Goal: Information Seeking & Learning: Find specific fact

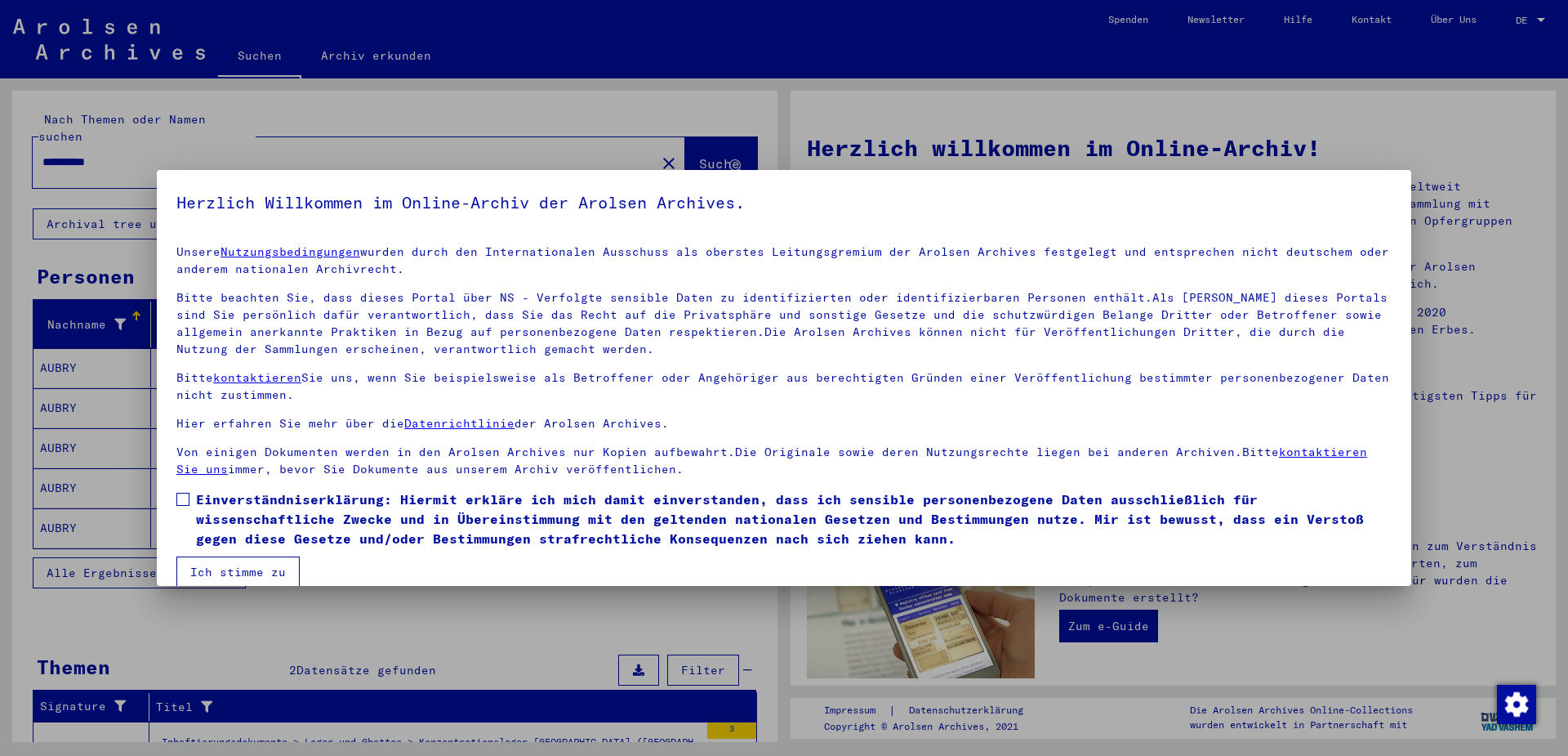
click at [186, 501] on span at bounding box center [183, 499] width 13 height 13
click at [209, 573] on button "Ich stimme zu" at bounding box center [239, 571] width 124 height 31
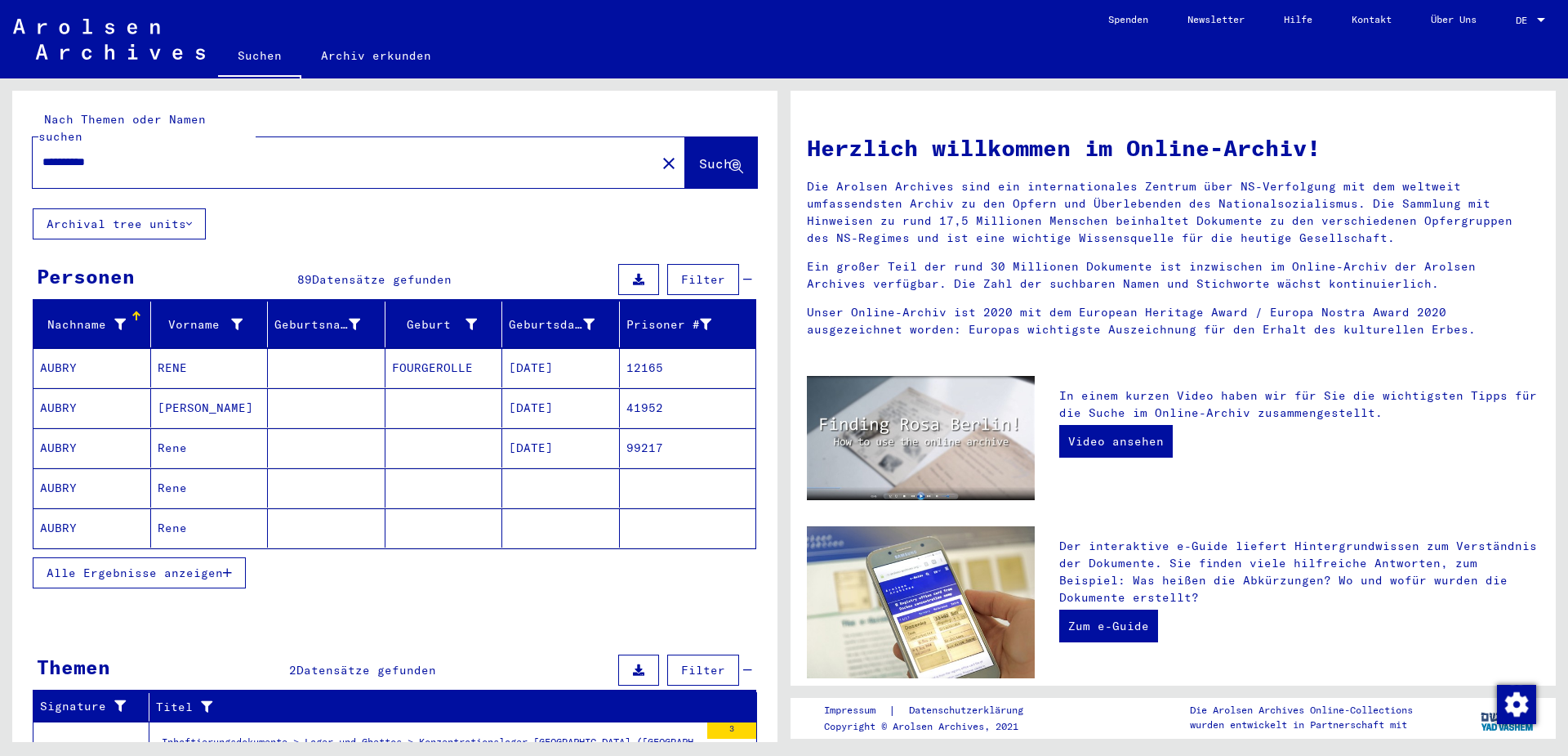
click at [194, 566] on span "Alle Ergebnisse anzeigen" at bounding box center [135, 573] width 177 height 15
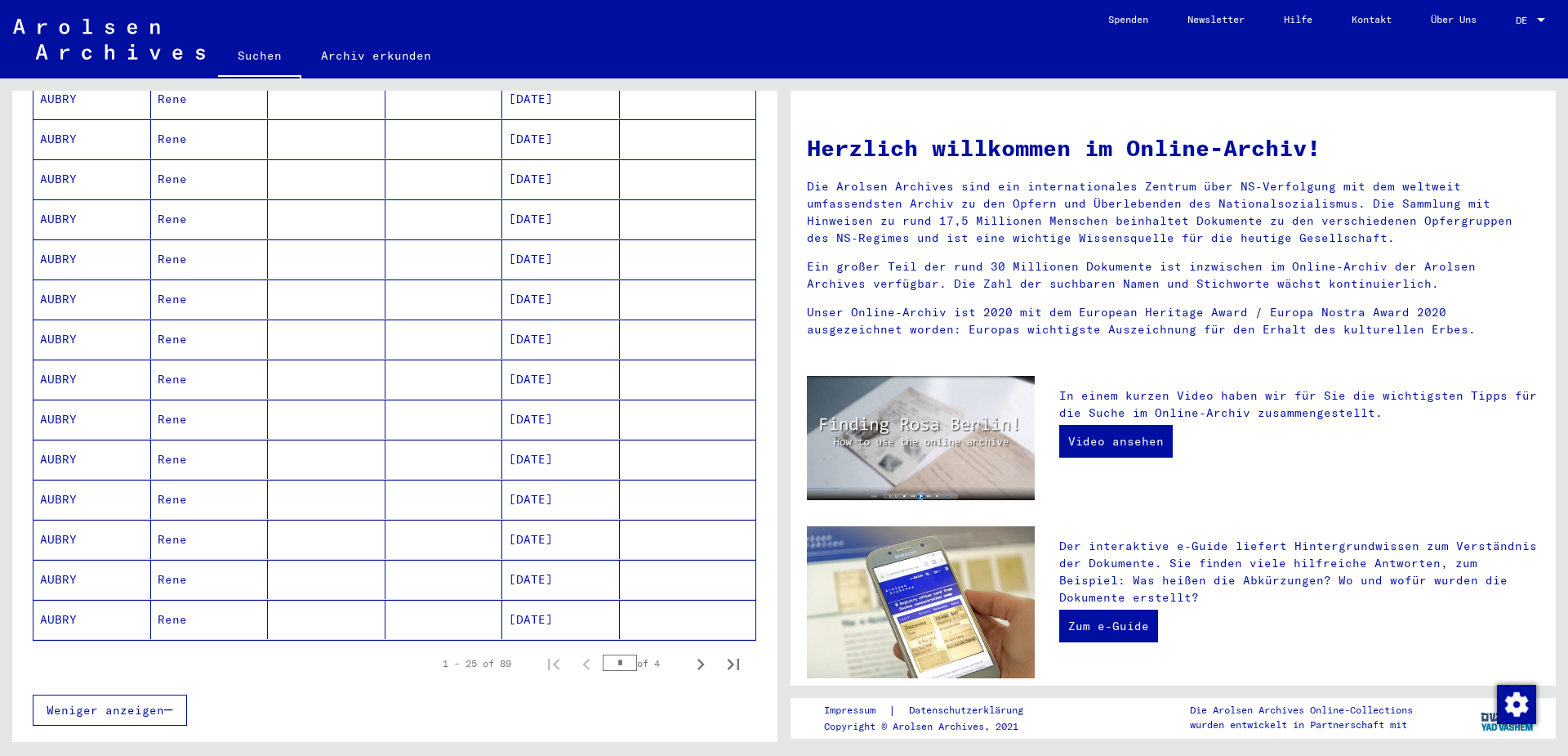
scroll to position [814, 0]
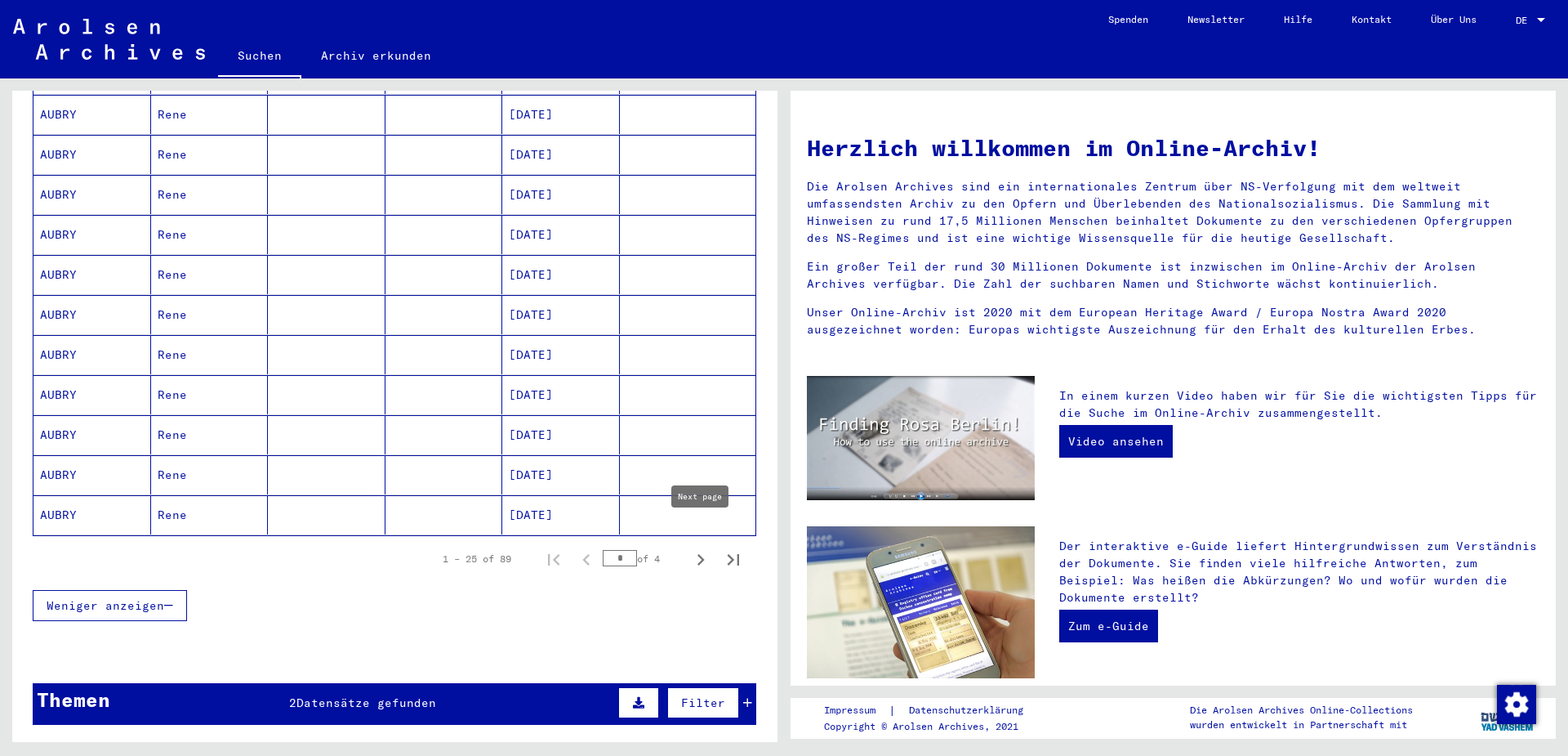
click at [700, 554] on icon "Next page" at bounding box center [701, 560] width 7 height 11
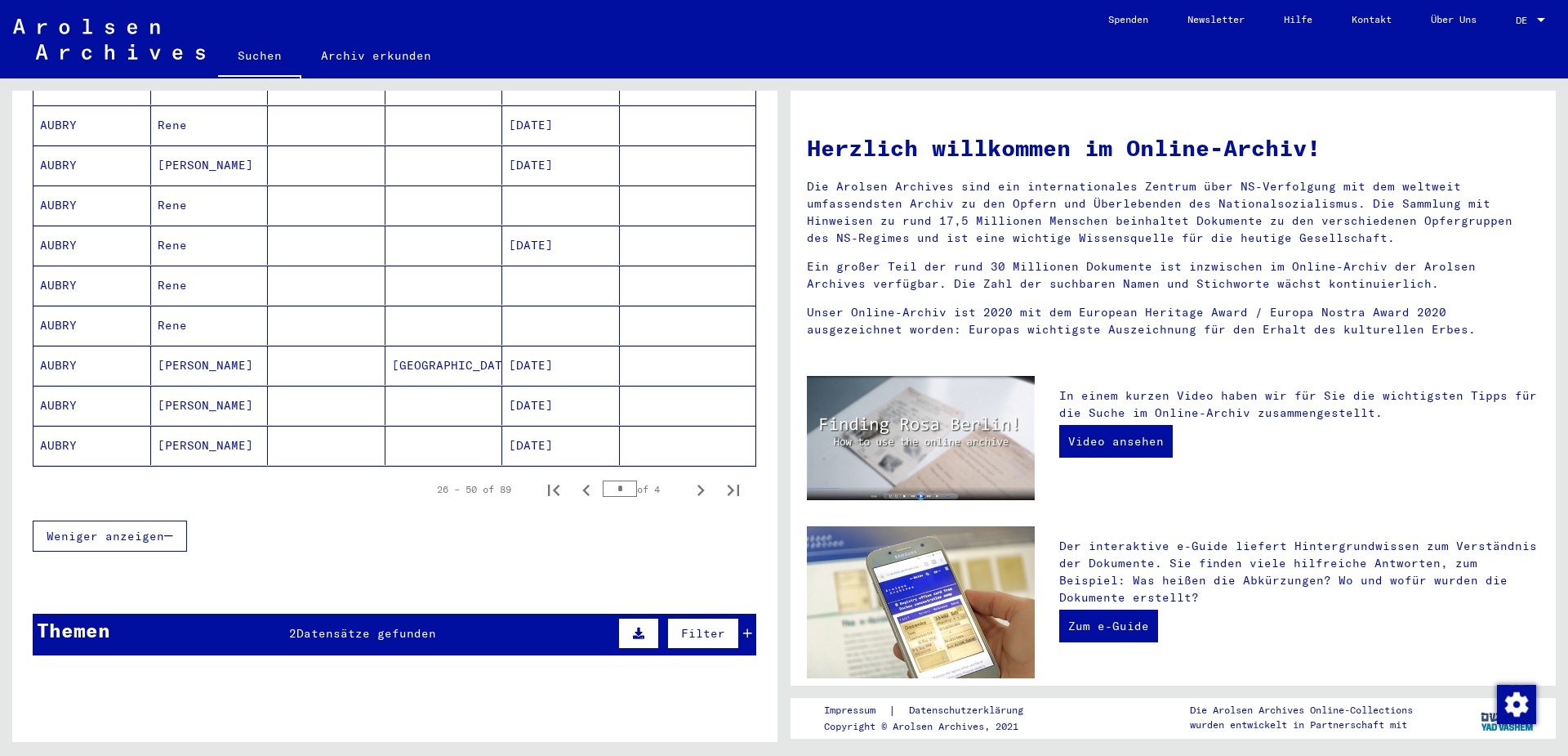
scroll to position [983, 0]
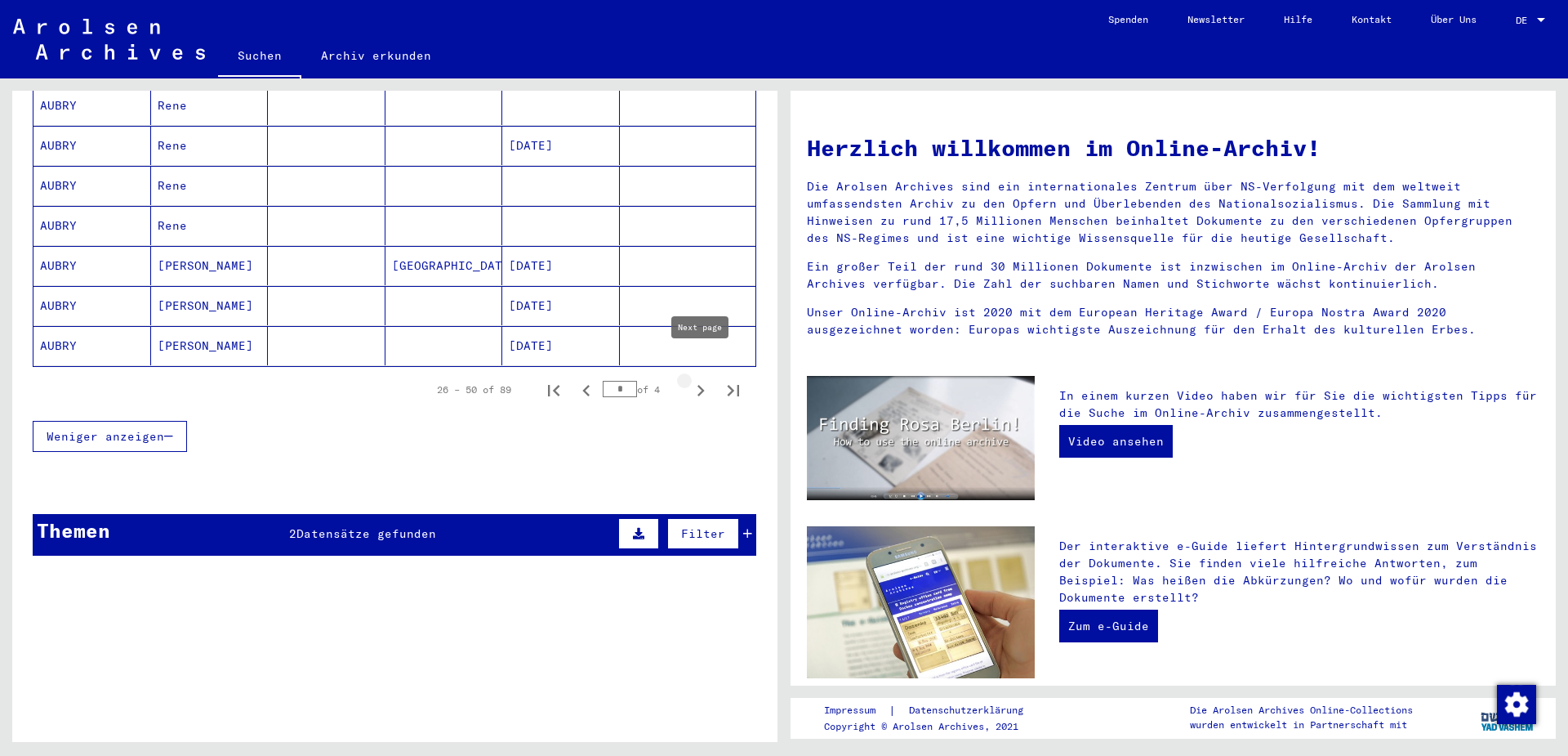
click at [700, 385] on icon "Next page" at bounding box center [701, 390] width 7 height 11
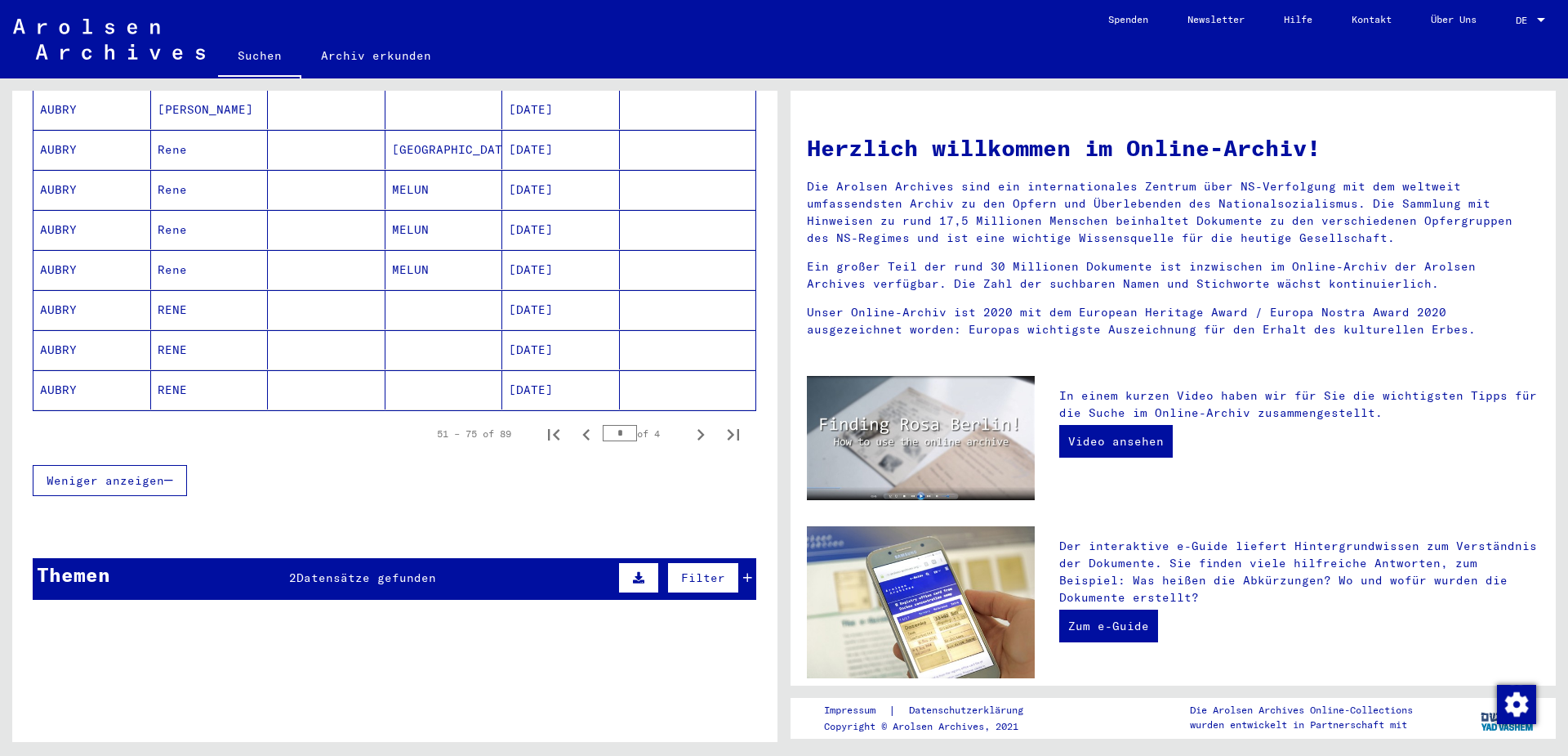
scroll to position [944, 0]
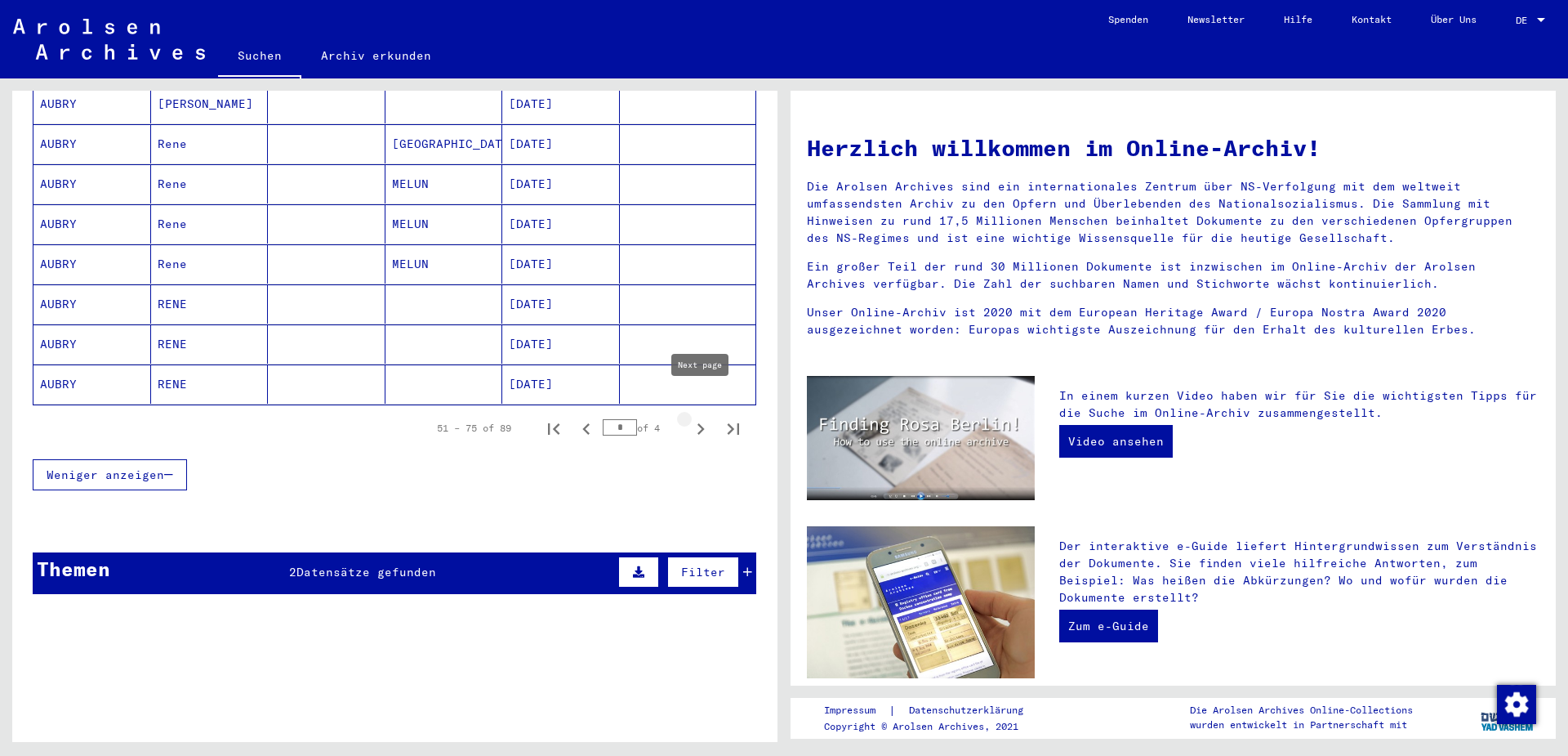
click at [701, 424] on icon "Next page" at bounding box center [701, 429] width 7 height 11
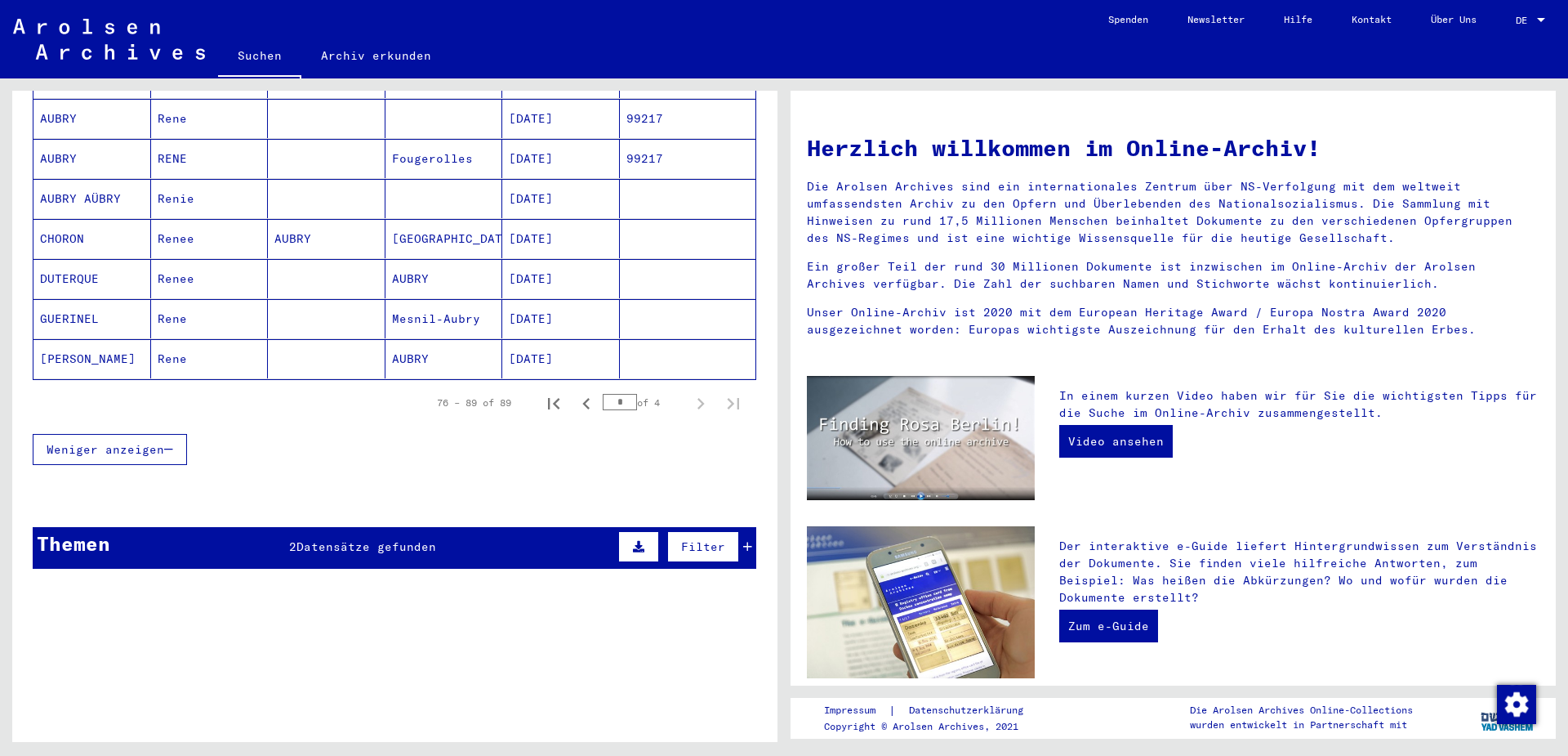
scroll to position [534, 0]
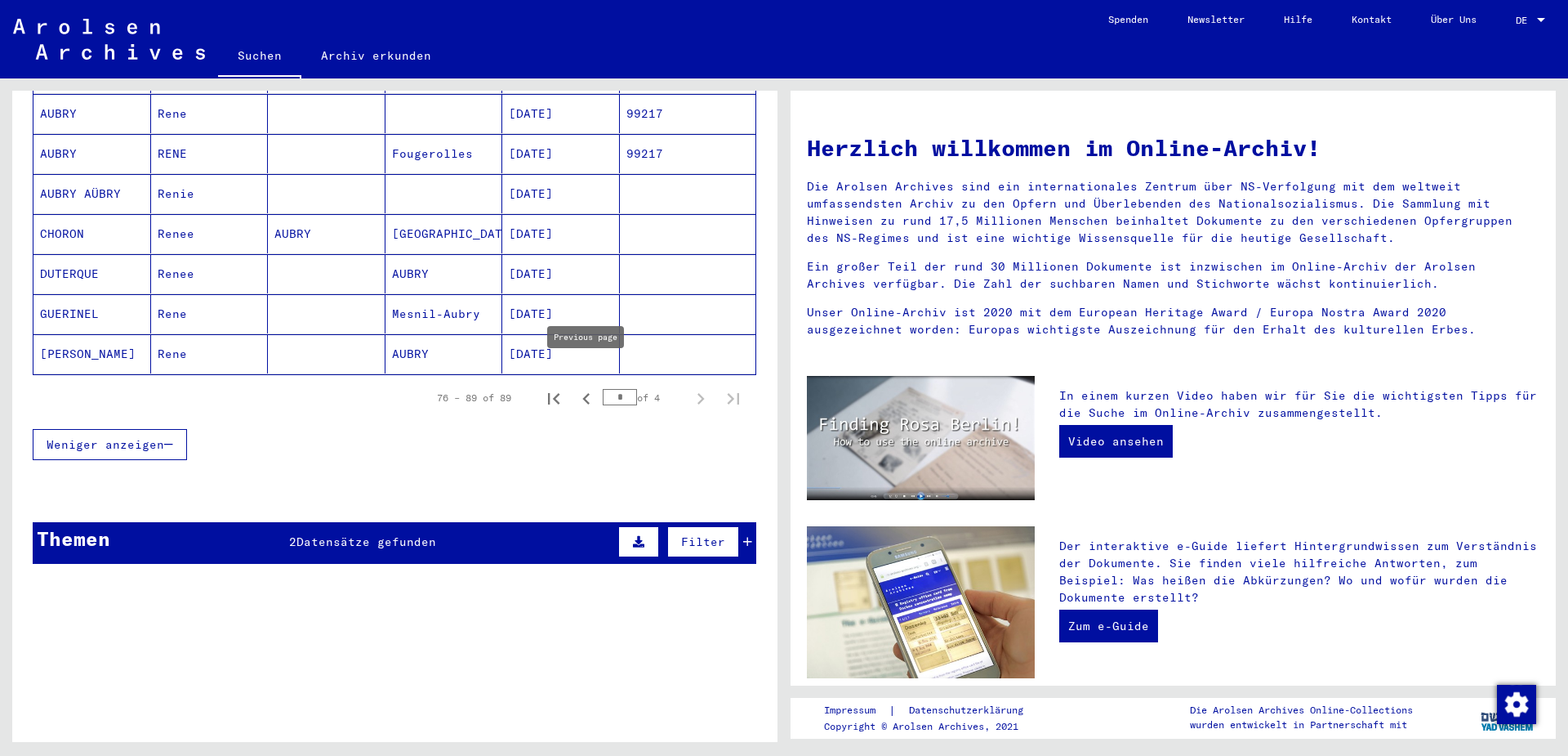
click at [585, 387] on icon "Previous page" at bounding box center [587, 399] width 23 height 23
type input "*"
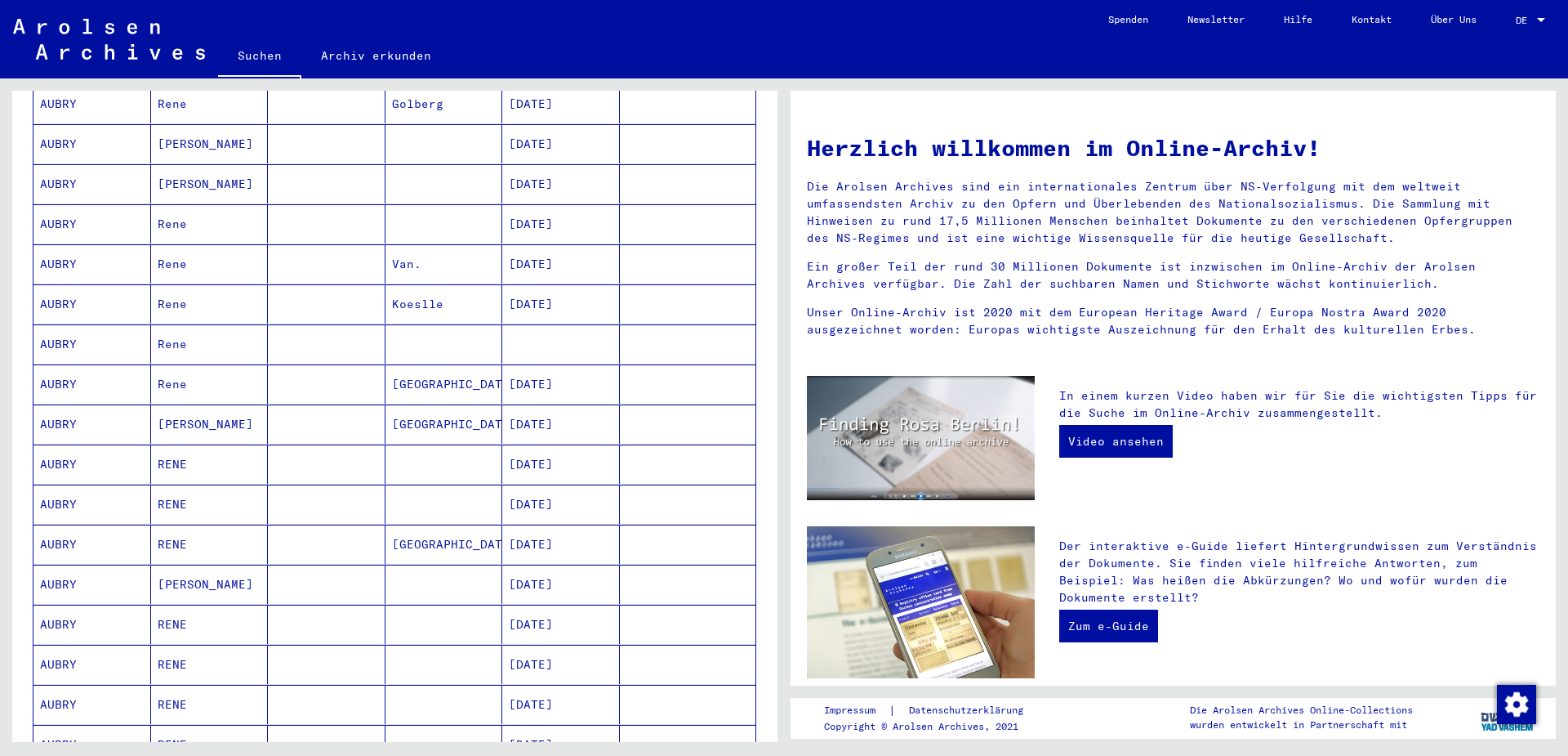
scroll to position [261, 0]
click at [58, 248] on mat-cell "AUBRY" at bounding box center [92, 267] width 118 height 39
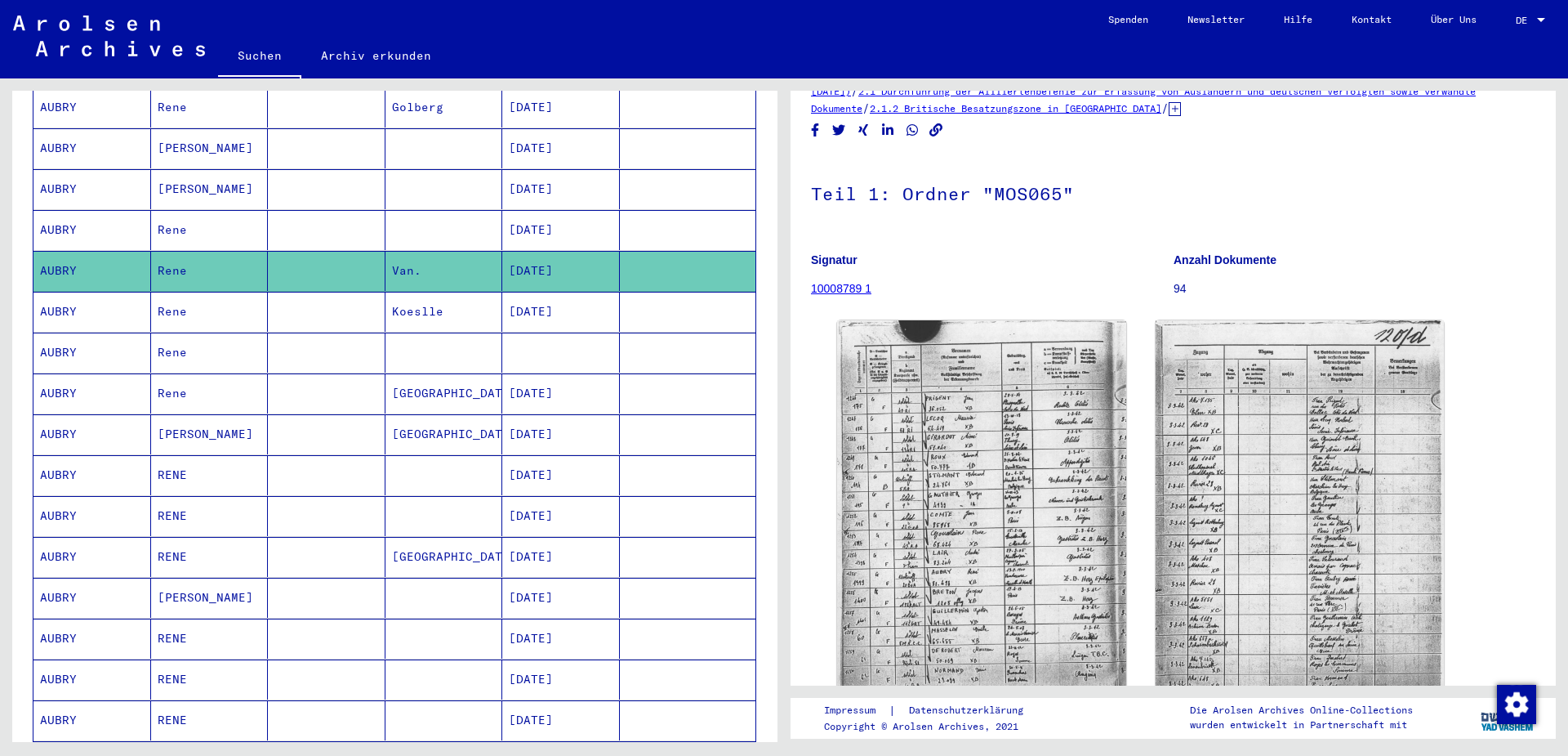
scroll to position [47, 0]
click at [835, 286] on link "10008789 1" at bounding box center [841, 287] width 60 height 13
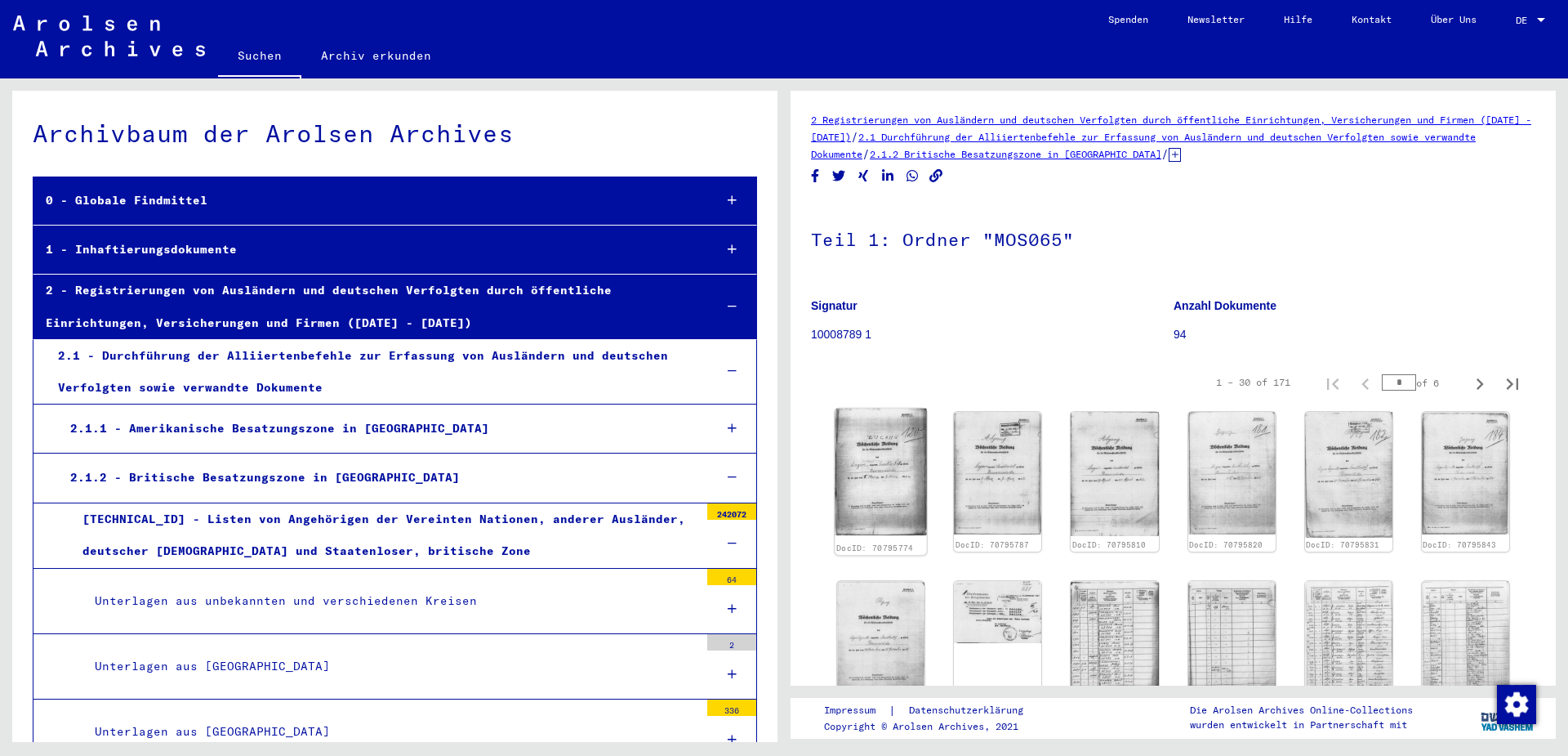
click at [881, 470] on img at bounding box center [881, 471] width 92 height 126
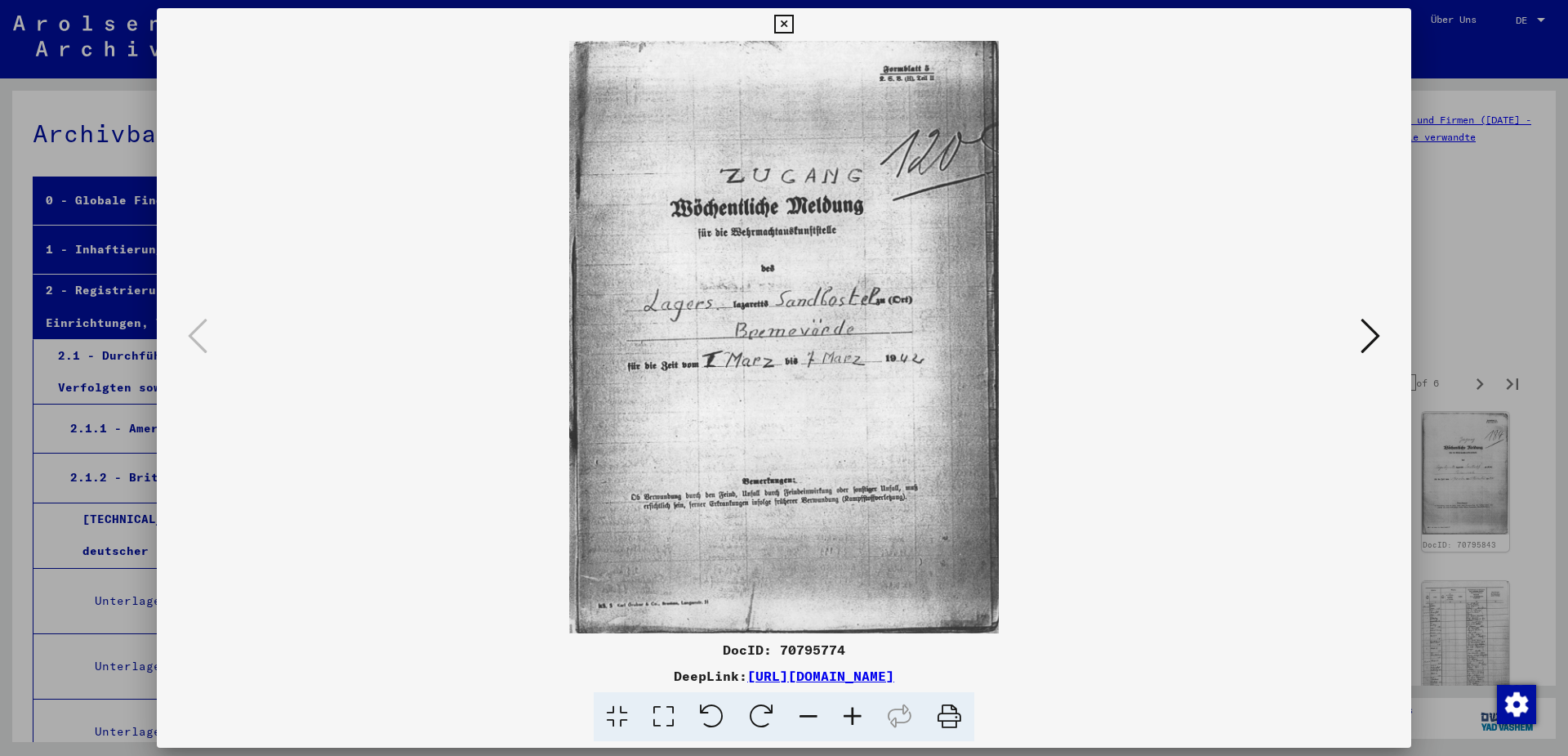
click at [1376, 335] on icon at bounding box center [1371, 336] width 19 height 39
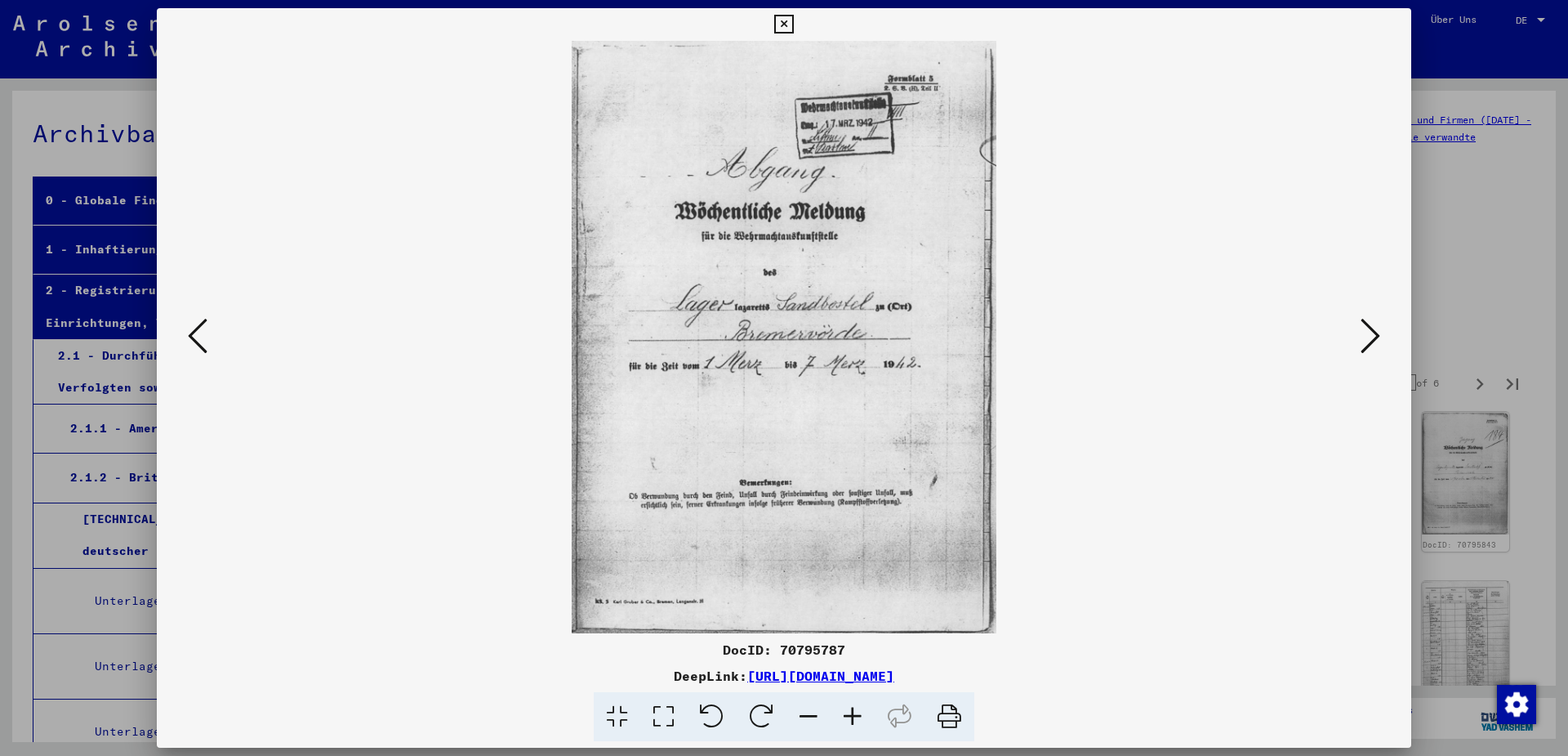
click at [1376, 335] on icon at bounding box center [1371, 336] width 19 height 39
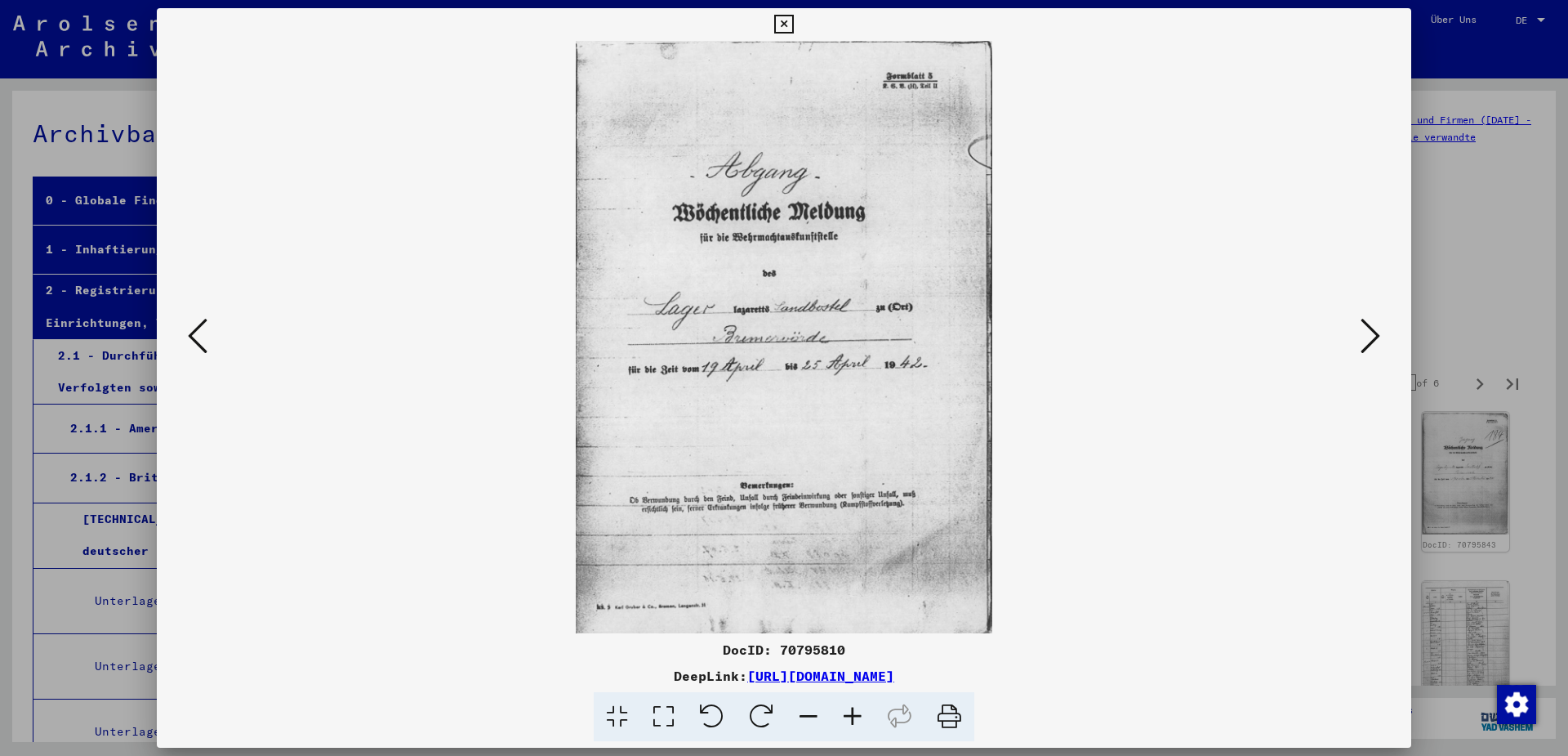
click at [1376, 335] on icon at bounding box center [1371, 336] width 19 height 39
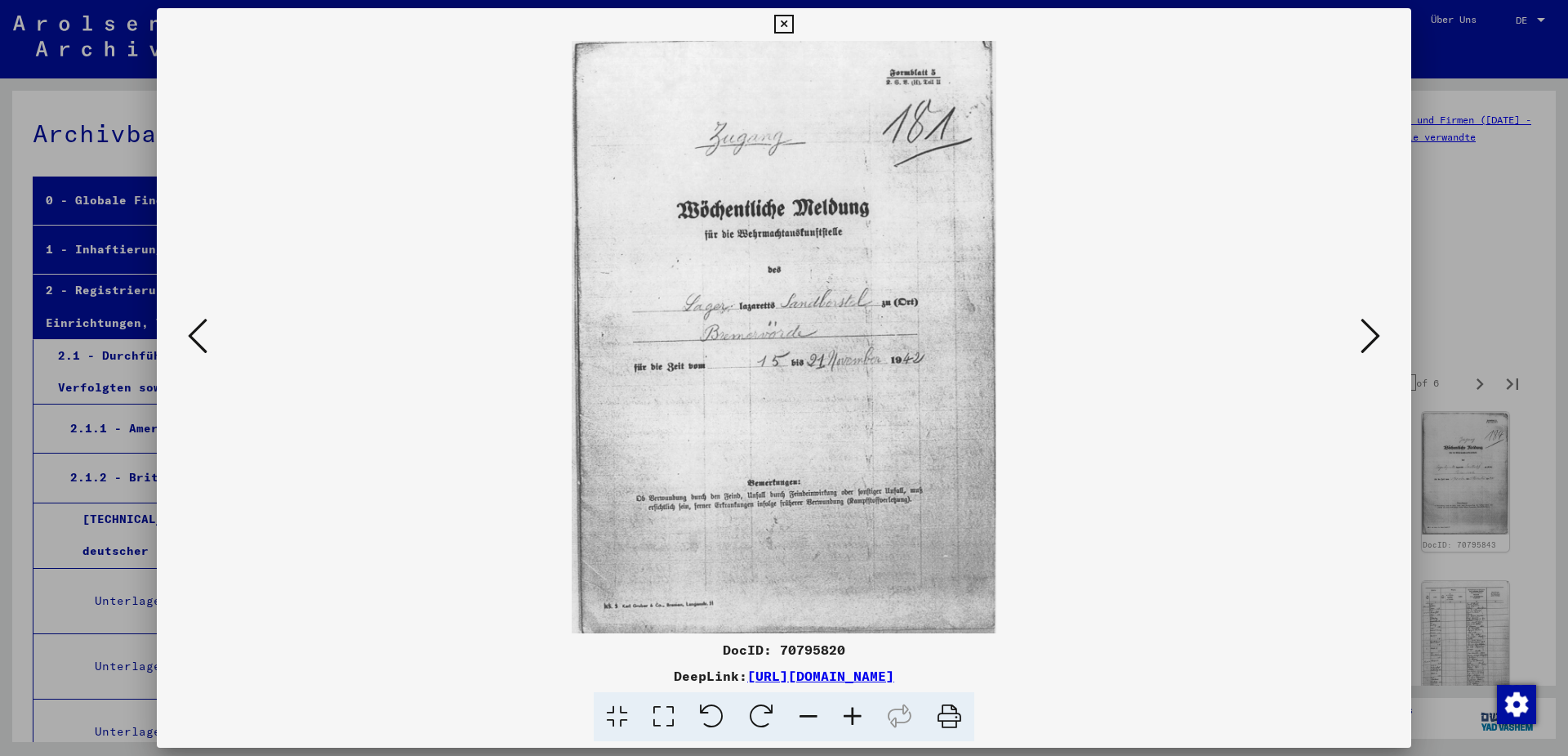
click at [1376, 335] on icon at bounding box center [1371, 336] width 19 height 39
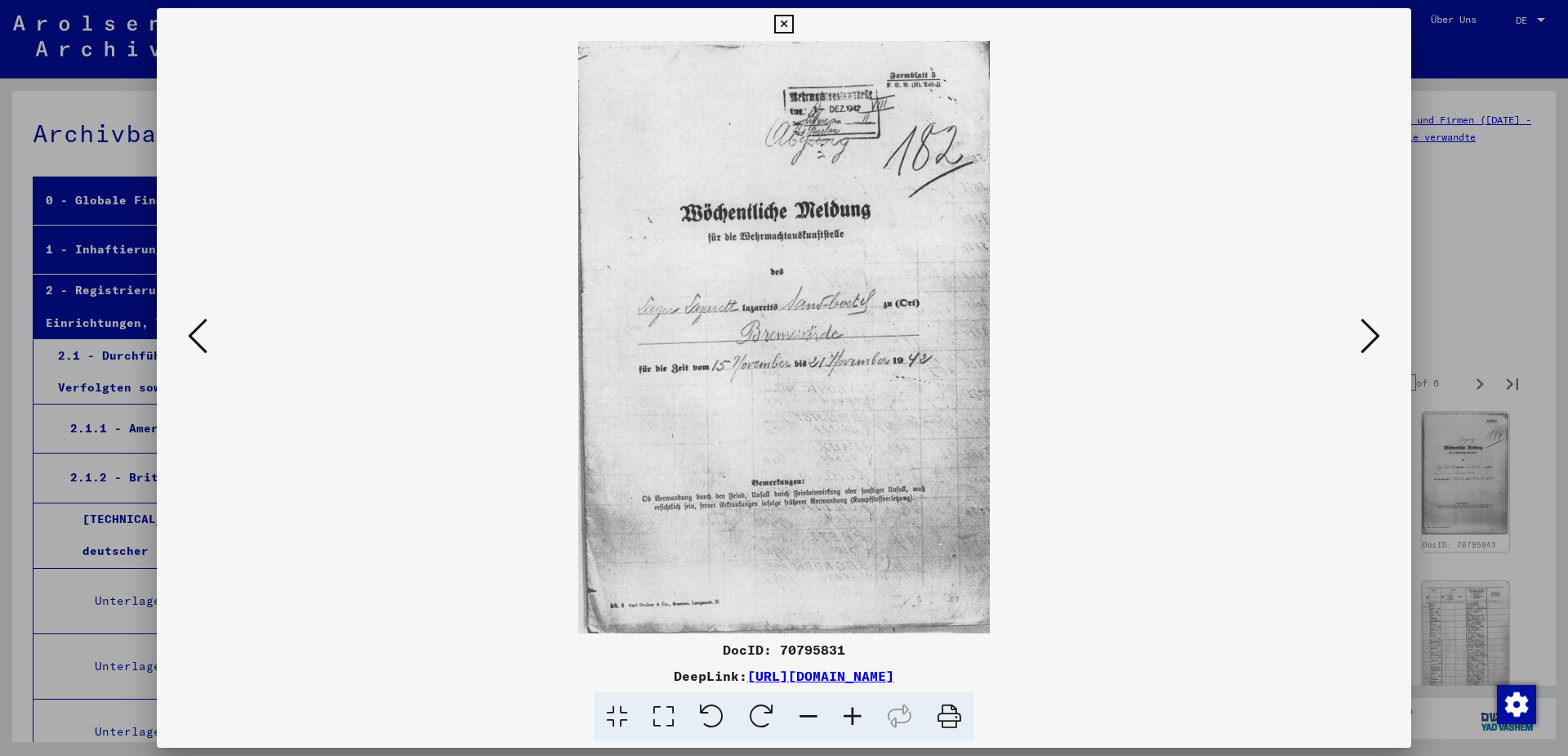
click at [1376, 335] on icon at bounding box center [1371, 336] width 19 height 39
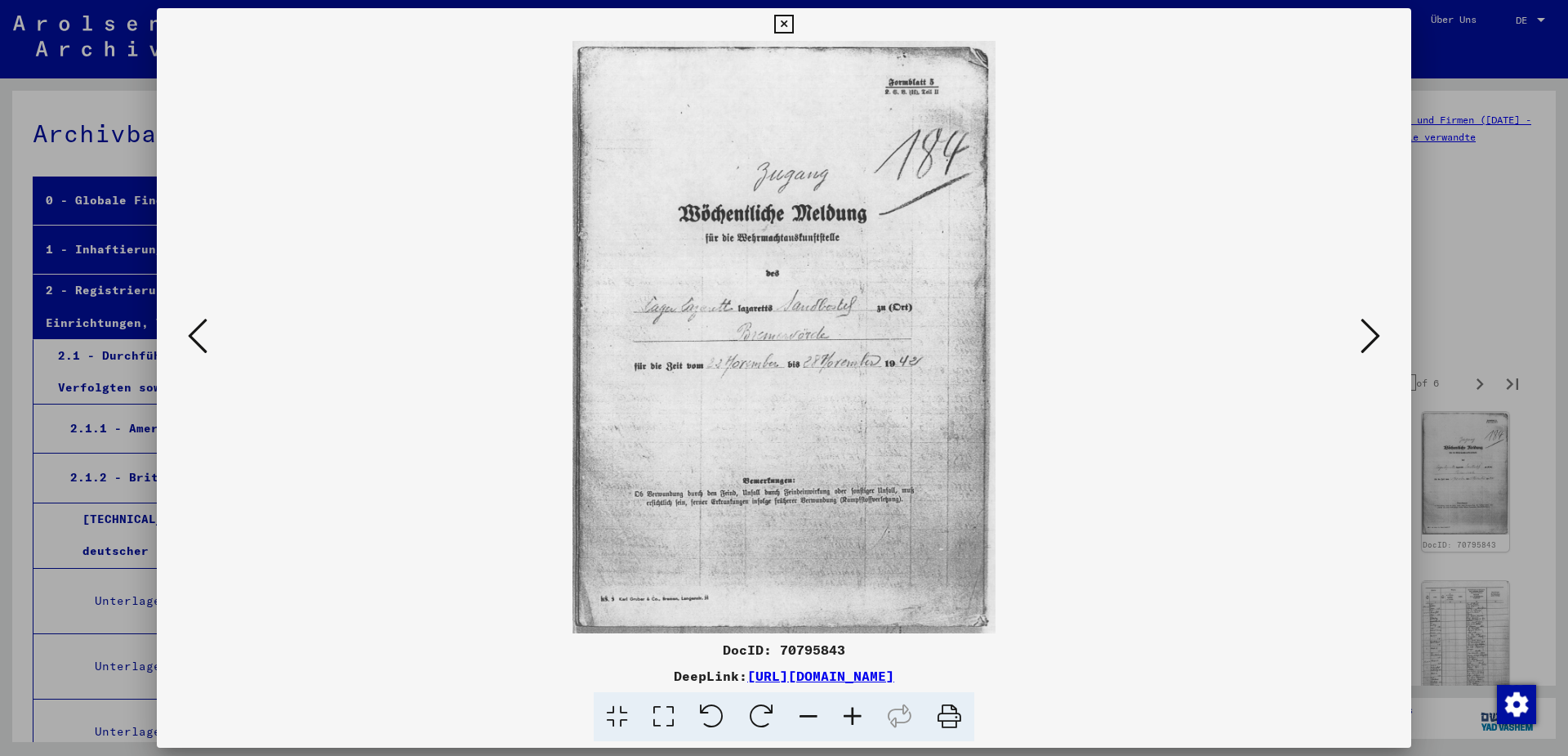
click at [1376, 335] on icon at bounding box center [1371, 336] width 19 height 39
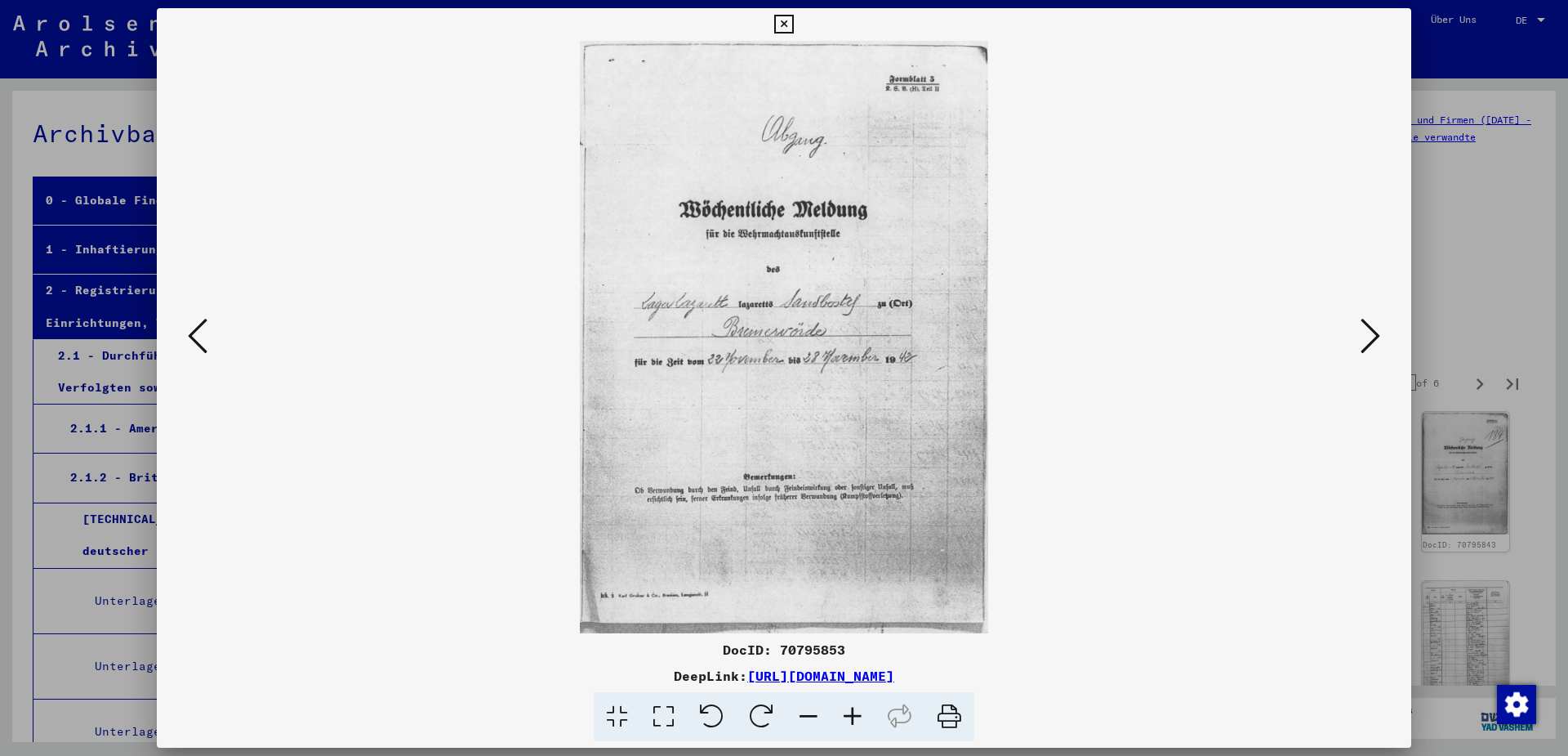
click at [1376, 335] on icon at bounding box center [1371, 336] width 19 height 39
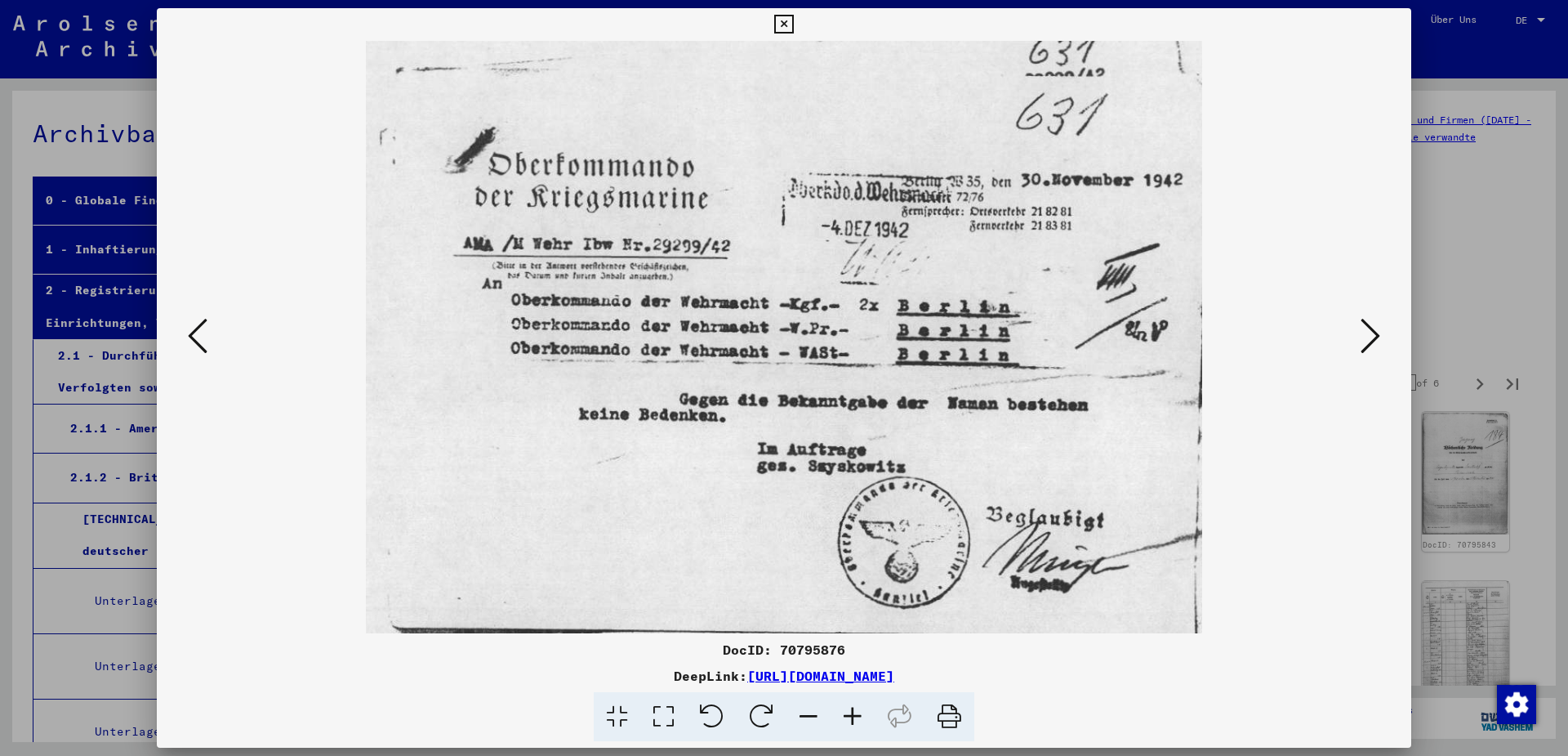
click at [1376, 335] on icon at bounding box center [1371, 336] width 19 height 39
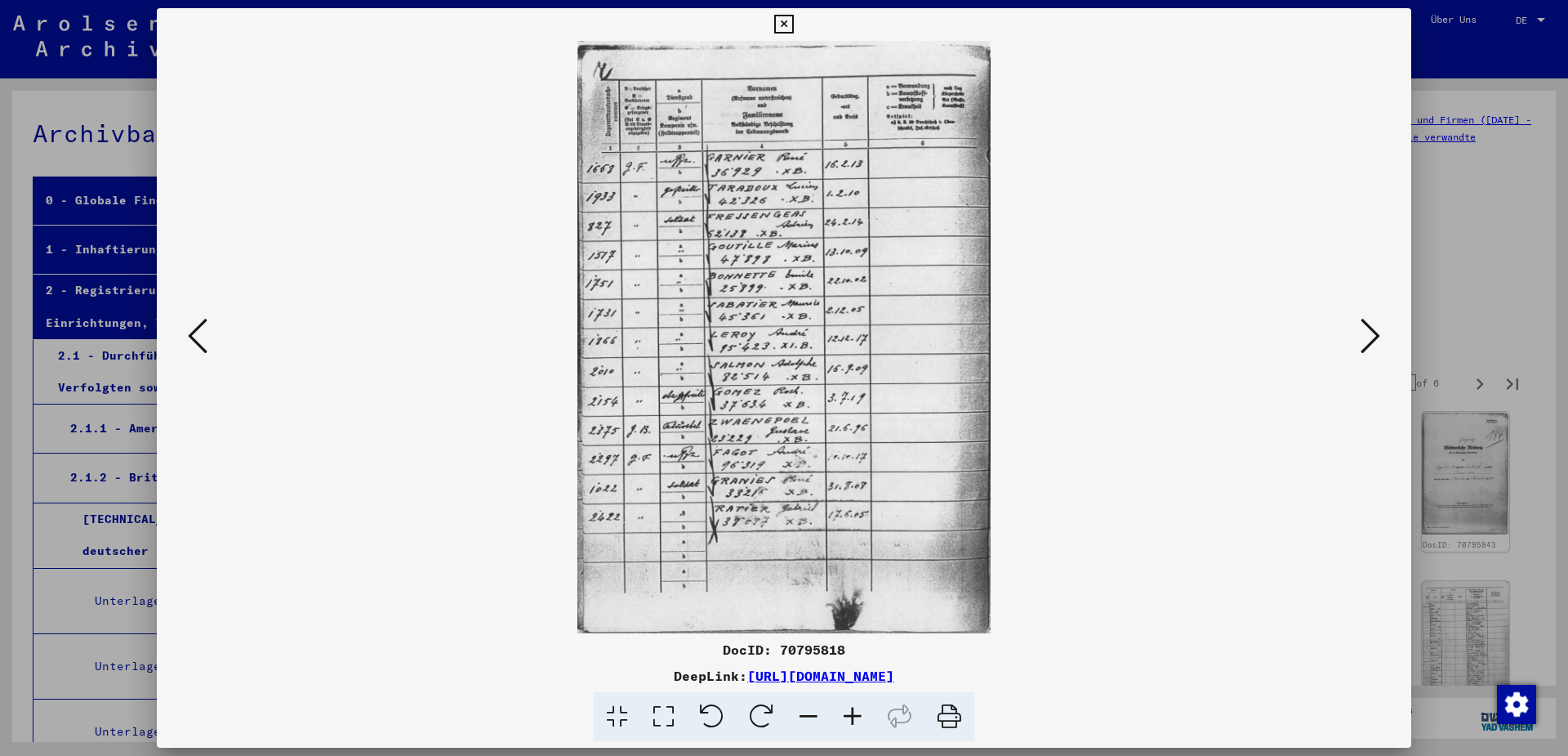
click at [1376, 335] on icon at bounding box center [1371, 336] width 19 height 39
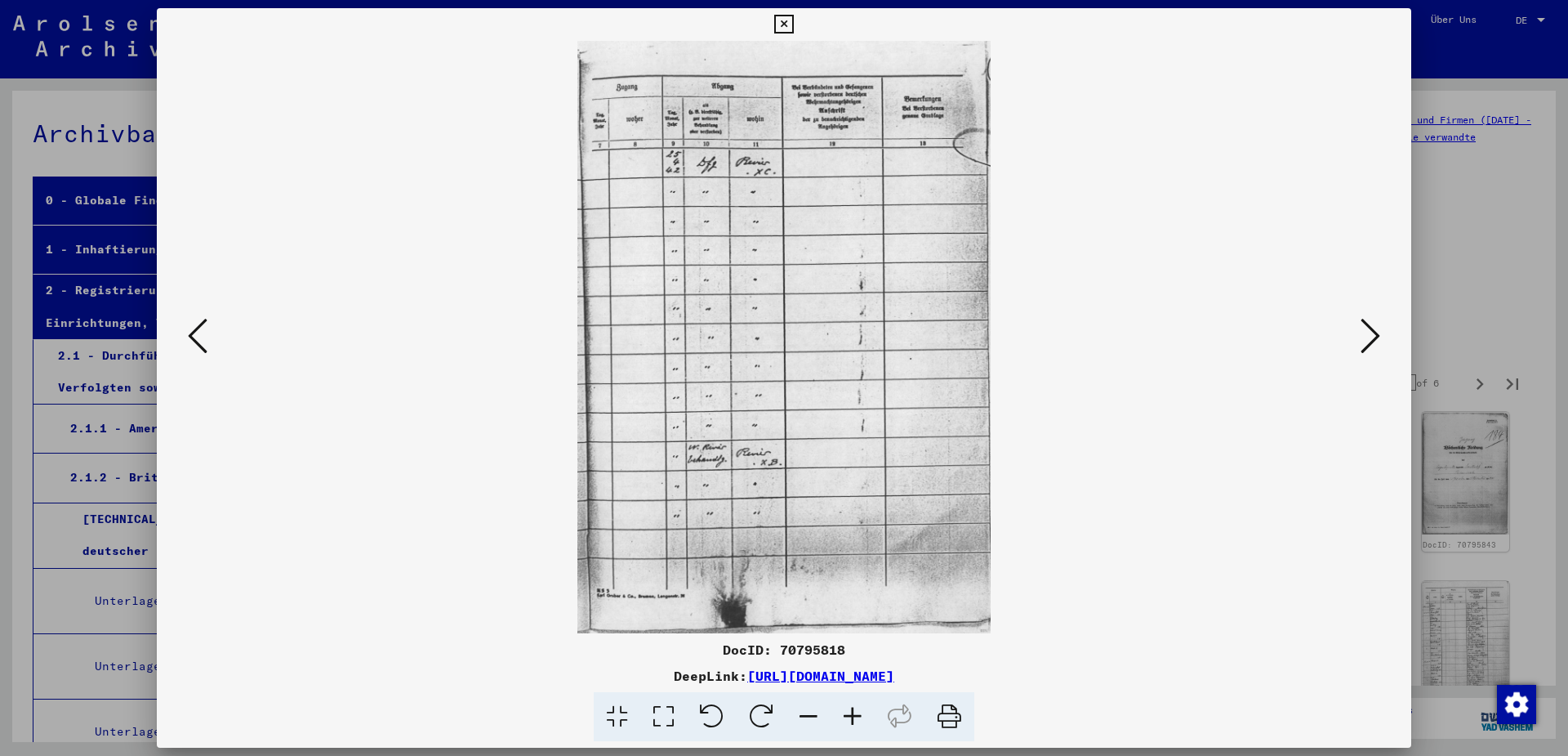
click at [1376, 335] on icon at bounding box center [1371, 336] width 19 height 39
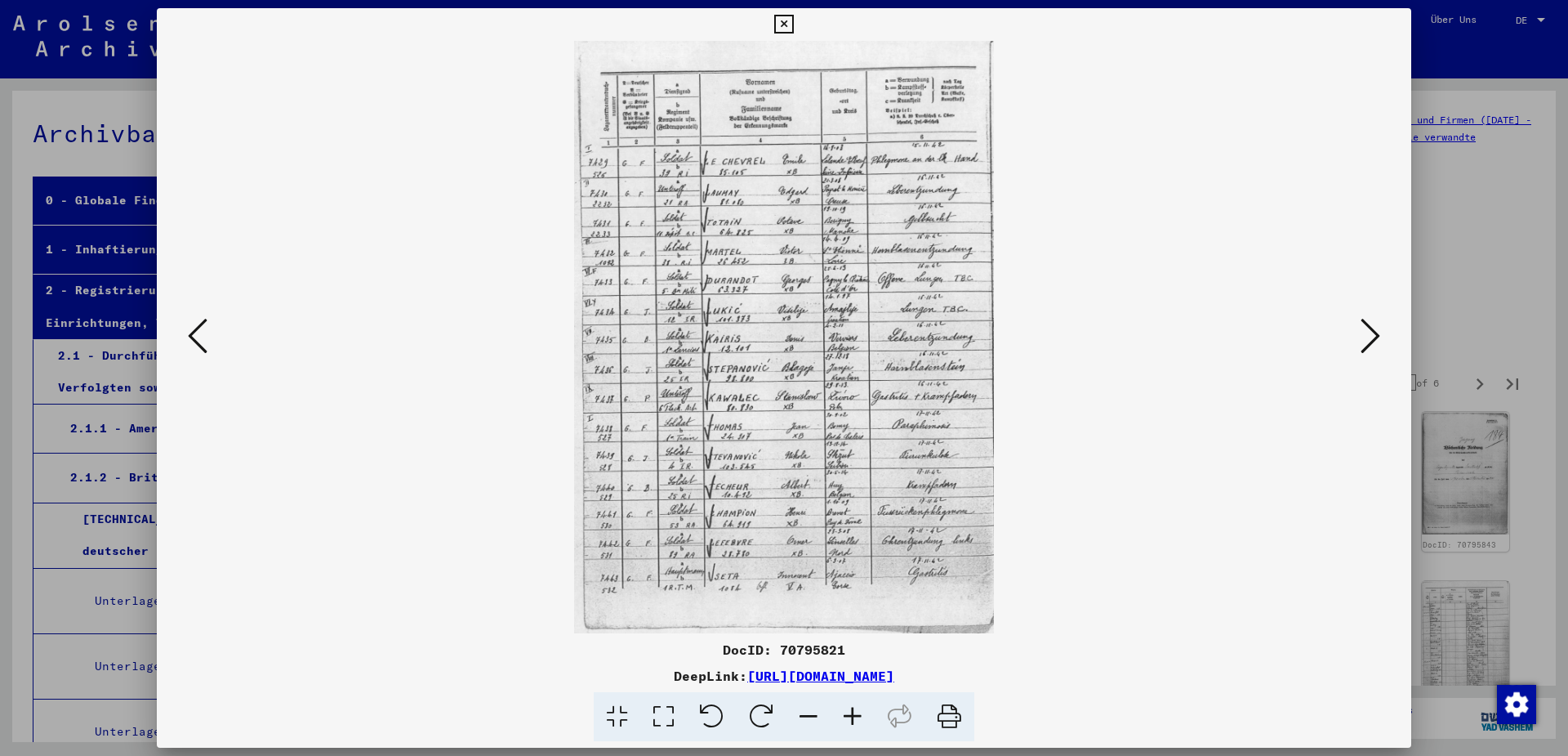
click at [1376, 335] on icon at bounding box center [1371, 336] width 19 height 39
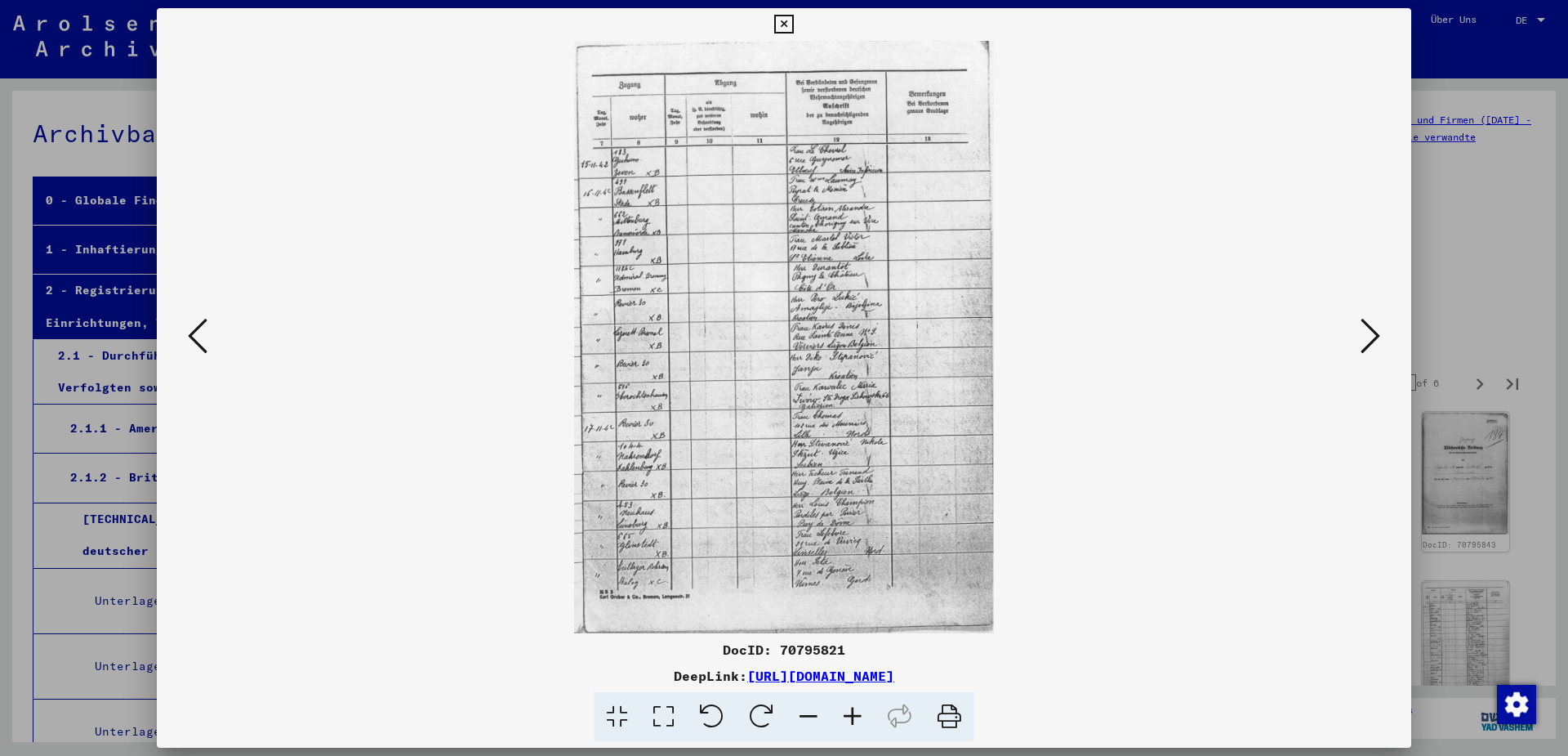
click at [1376, 335] on icon at bounding box center [1371, 336] width 19 height 39
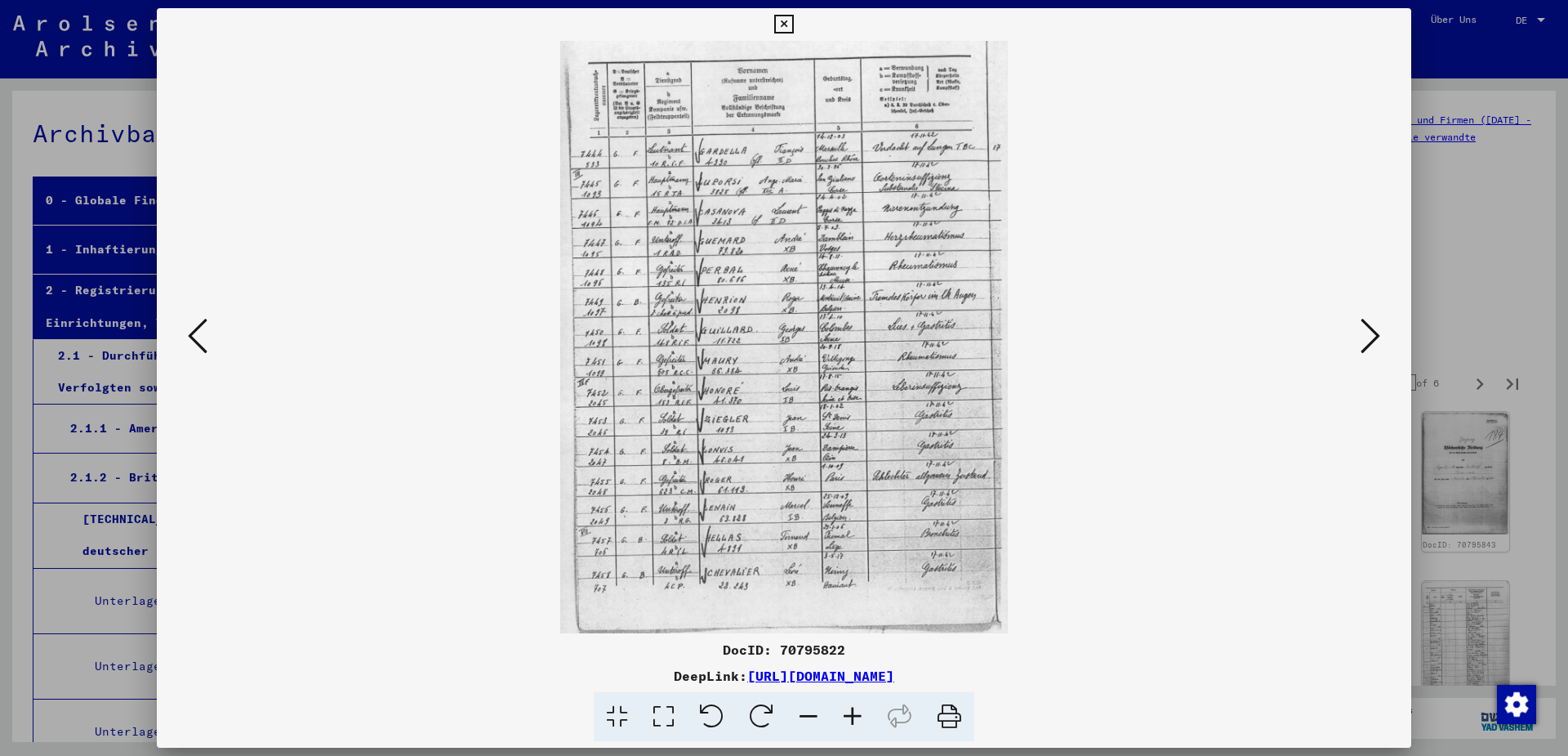
click at [1376, 335] on icon at bounding box center [1371, 336] width 19 height 39
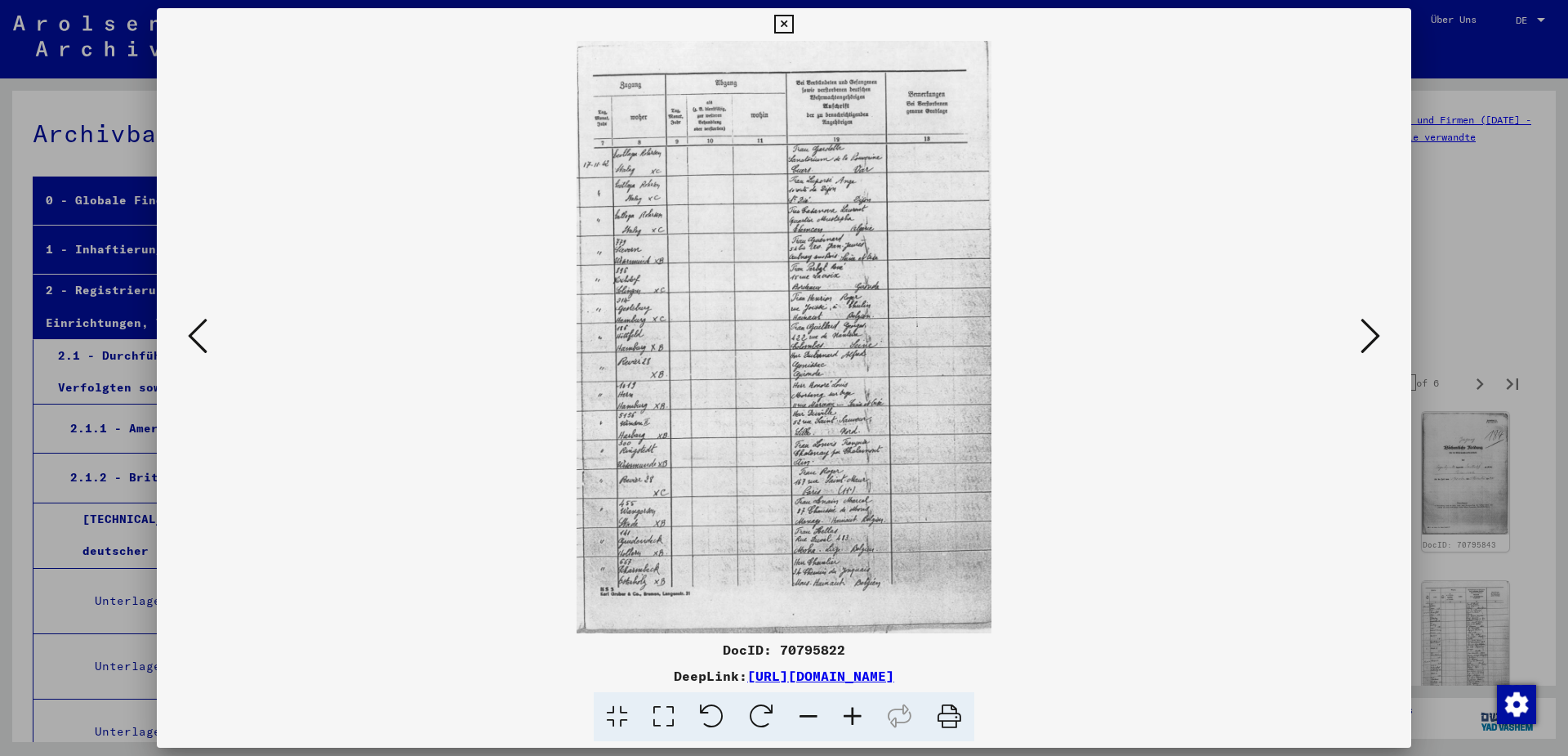
click at [1376, 335] on icon at bounding box center [1371, 336] width 19 height 39
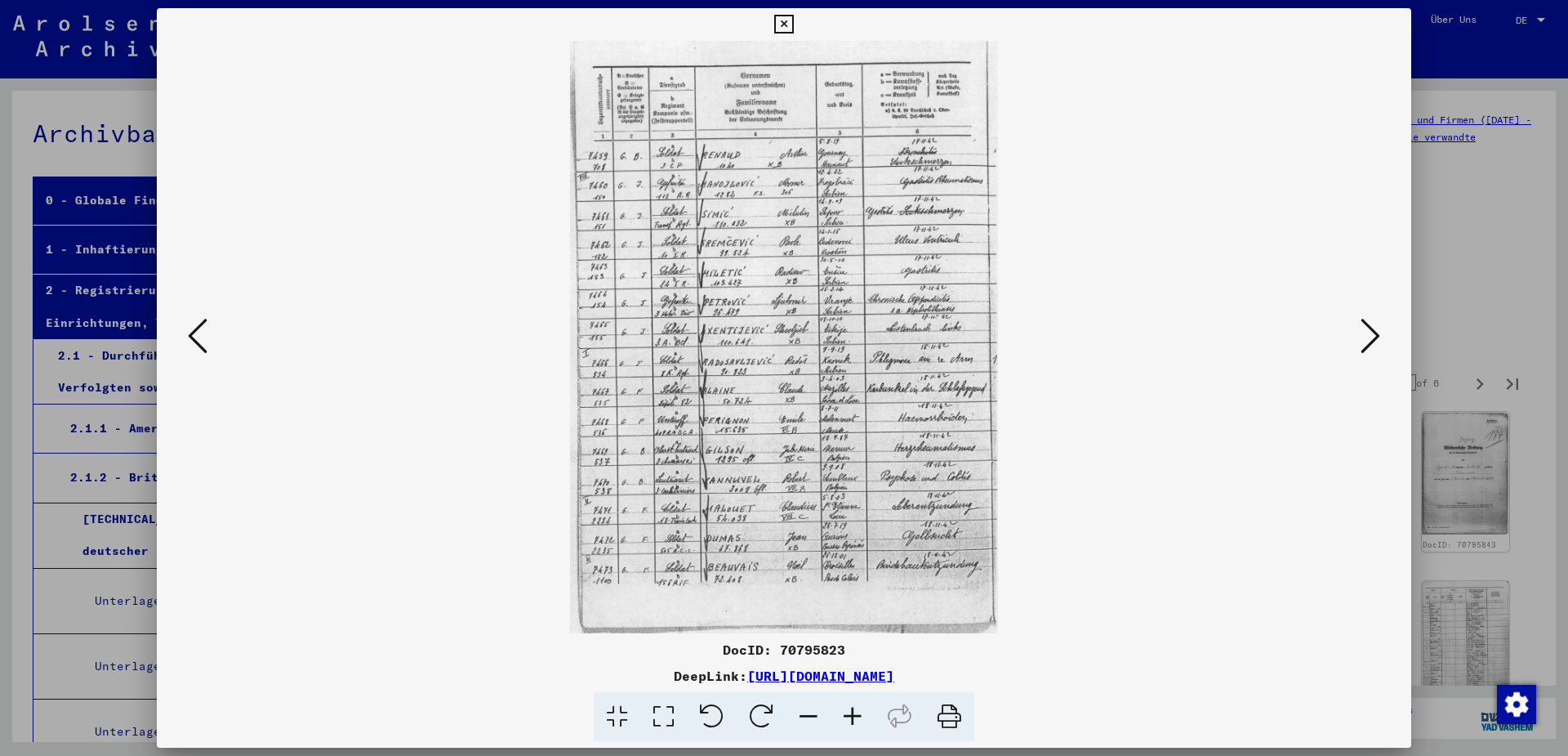
click at [1376, 335] on icon at bounding box center [1371, 336] width 19 height 39
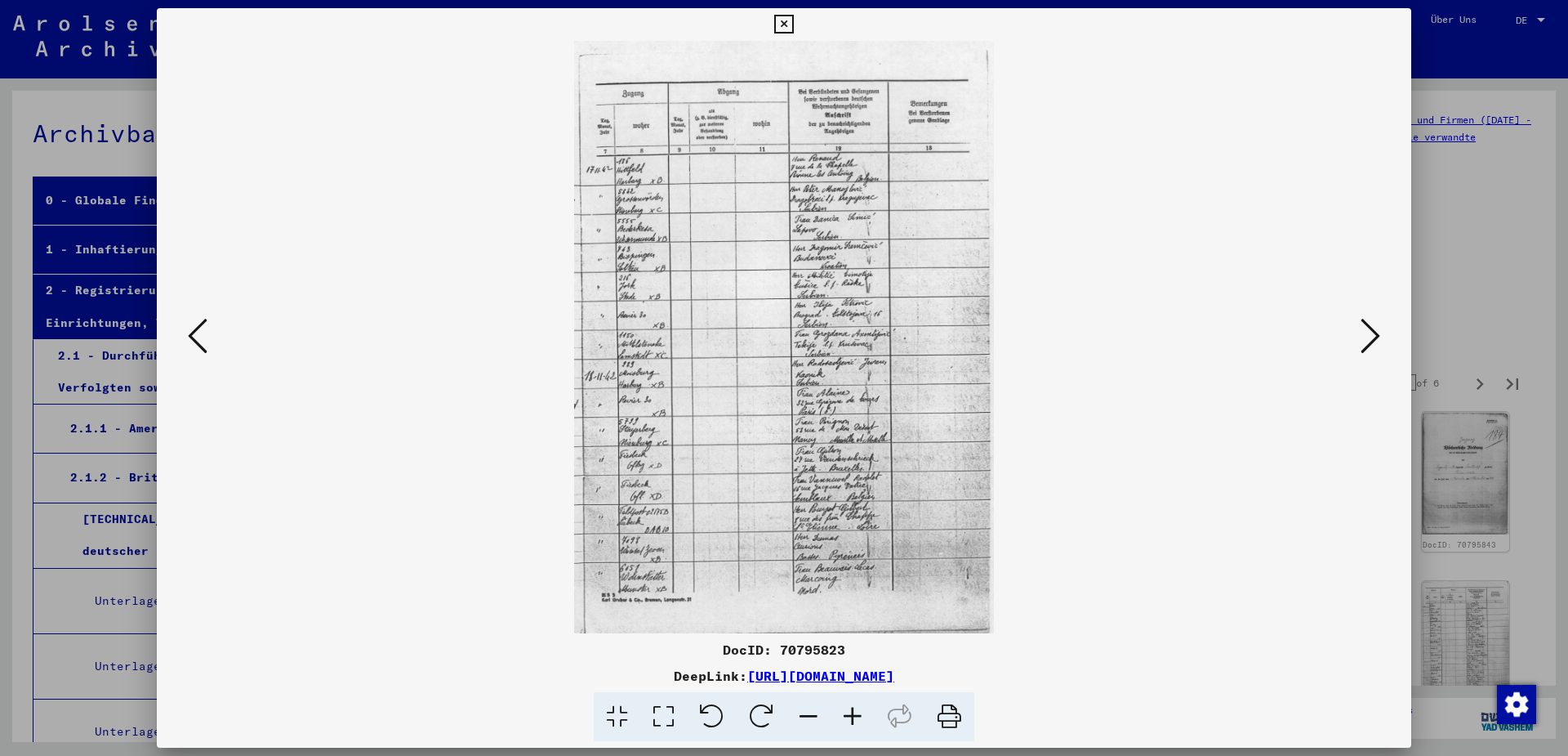
click at [1376, 335] on icon at bounding box center [1371, 336] width 19 height 39
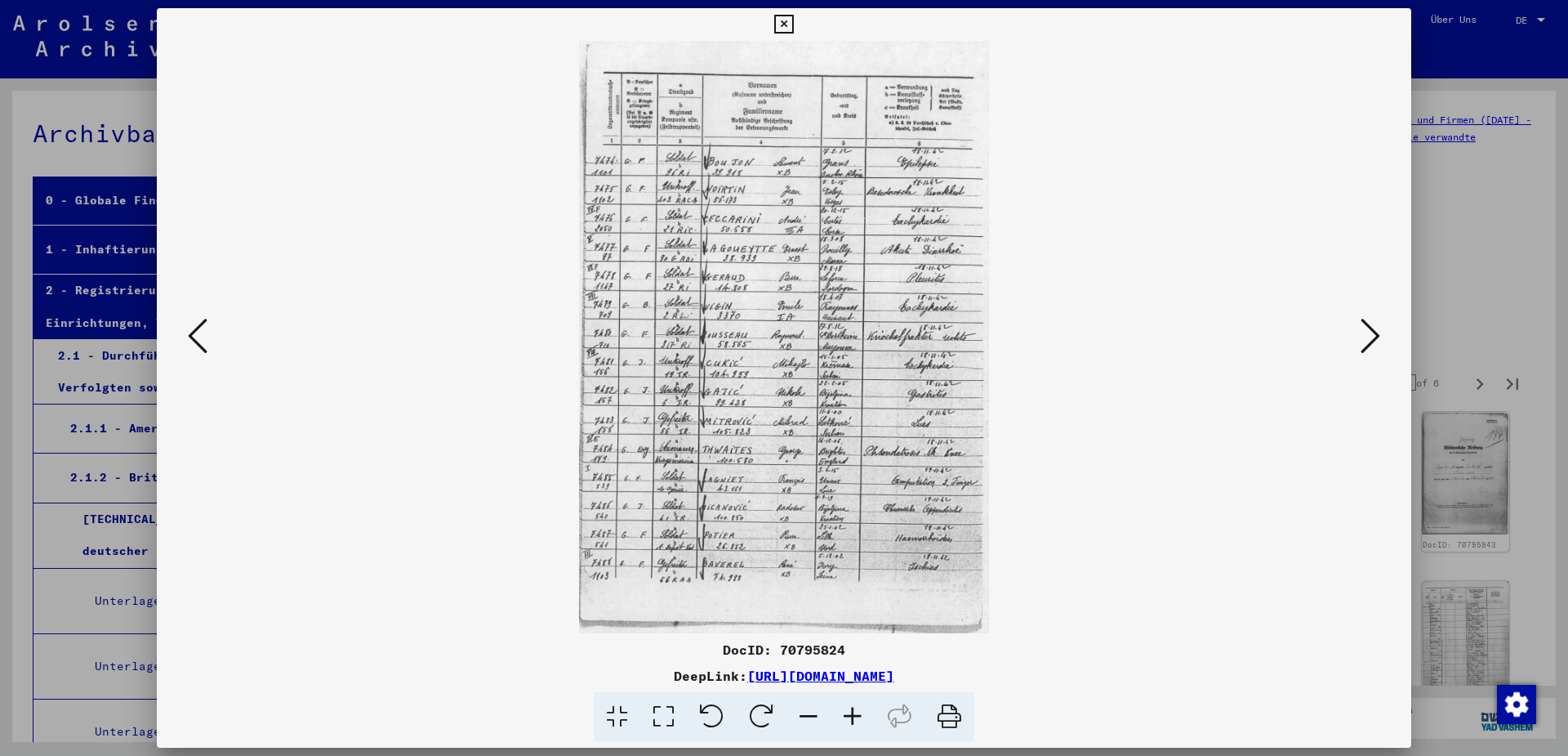
click at [1376, 335] on icon at bounding box center [1371, 336] width 19 height 39
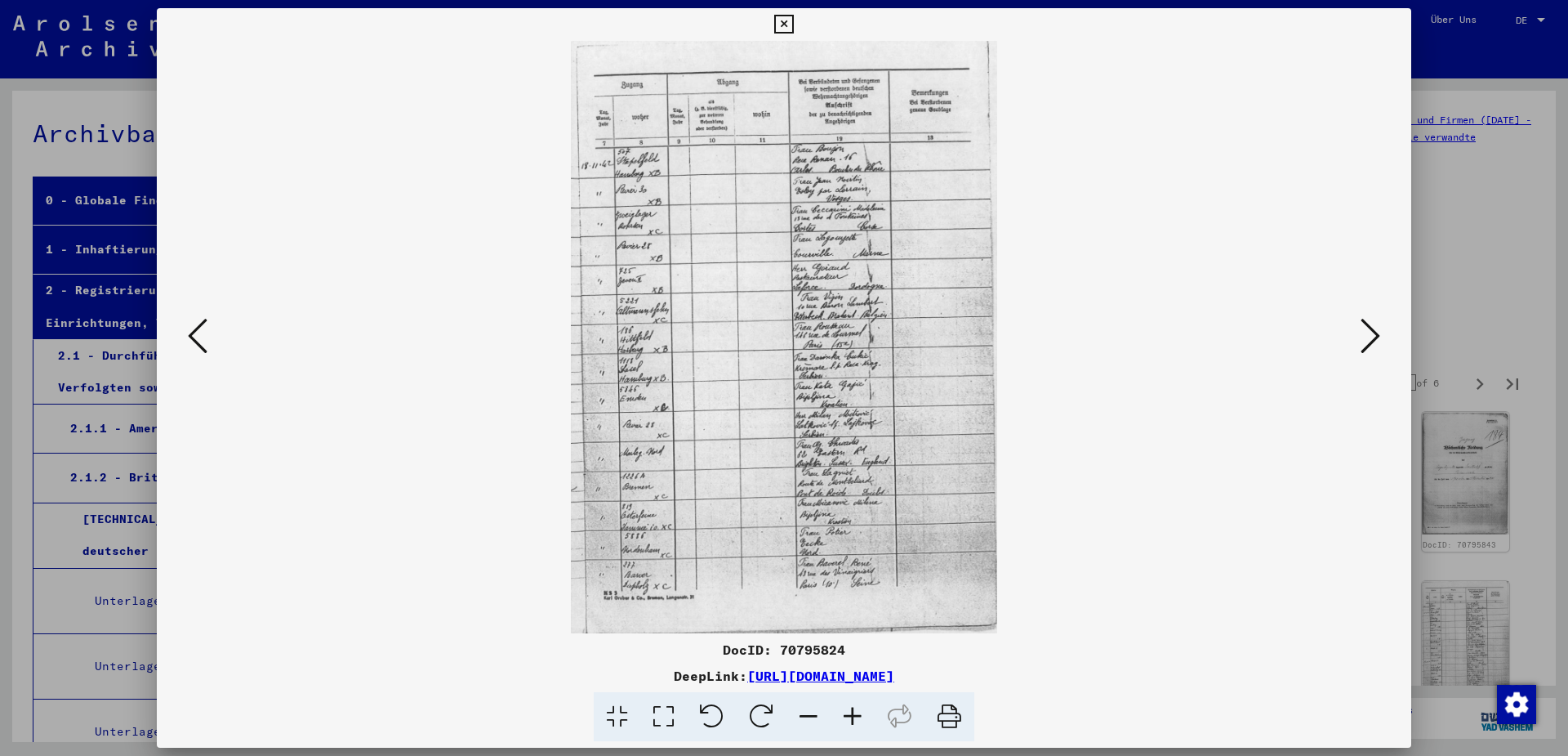
click at [188, 338] on icon at bounding box center [198, 336] width 19 height 39
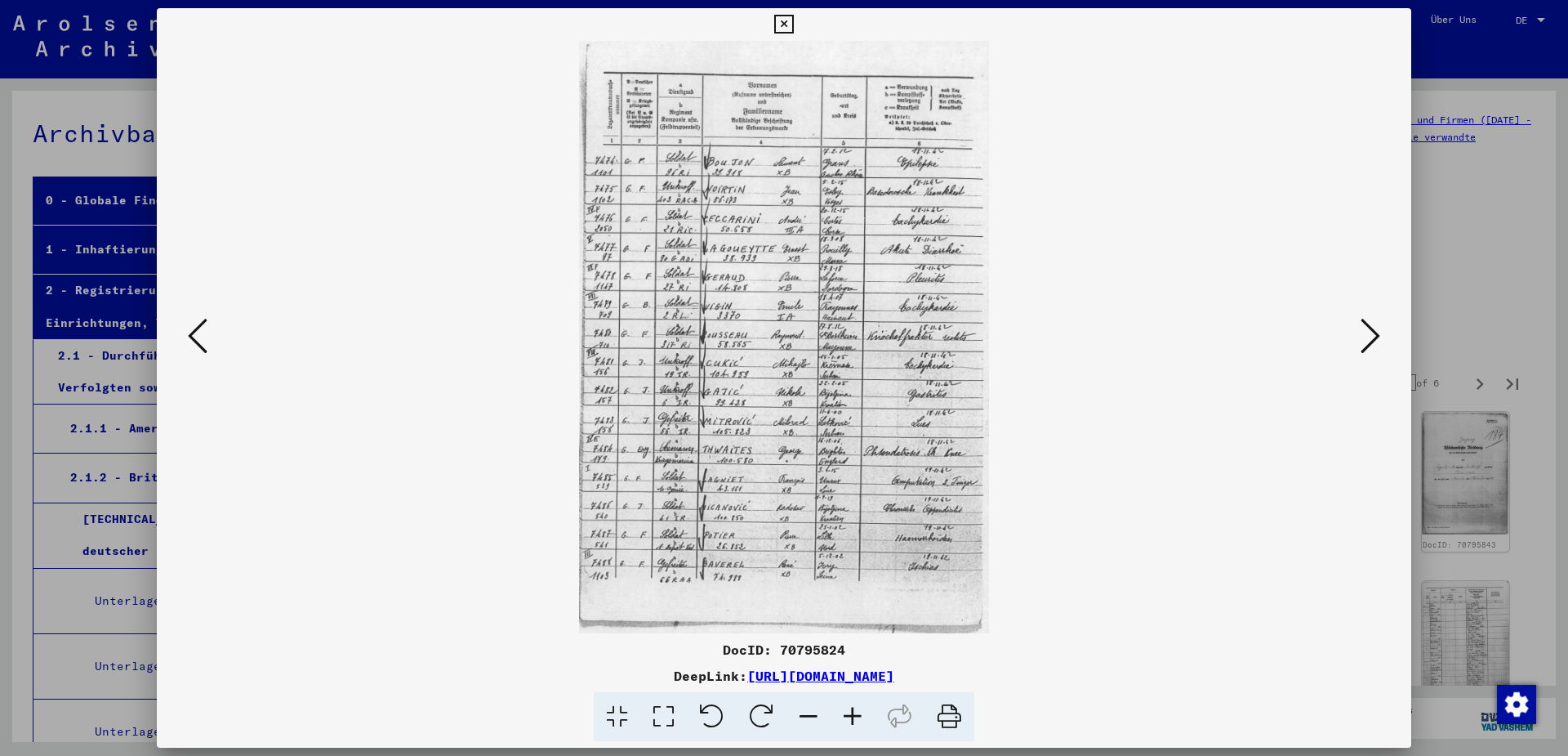
click at [188, 338] on icon at bounding box center [198, 336] width 19 height 39
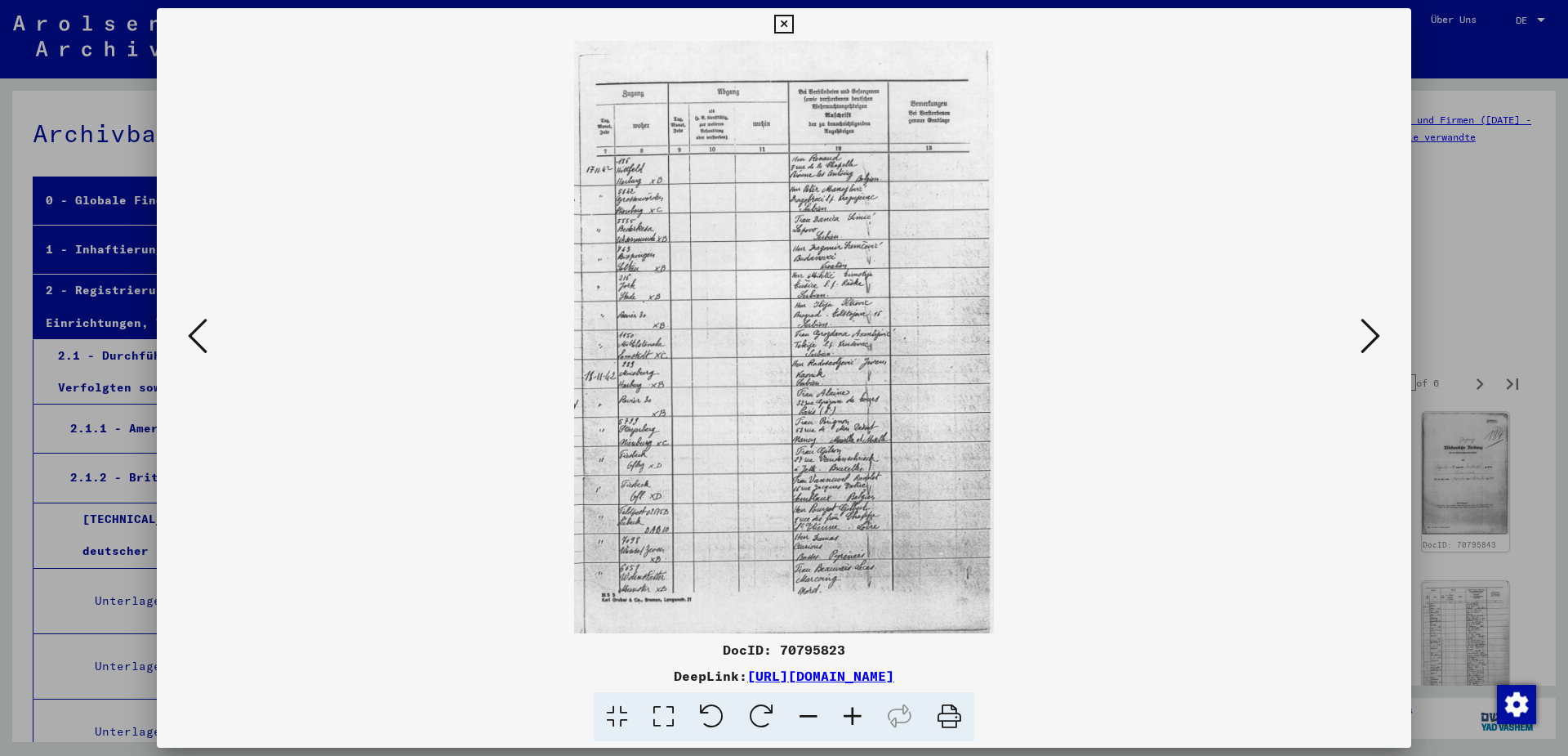
click at [188, 338] on icon at bounding box center [198, 336] width 19 height 39
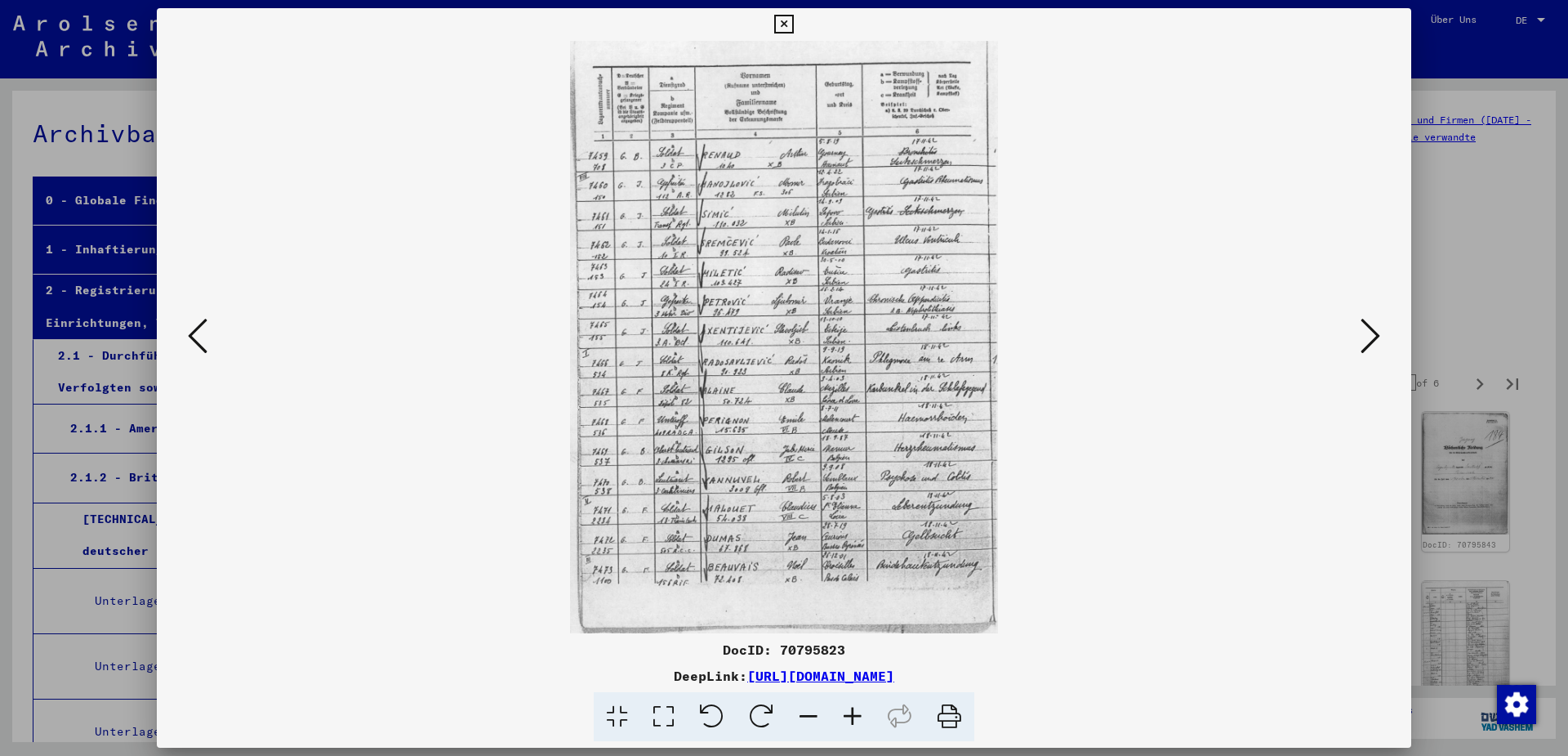
click at [188, 338] on icon at bounding box center [198, 336] width 19 height 39
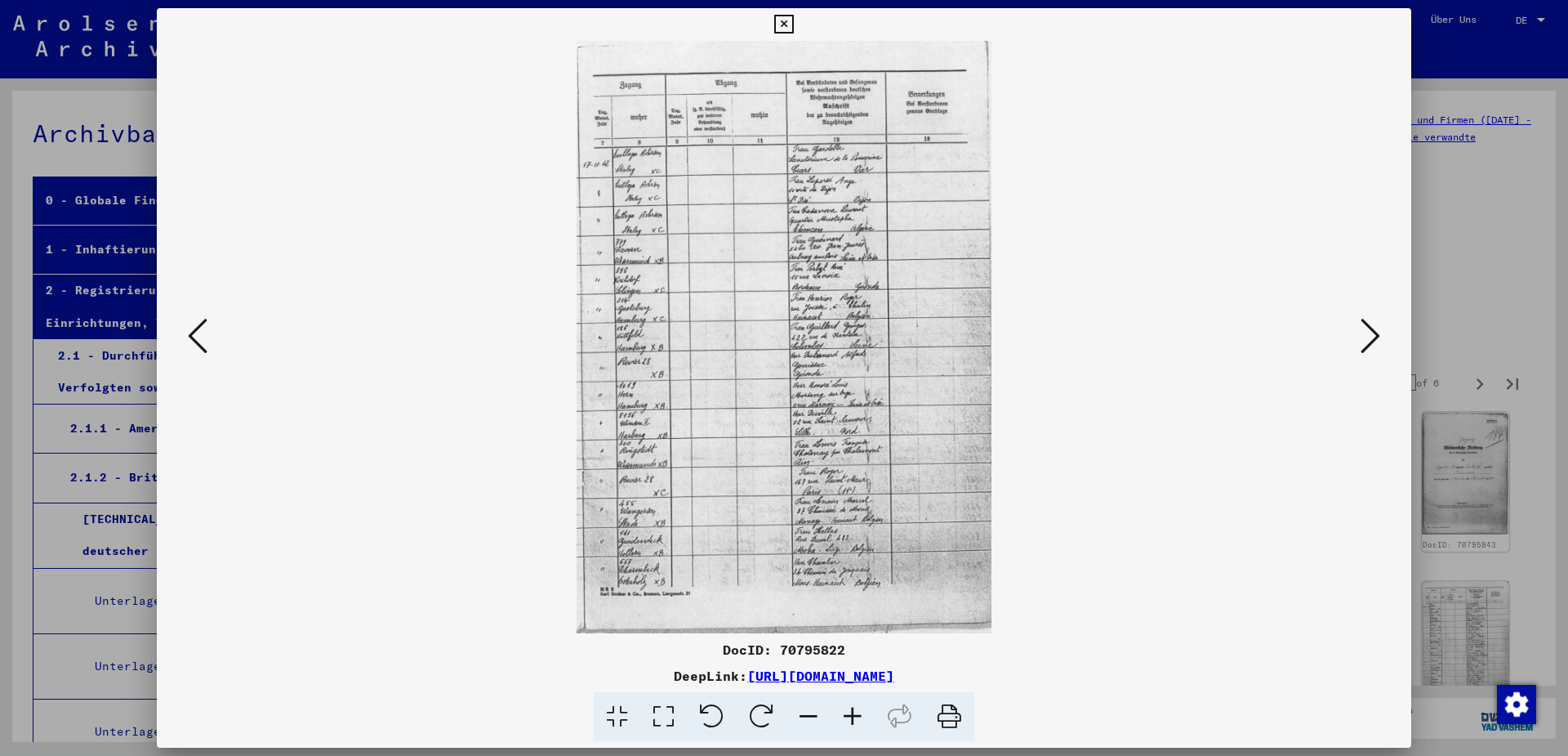
click at [188, 338] on icon at bounding box center [198, 336] width 19 height 39
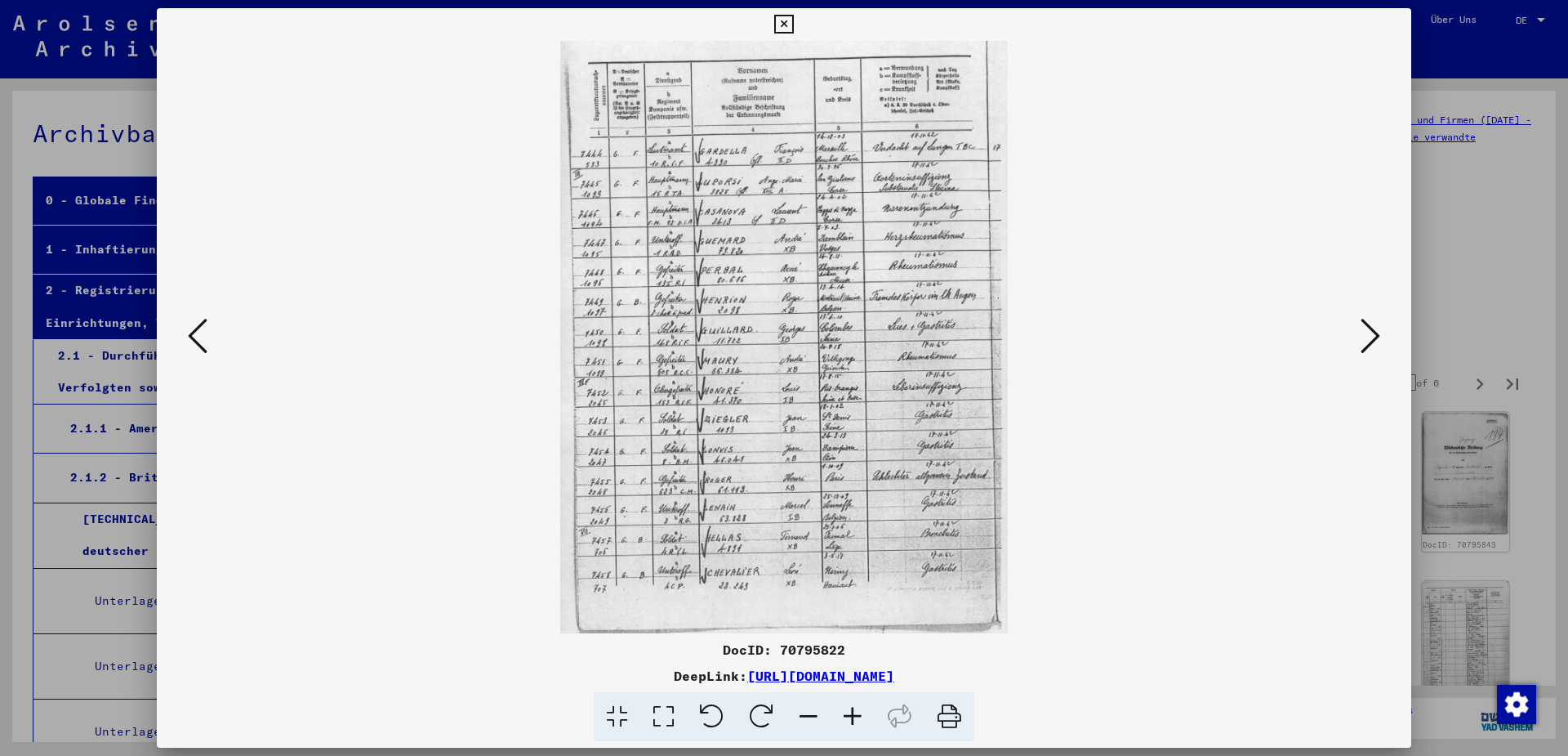
click at [188, 338] on icon at bounding box center [198, 336] width 19 height 39
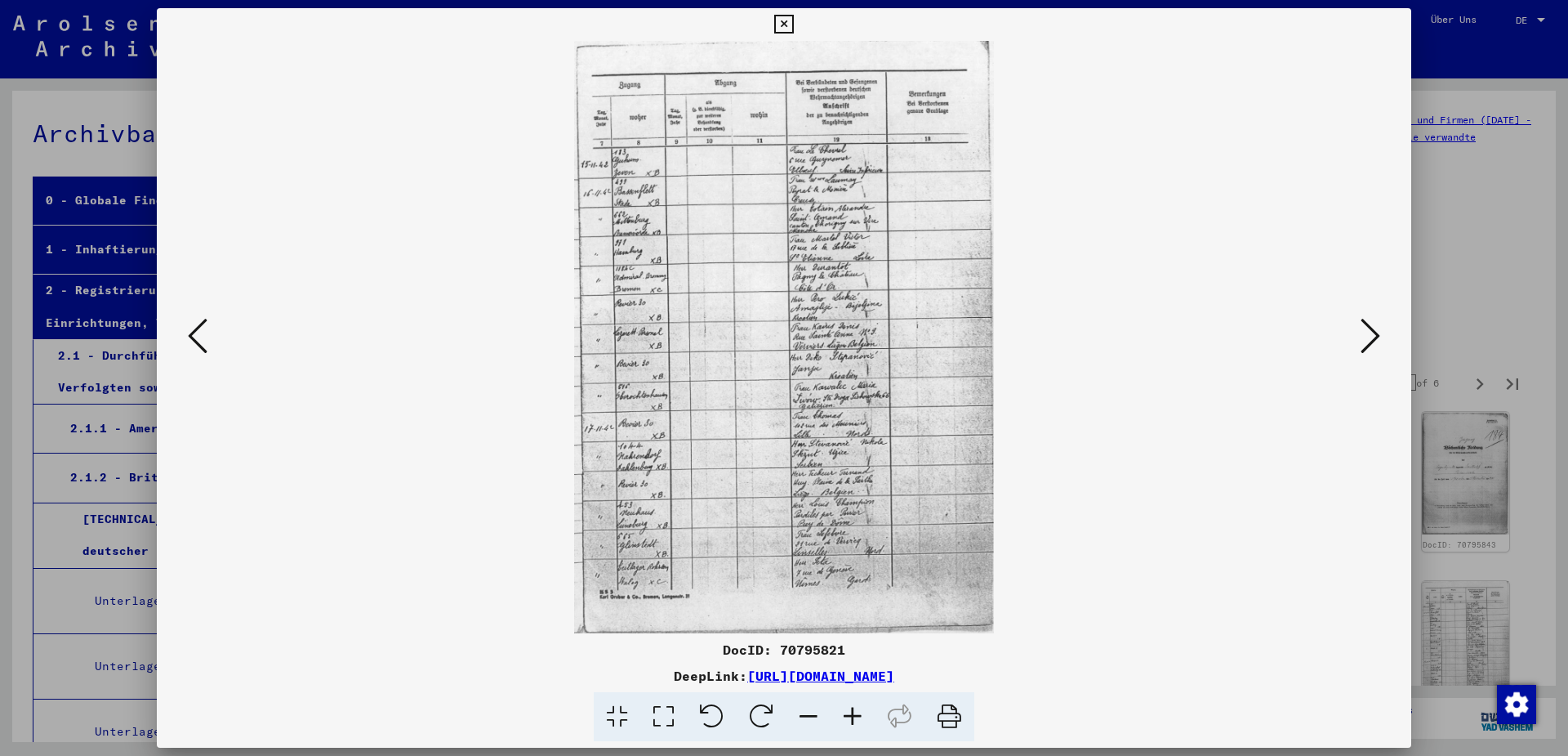
click at [188, 338] on icon at bounding box center [198, 336] width 19 height 39
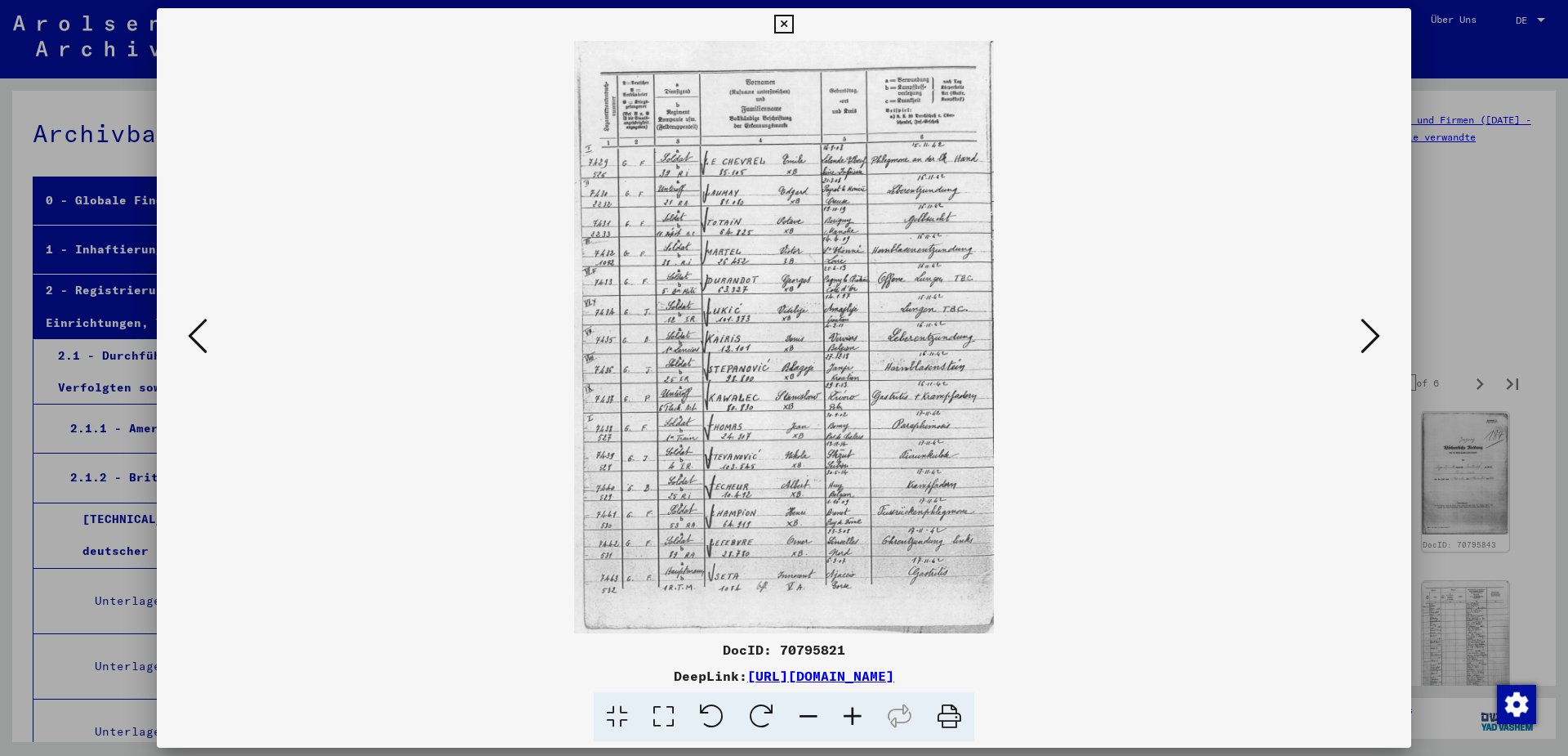
click at [188, 338] on icon at bounding box center [198, 336] width 19 height 39
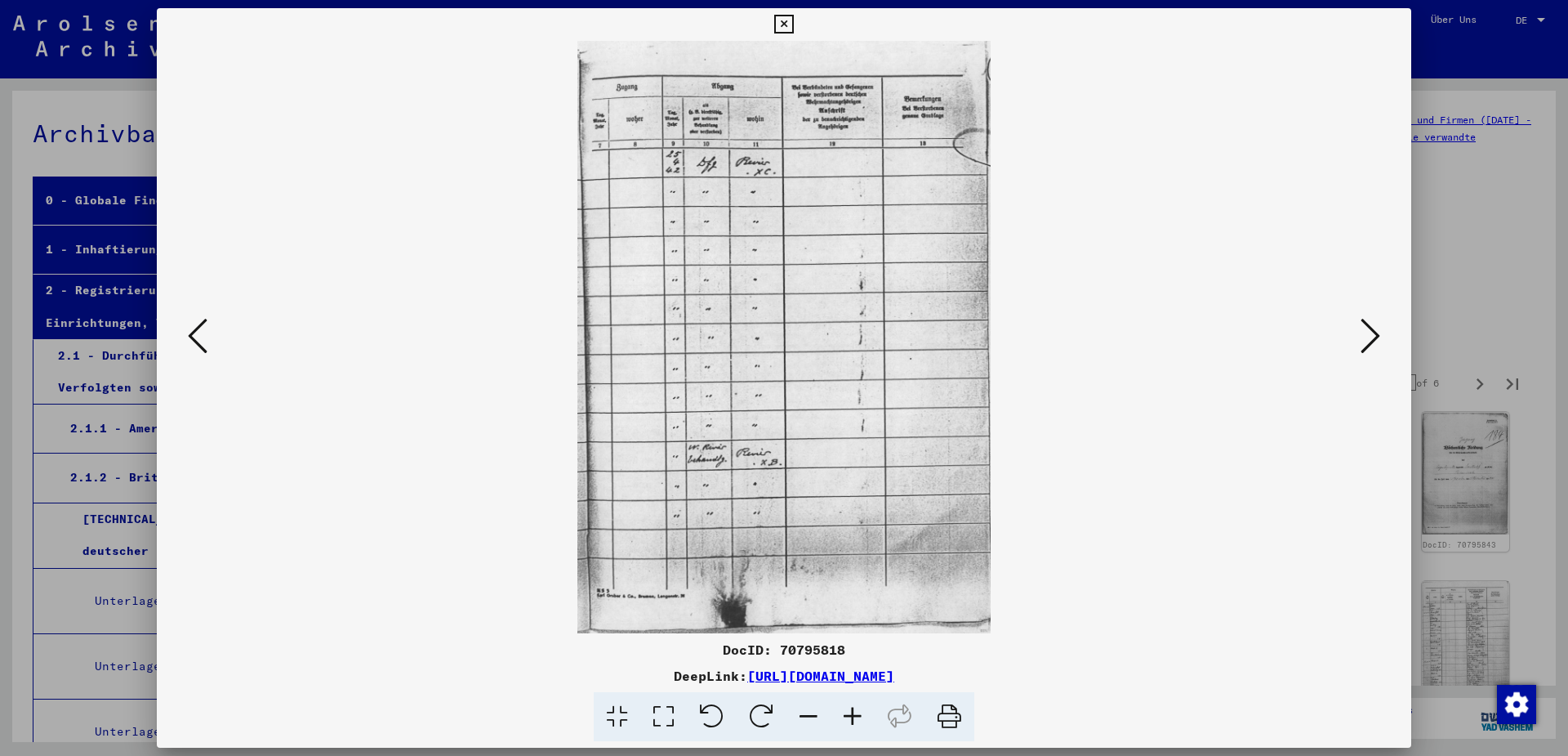
click at [188, 338] on icon at bounding box center [198, 336] width 19 height 39
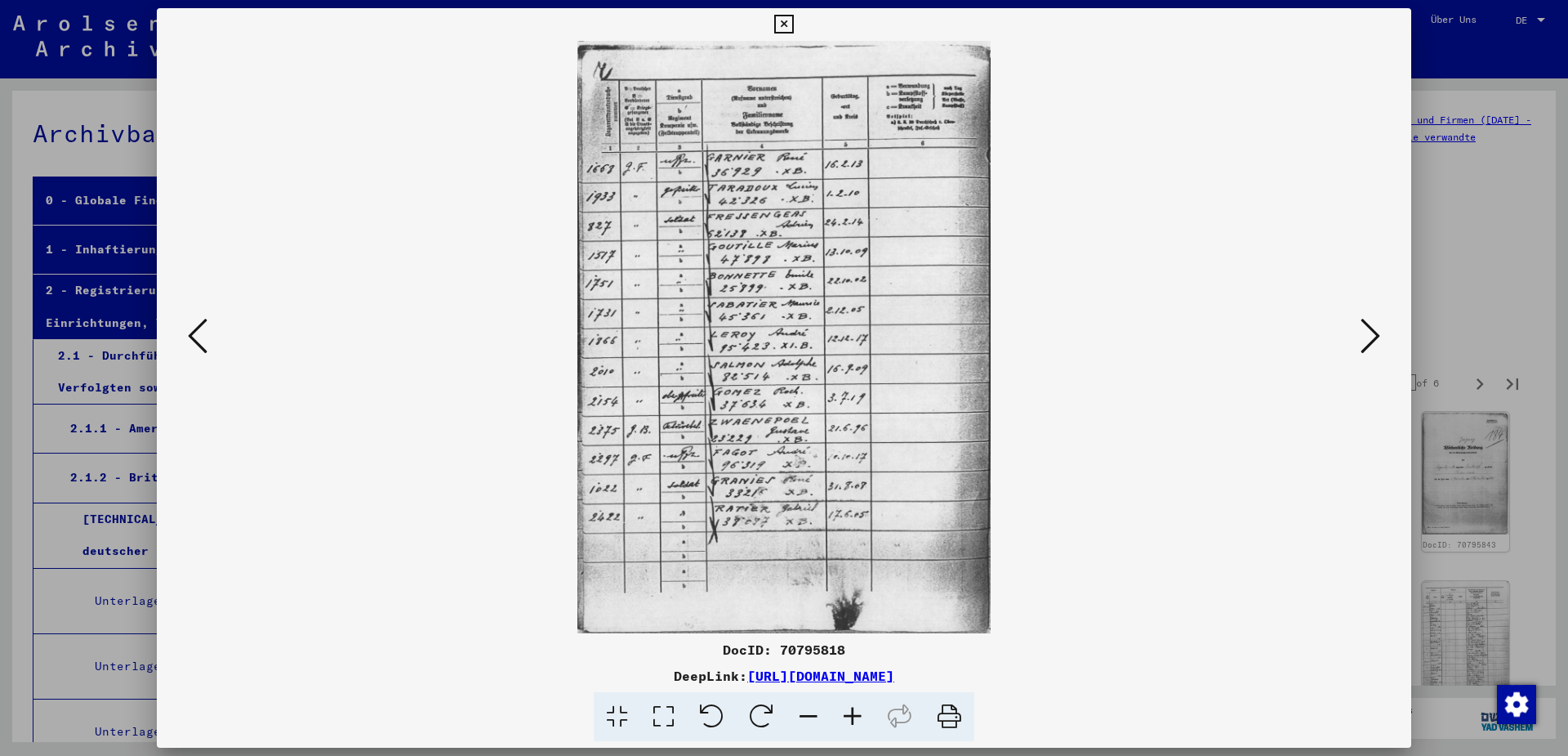
click at [188, 338] on icon at bounding box center [198, 336] width 19 height 39
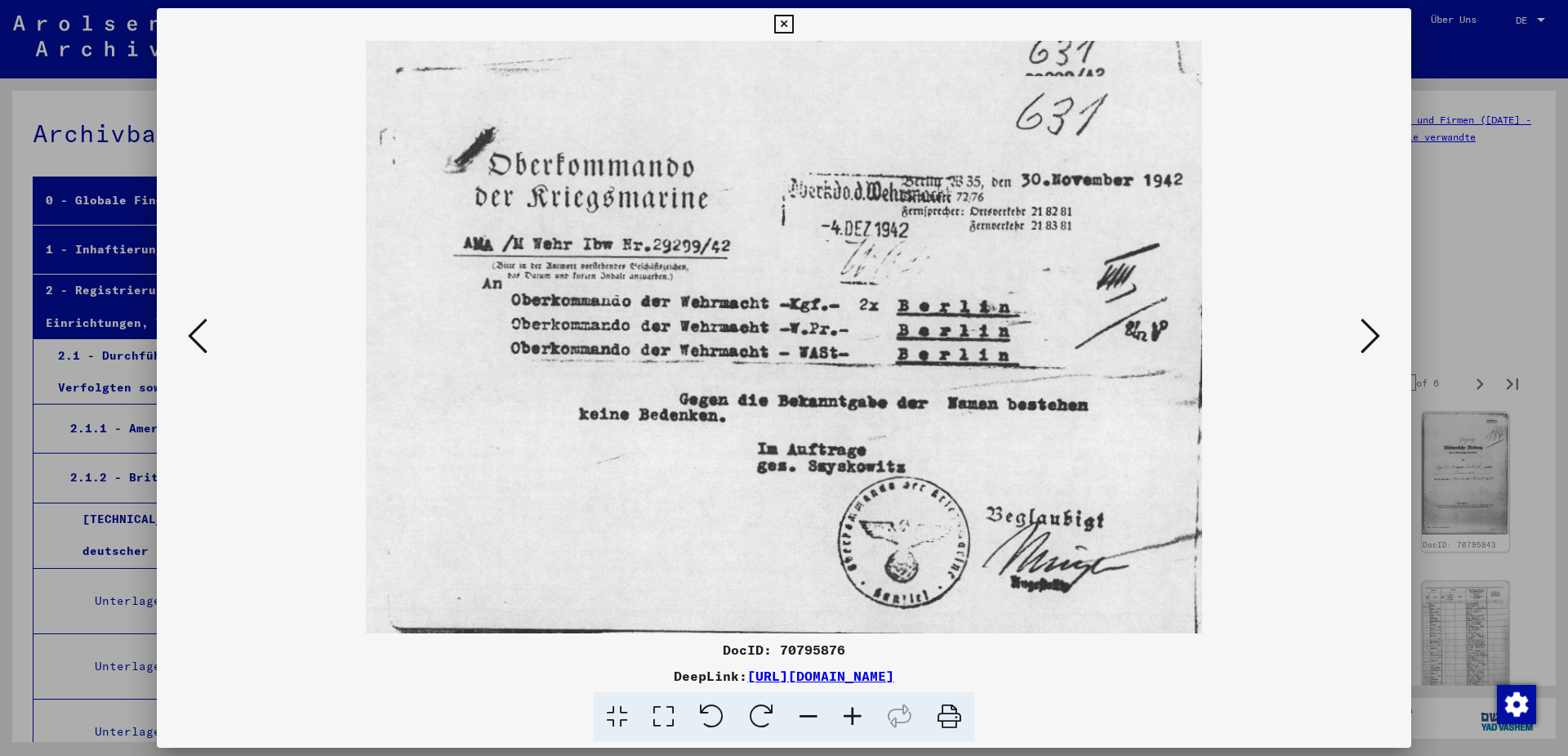
click at [188, 338] on icon at bounding box center [198, 336] width 19 height 39
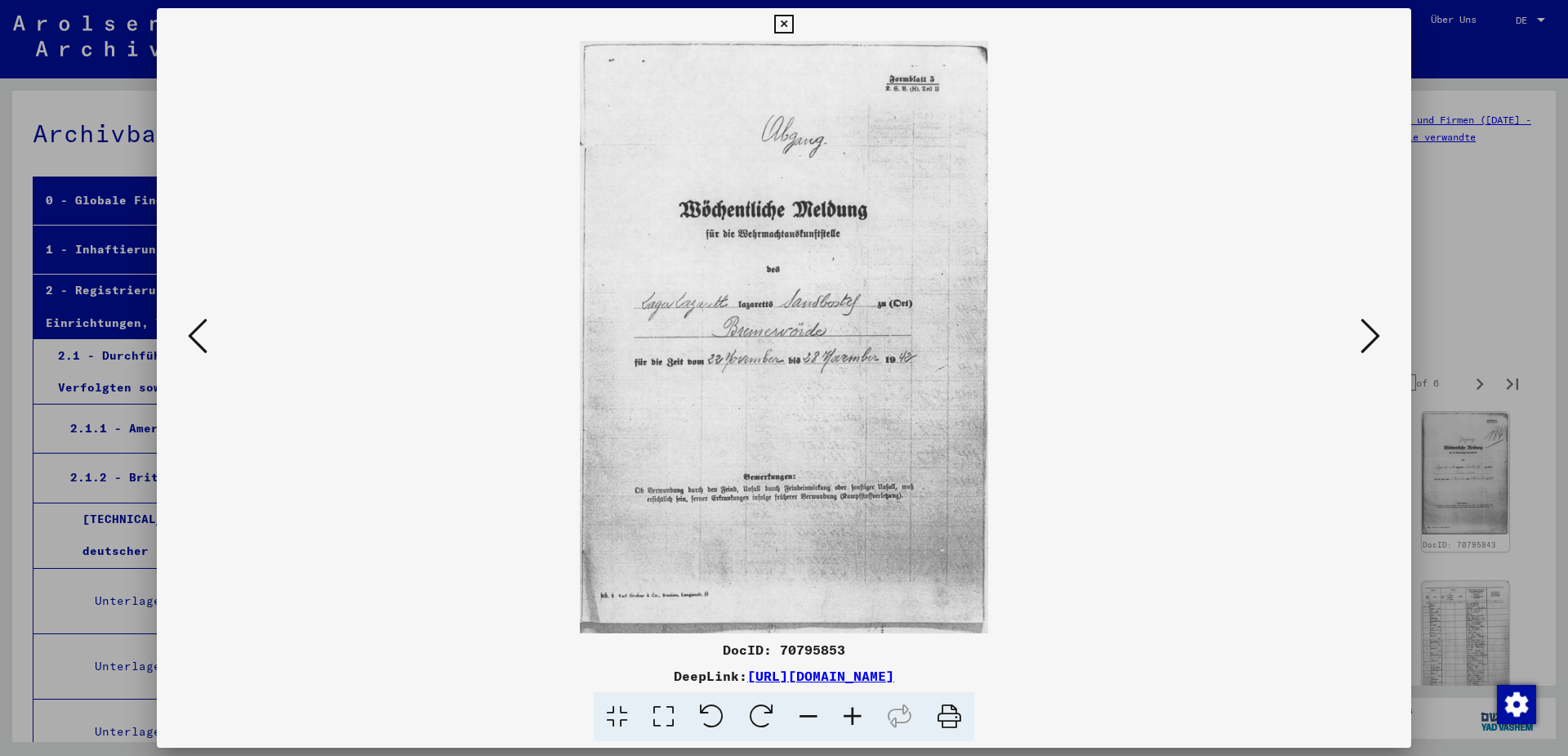
click at [188, 338] on icon at bounding box center [198, 336] width 19 height 39
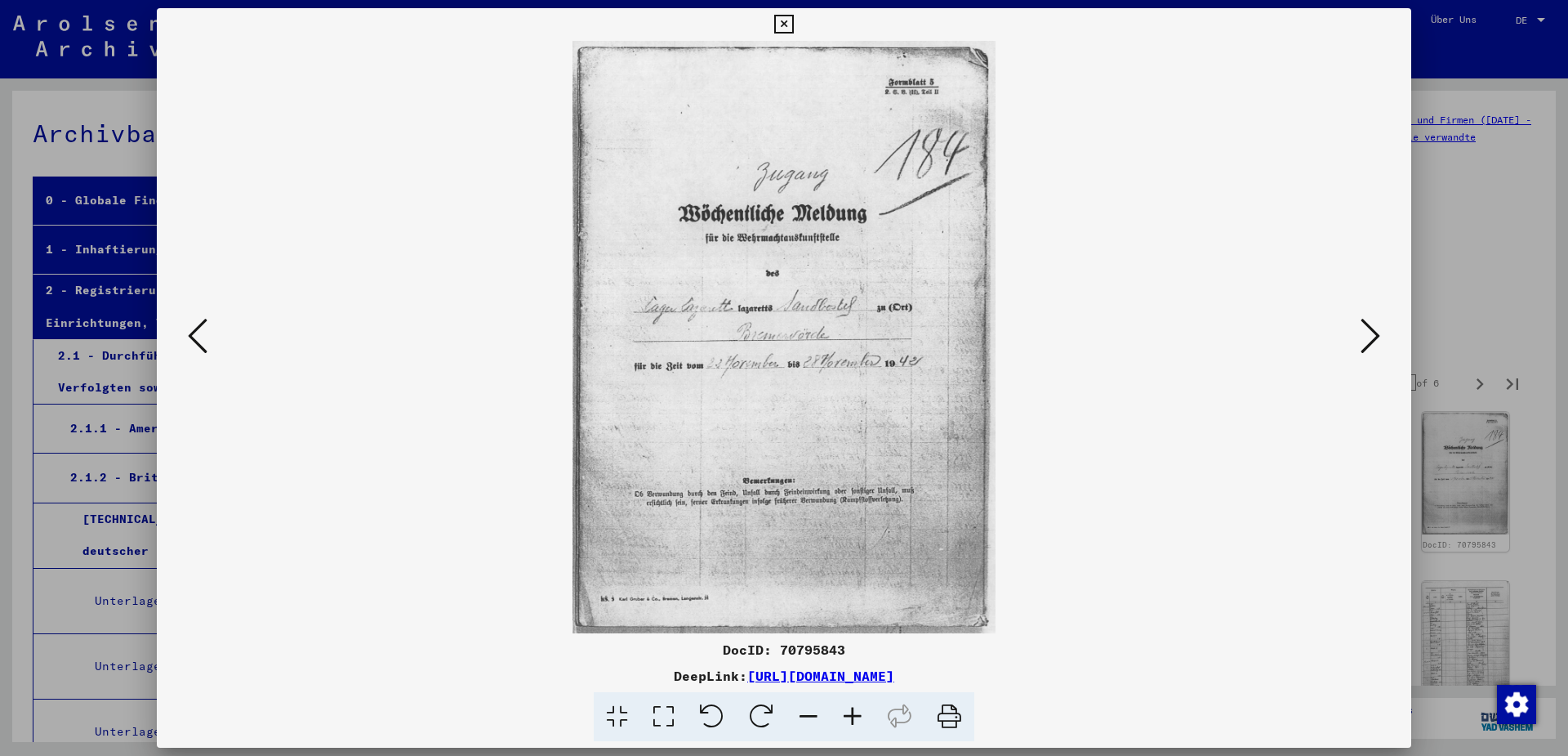
click at [188, 338] on icon at bounding box center [198, 336] width 19 height 39
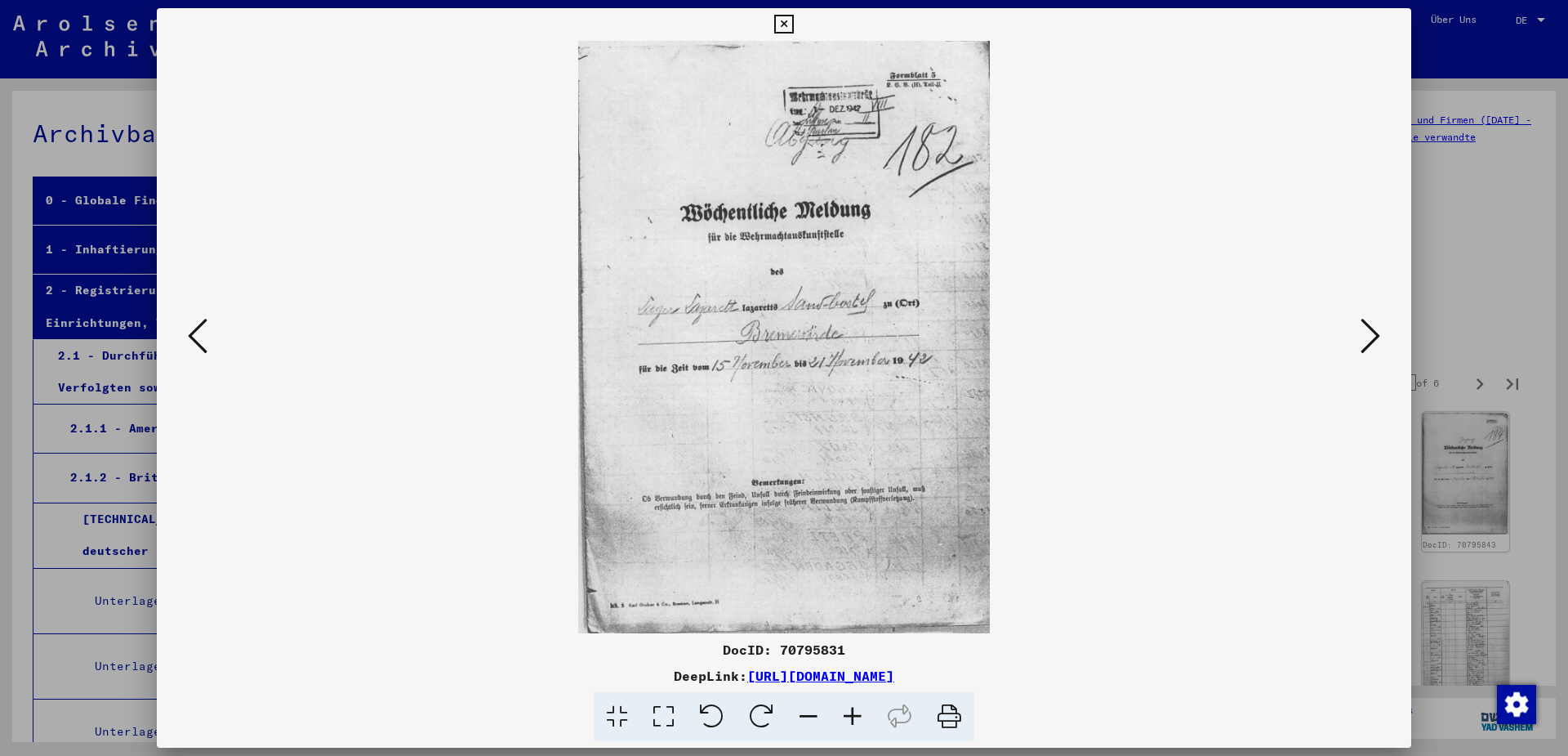
click at [188, 338] on icon at bounding box center [198, 336] width 19 height 39
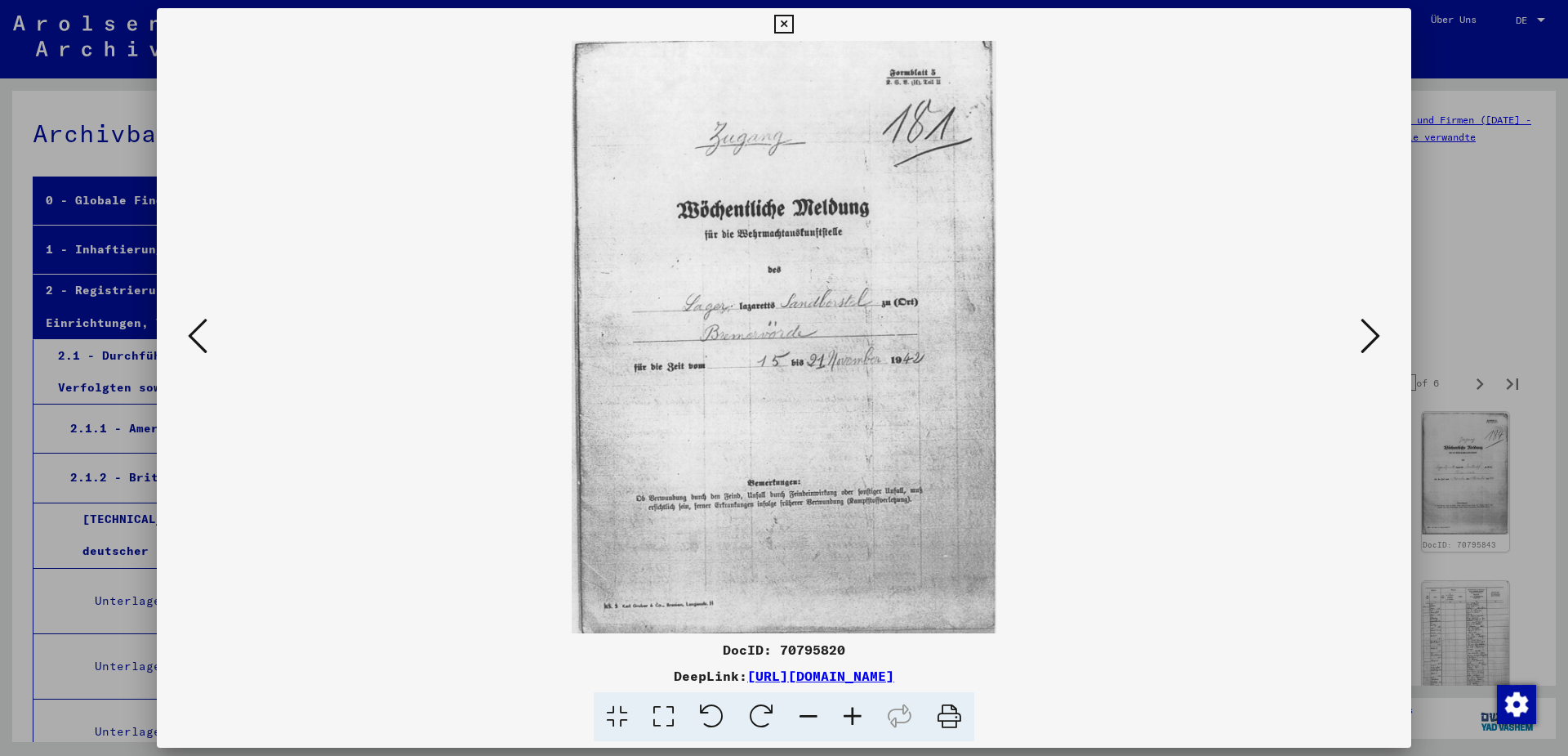
click at [188, 338] on icon at bounding box center [198, 336] width 19 height 39
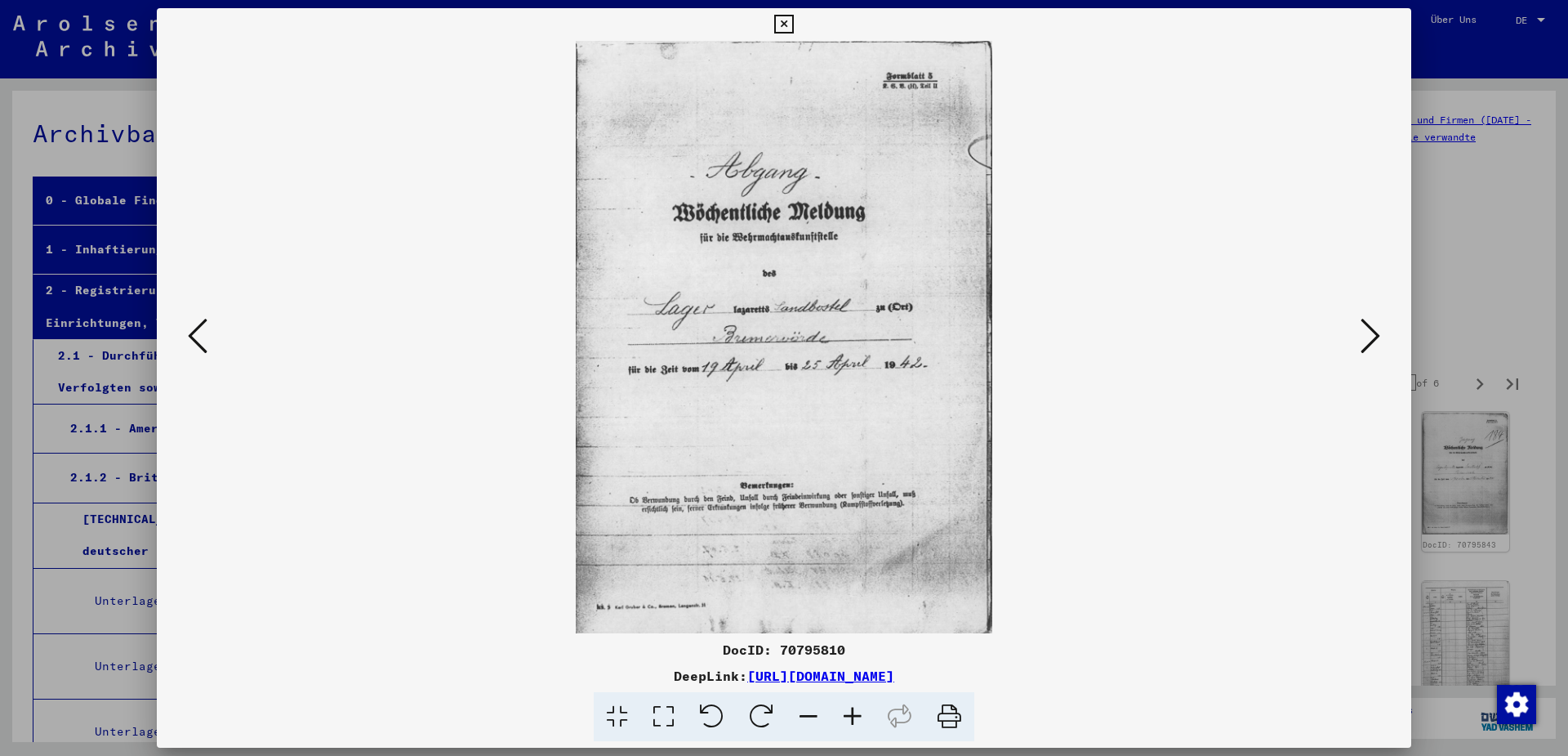
click at [188, 338] on icon at bounding box center [198, 336] width 19 height 39
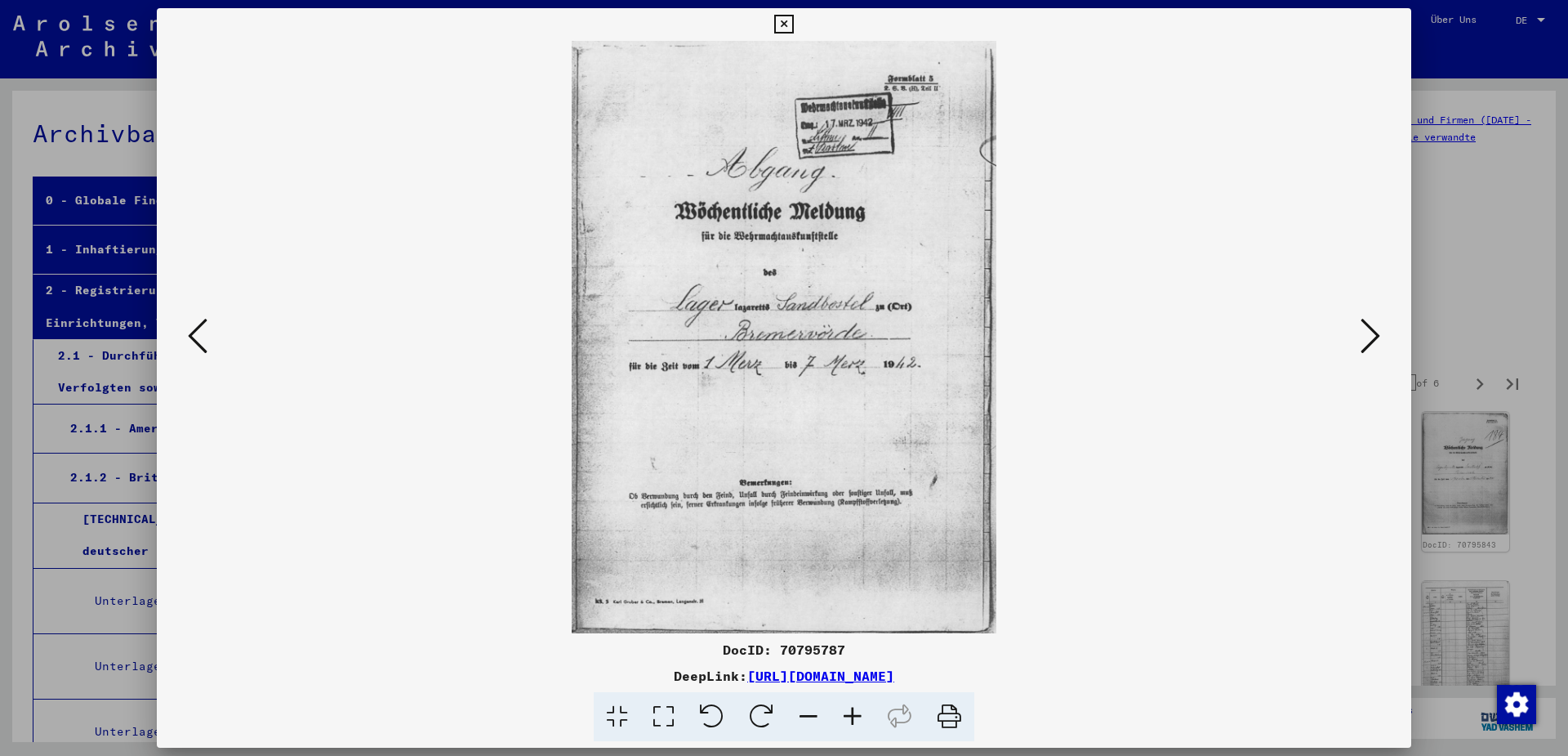
click at [188, 338] on icon at bounding box center [198, 336] width 19 height 39
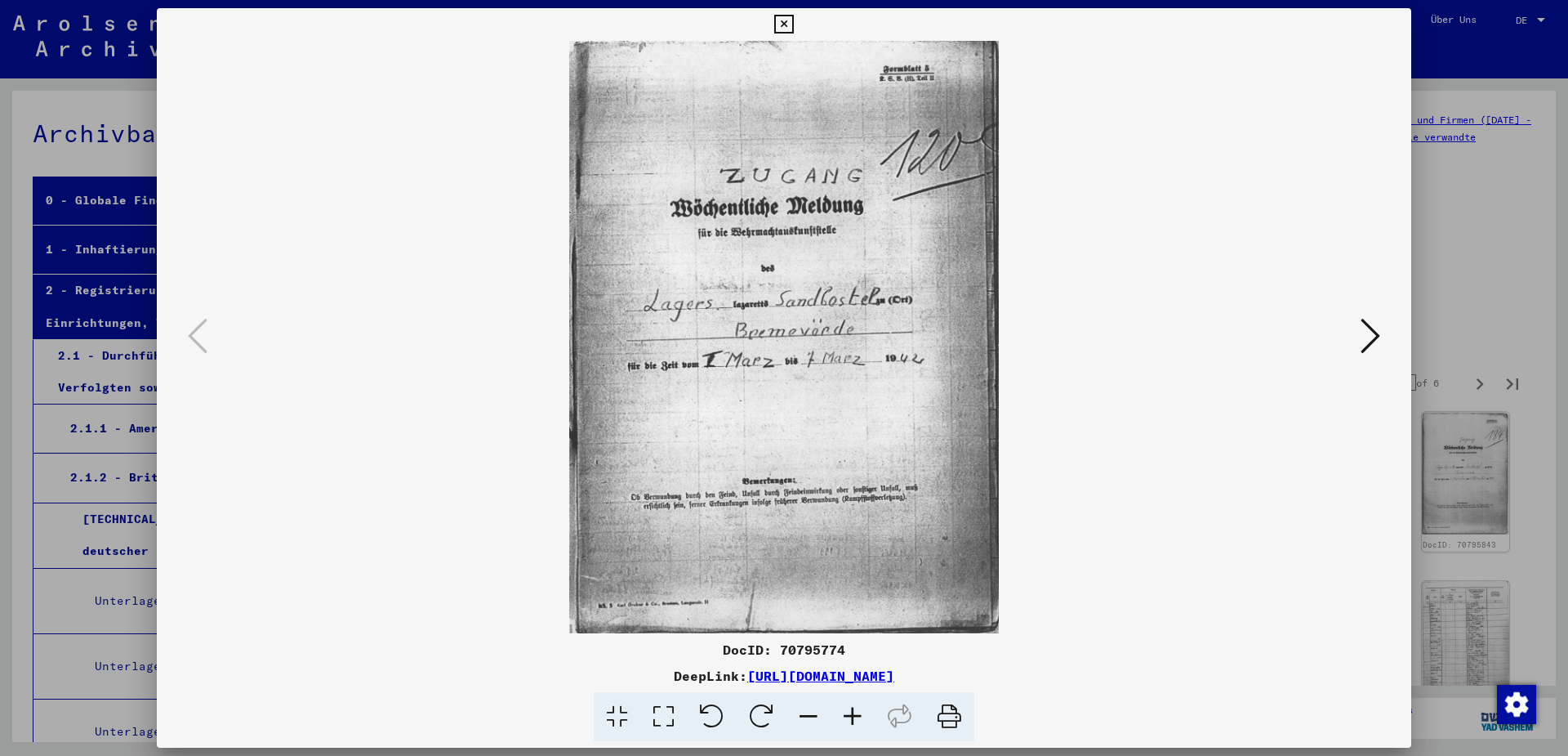
click at [793, 25] on icon at bounding box center [783, 25] width 19 height 19
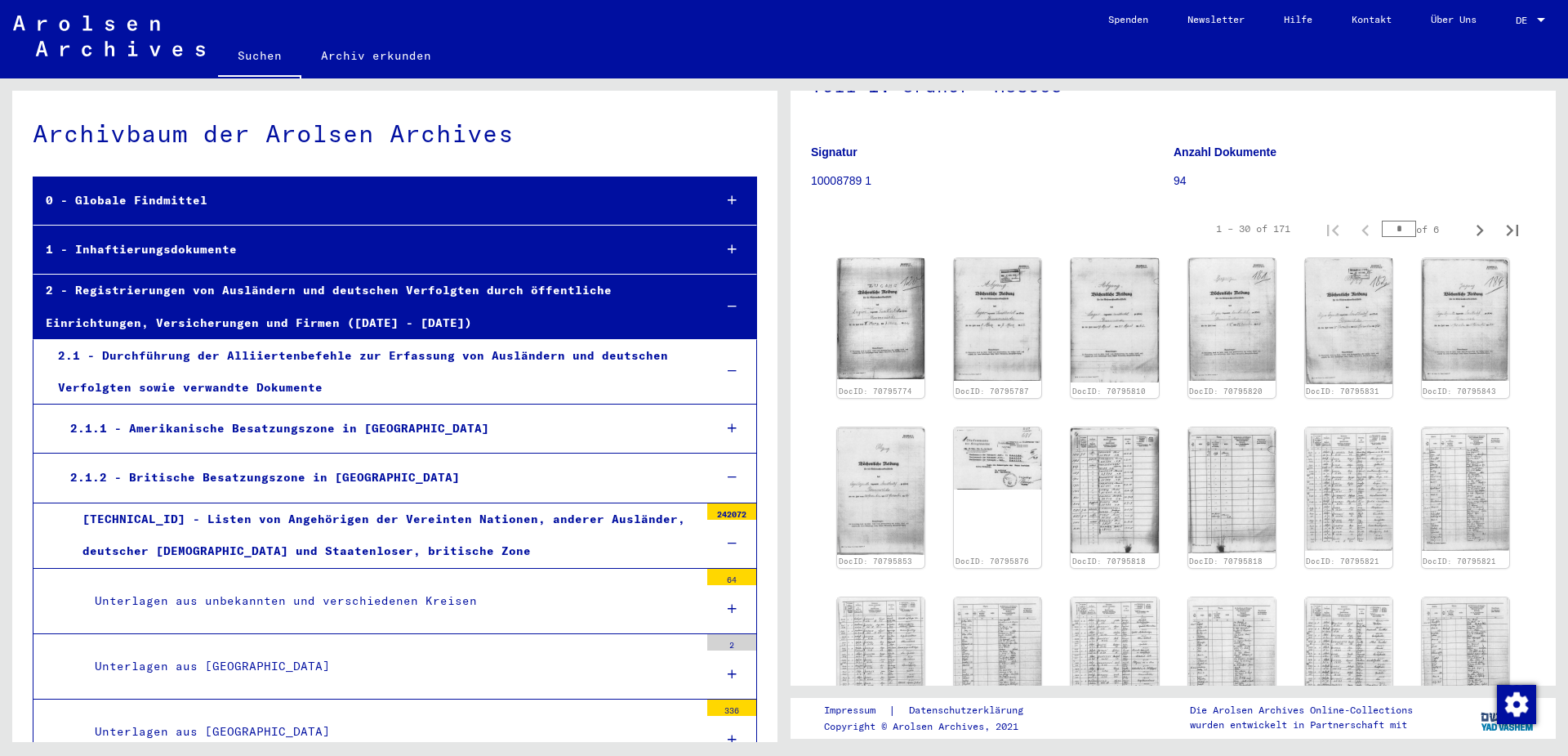
scroll to position [142, 0]
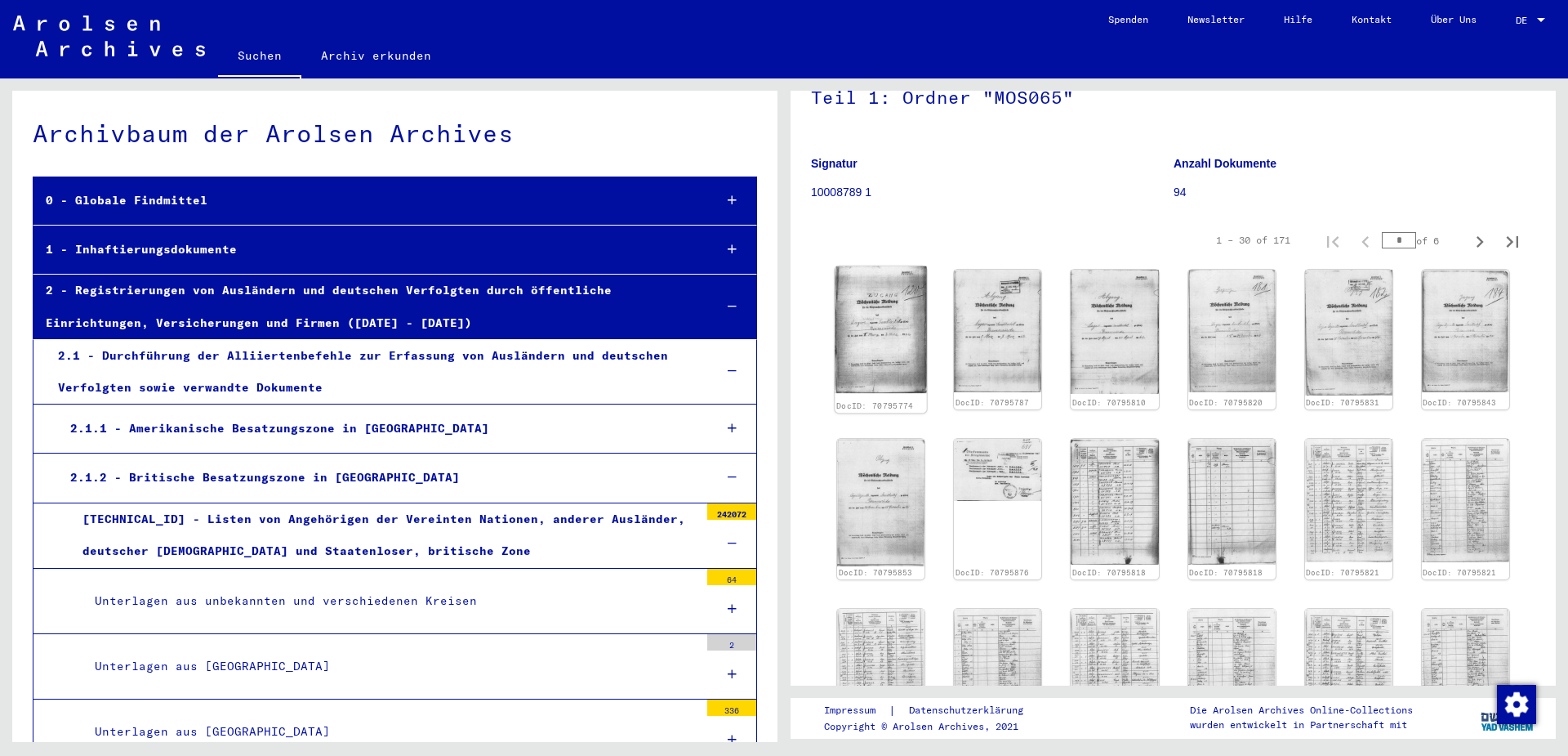
click at [867, 328] on img at bounding box center [881, 329] width 92 height 126
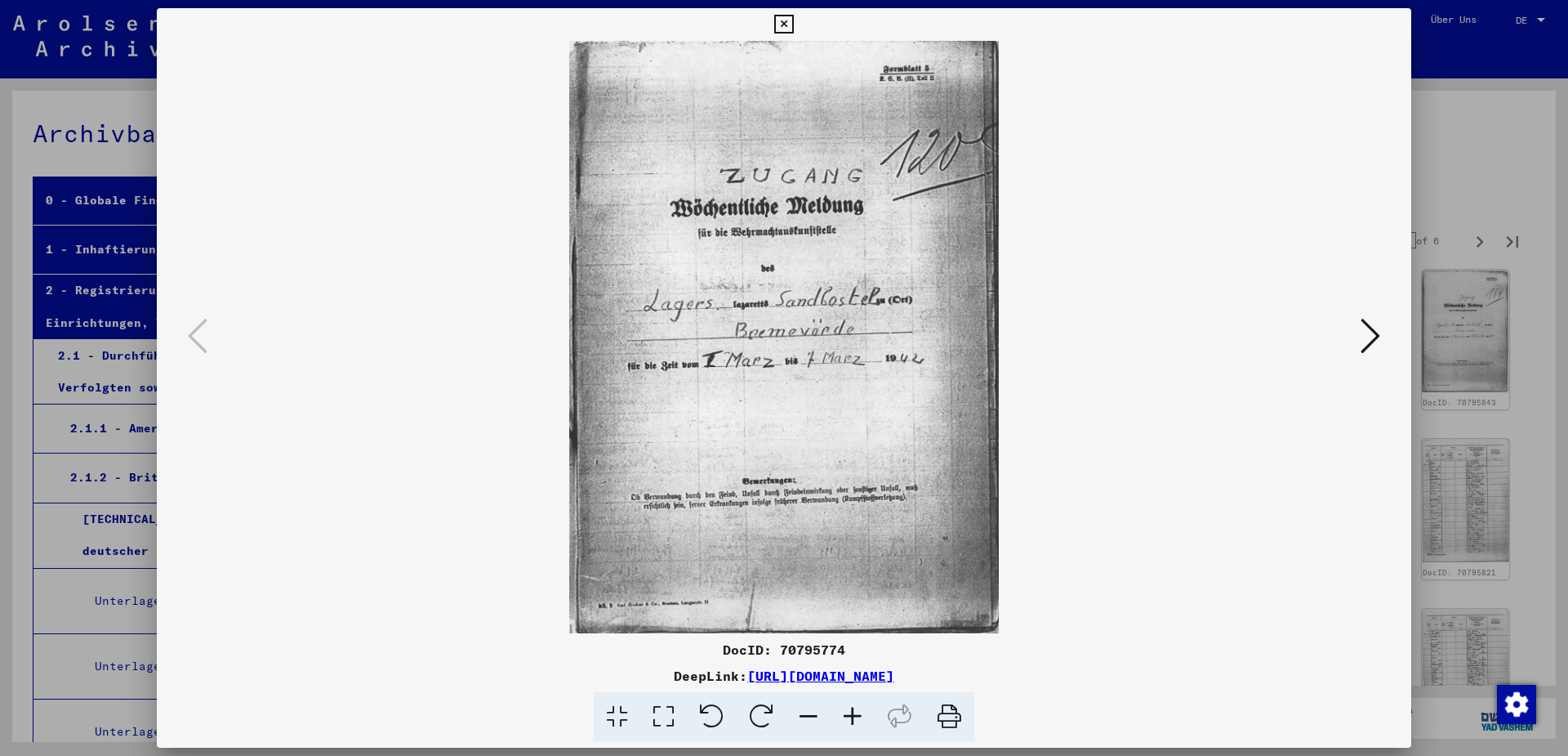
click at [1379, 335] on icon at bounding box center [1371, 336] width 19 height 39
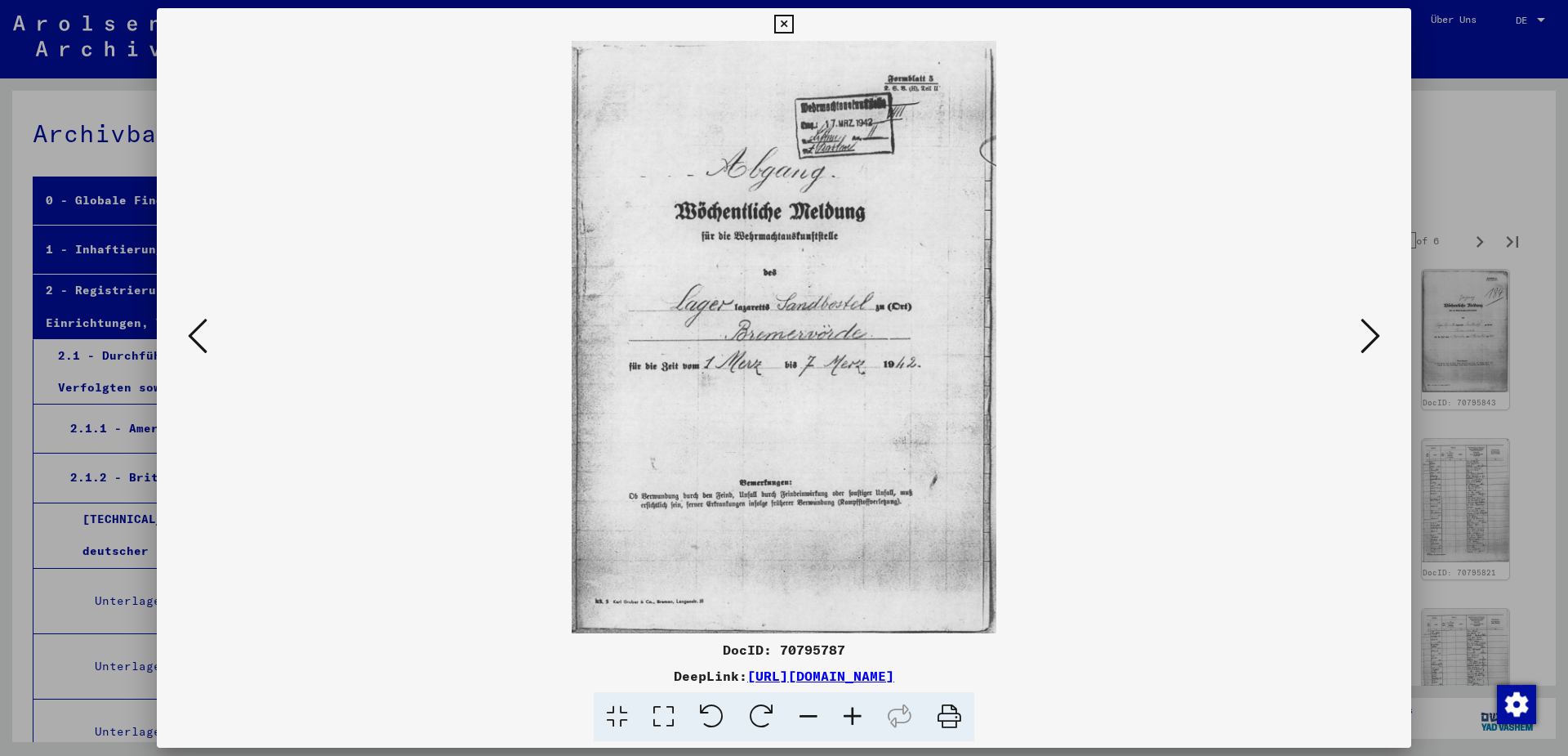
click at [1379, 335] on icon at bounding box center [1371, 336] width 19 height 39
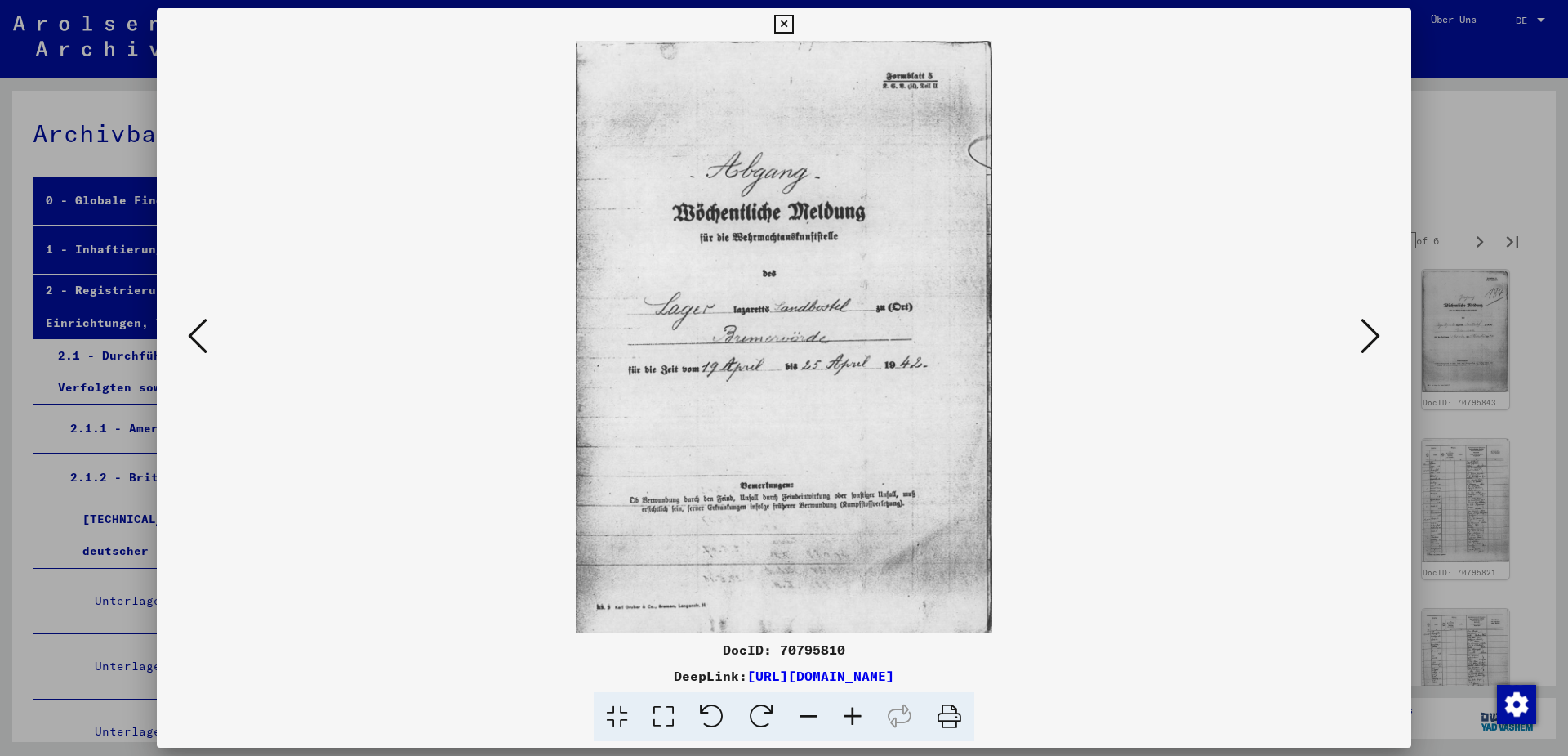
click at [1379, 335] on icon at bounding box center [1371, 336] width 19 height 39
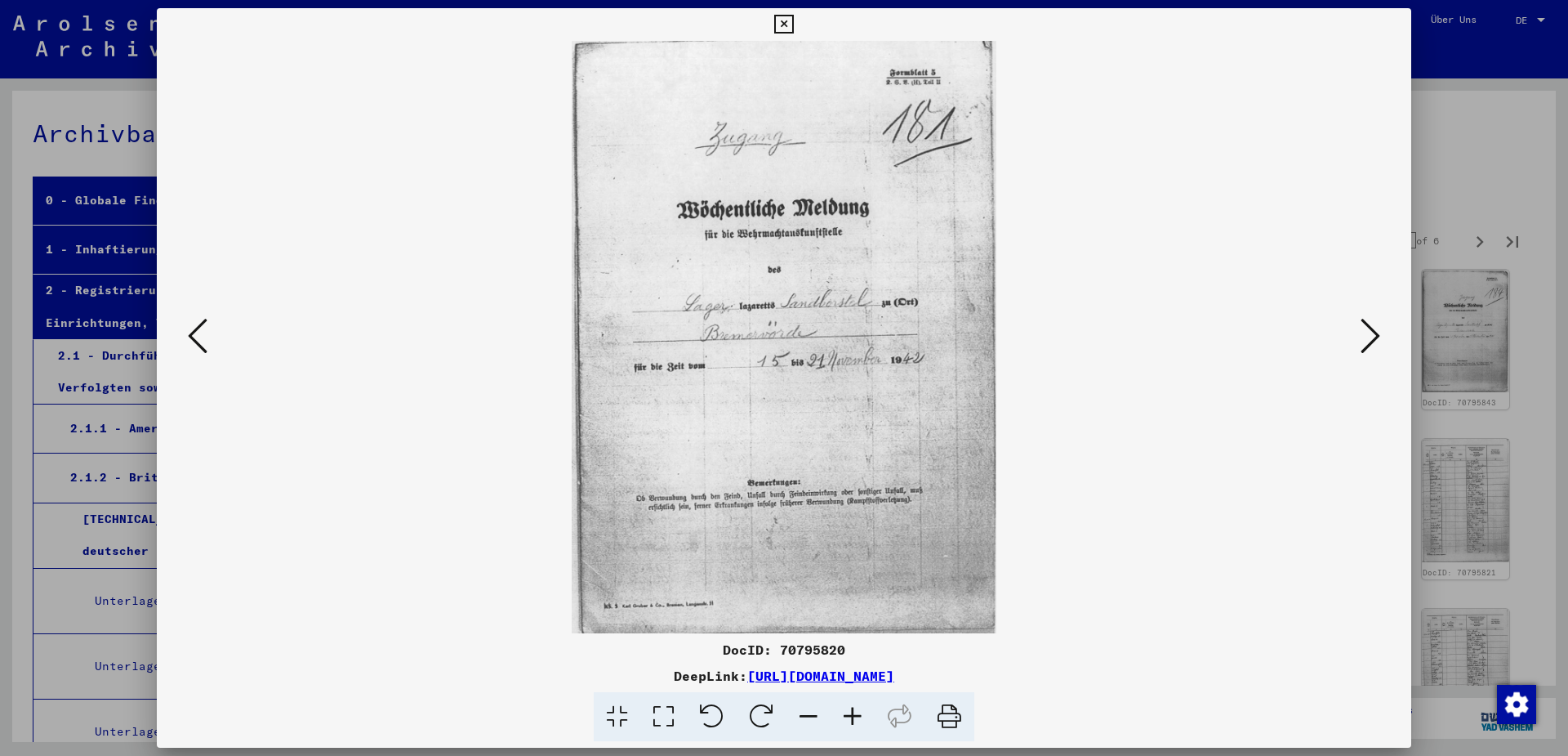
click at [1379, 335] on icon at bounding box center [1371, 336] width 19 height 39
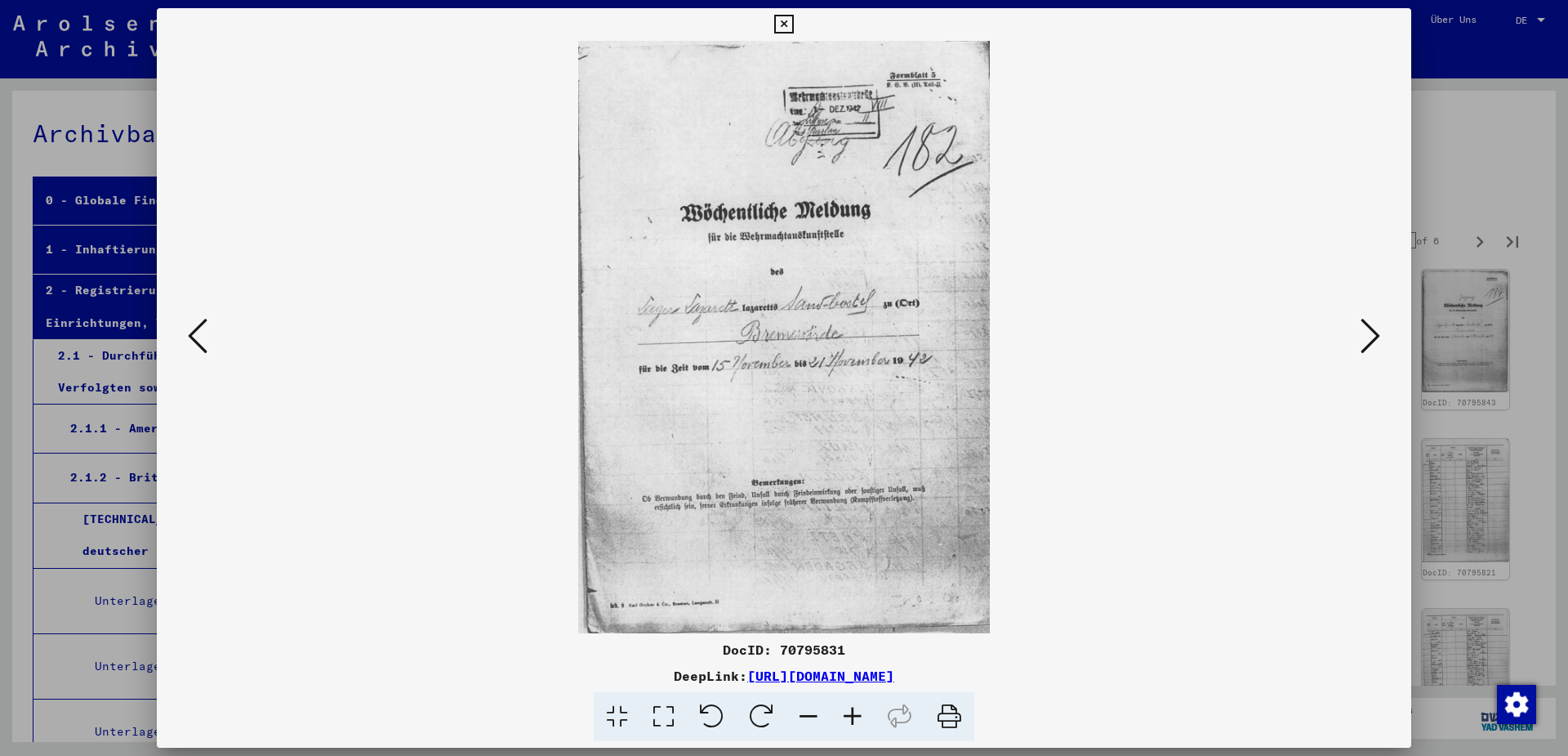
click at [1379, 335] on icon at bounding box center [1371, 336] width 19 height 39
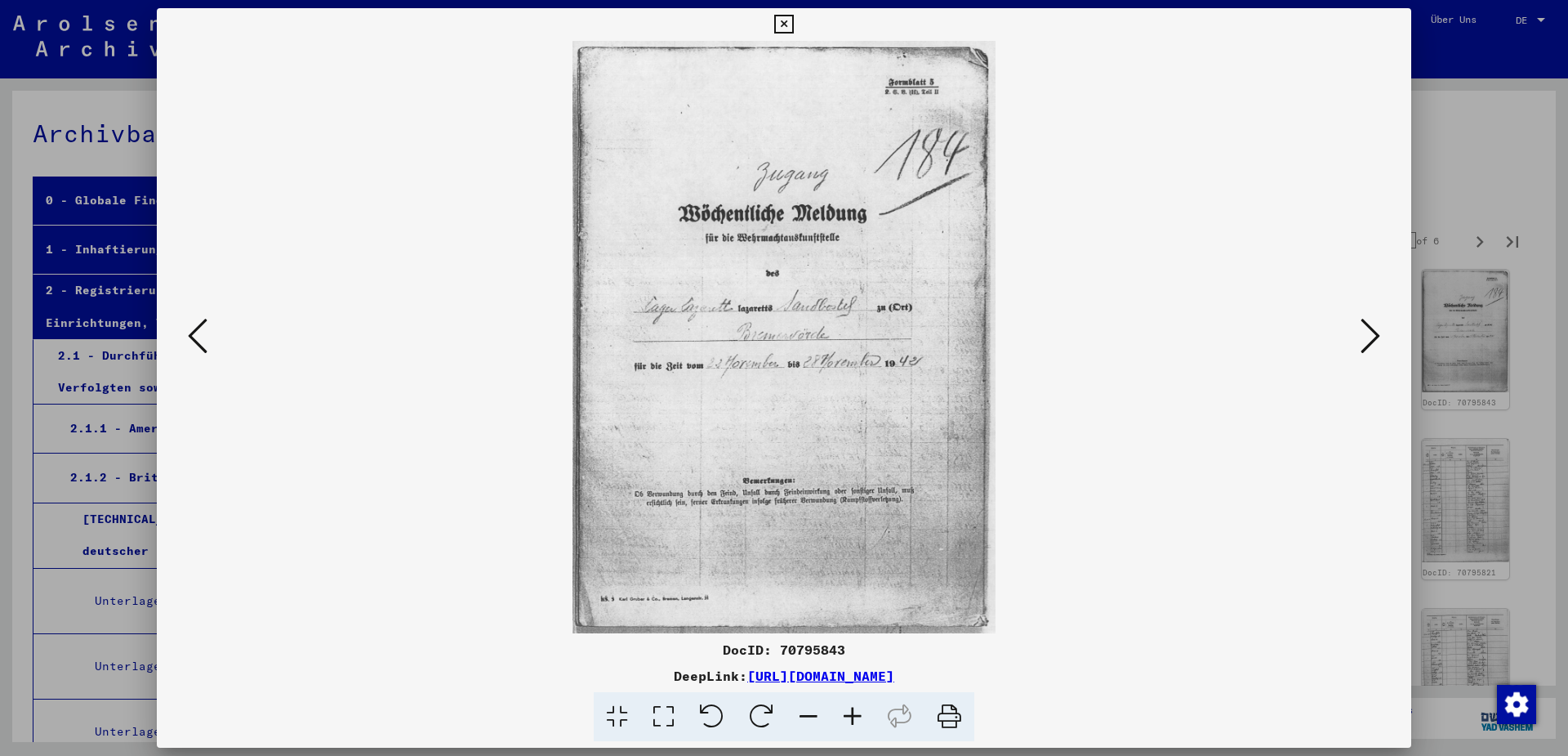
click at [1379, 335] on icon at bounding box center [1371, 336] width 19 height 39
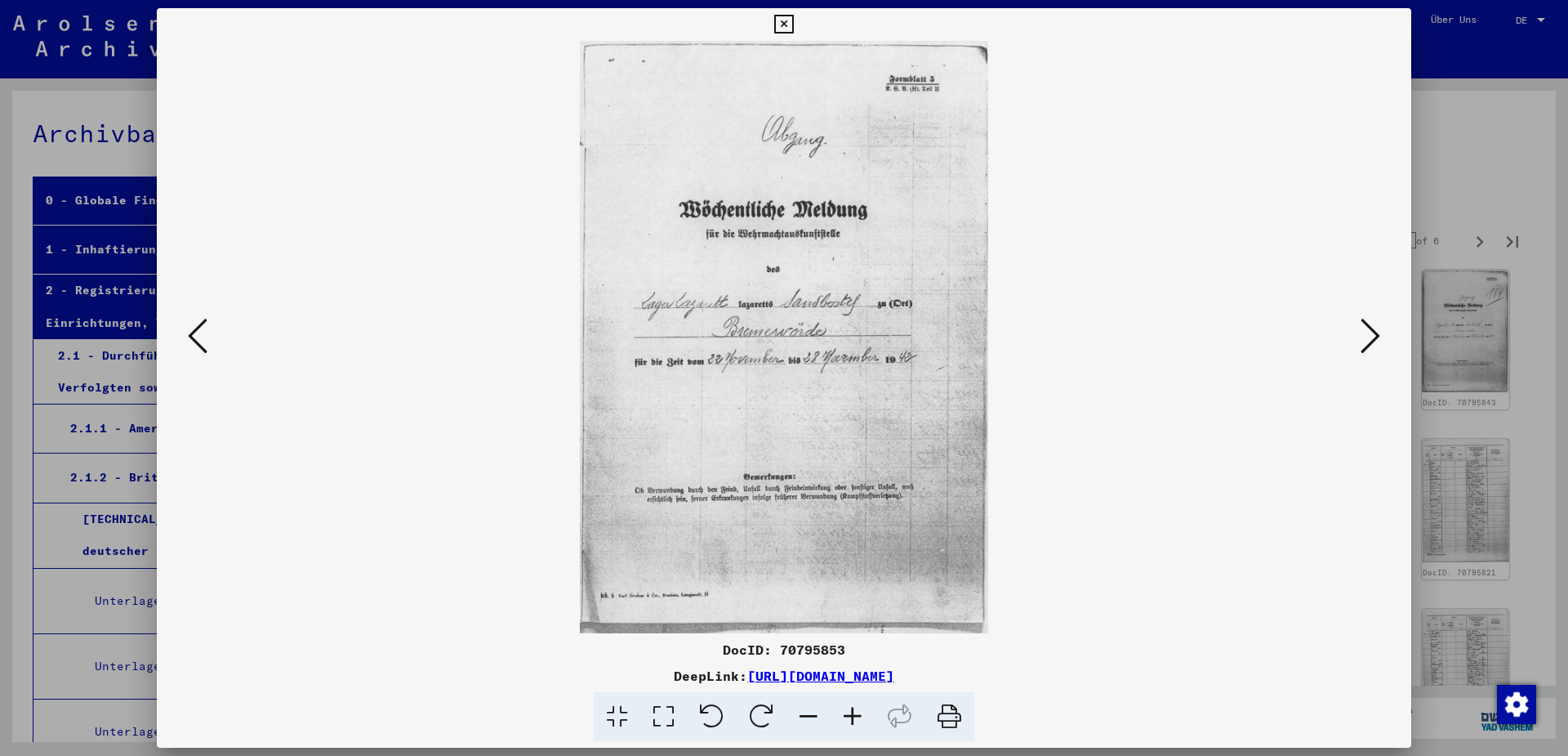
click at [1379, 335] on icon at bounding box center [1371, 336] width 19 height 39
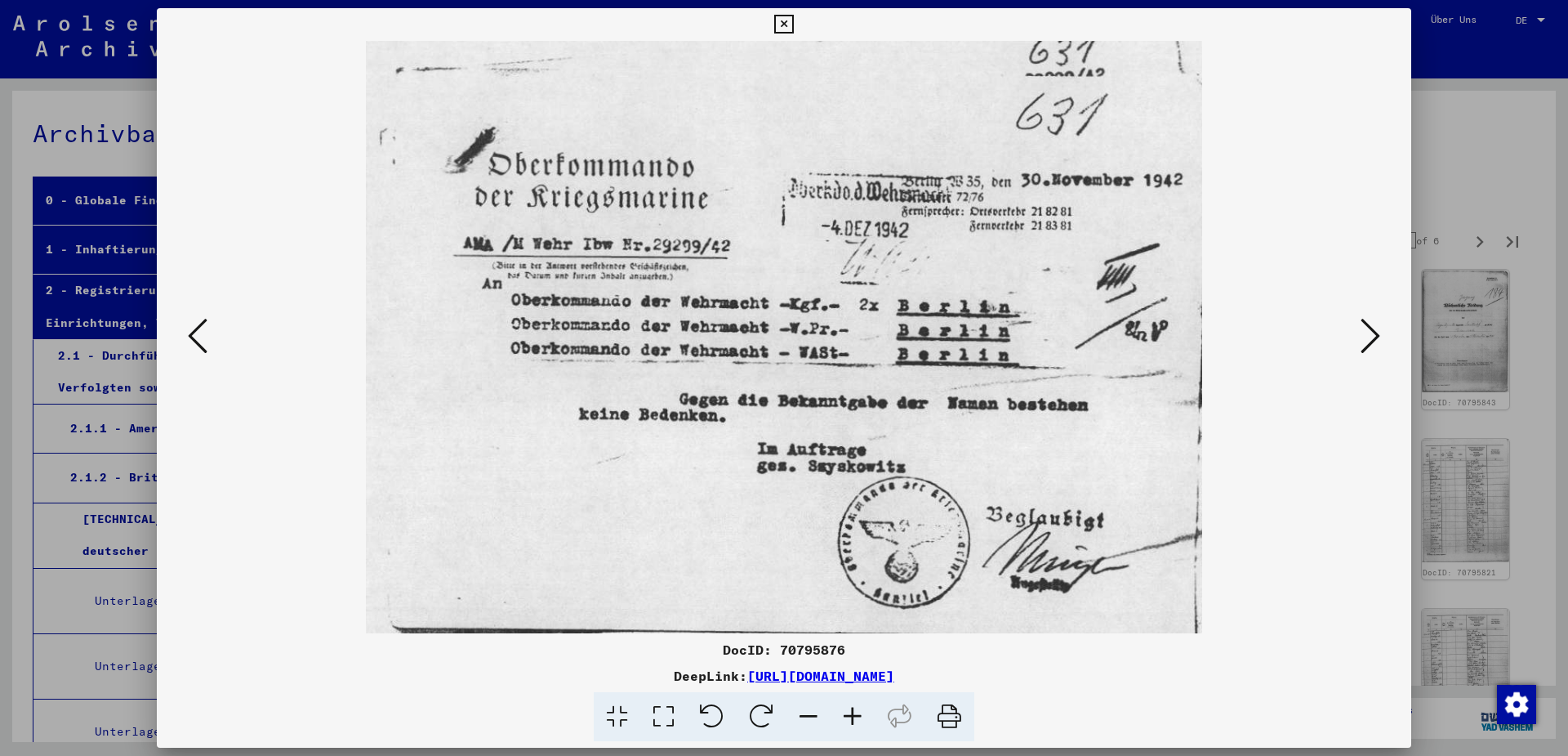
click at [1379, 335] on icon at bounding box center [1371, 336] width 19 height 39
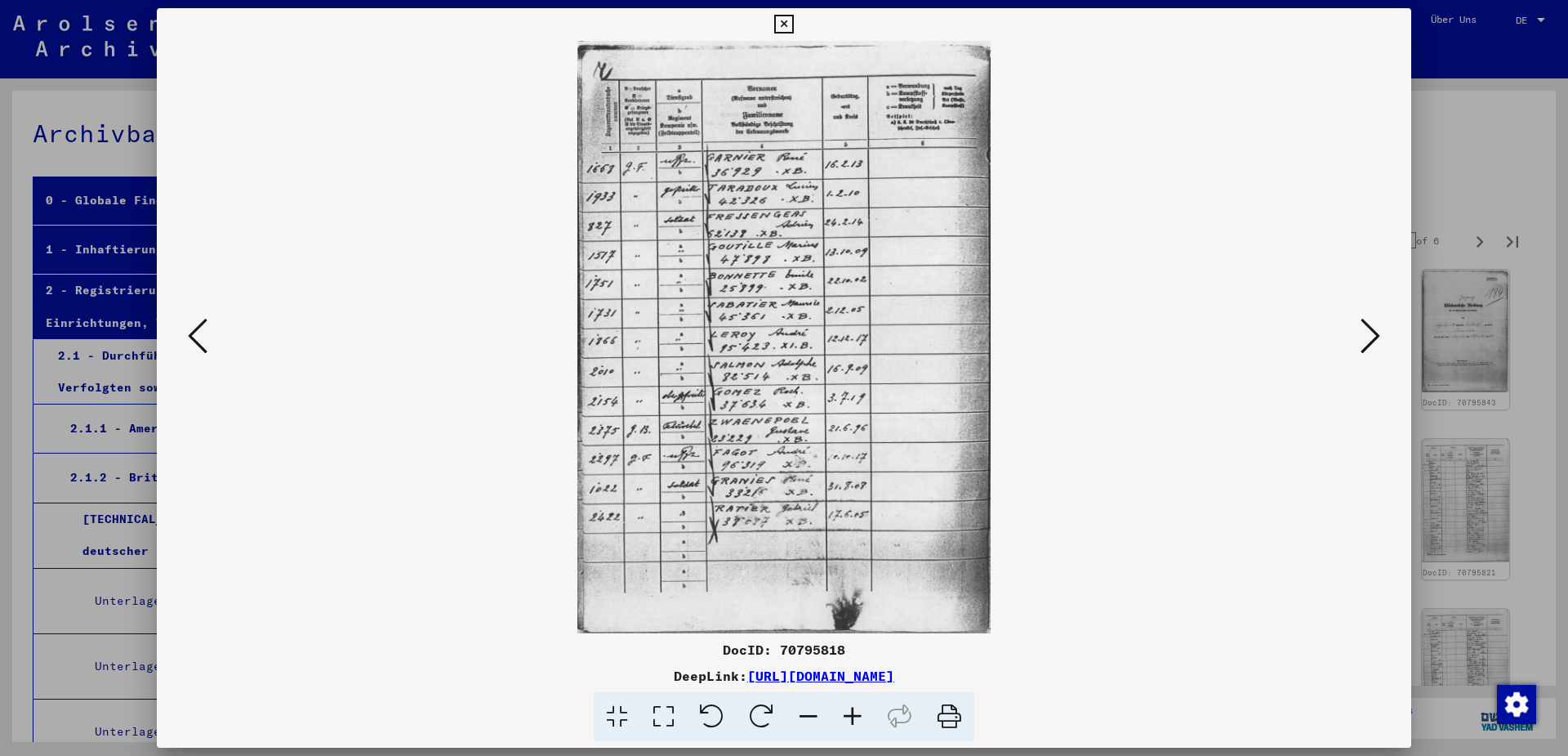
click at [1379, 335] on icon at bounding box center [1371, 336] width 19 height 39
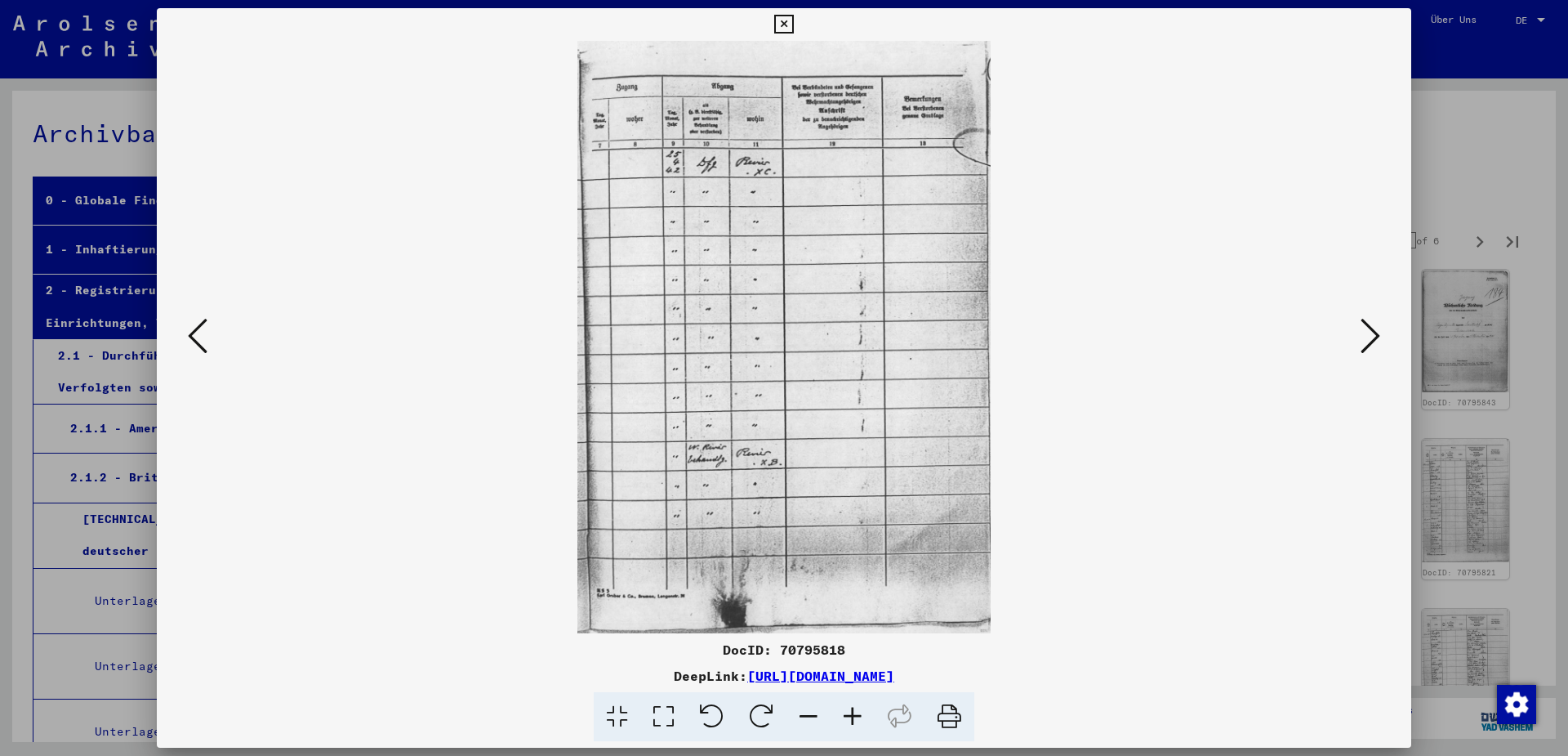
click at [1379, 335] on icon at bounding box center [1371, 336] width 19 height 39
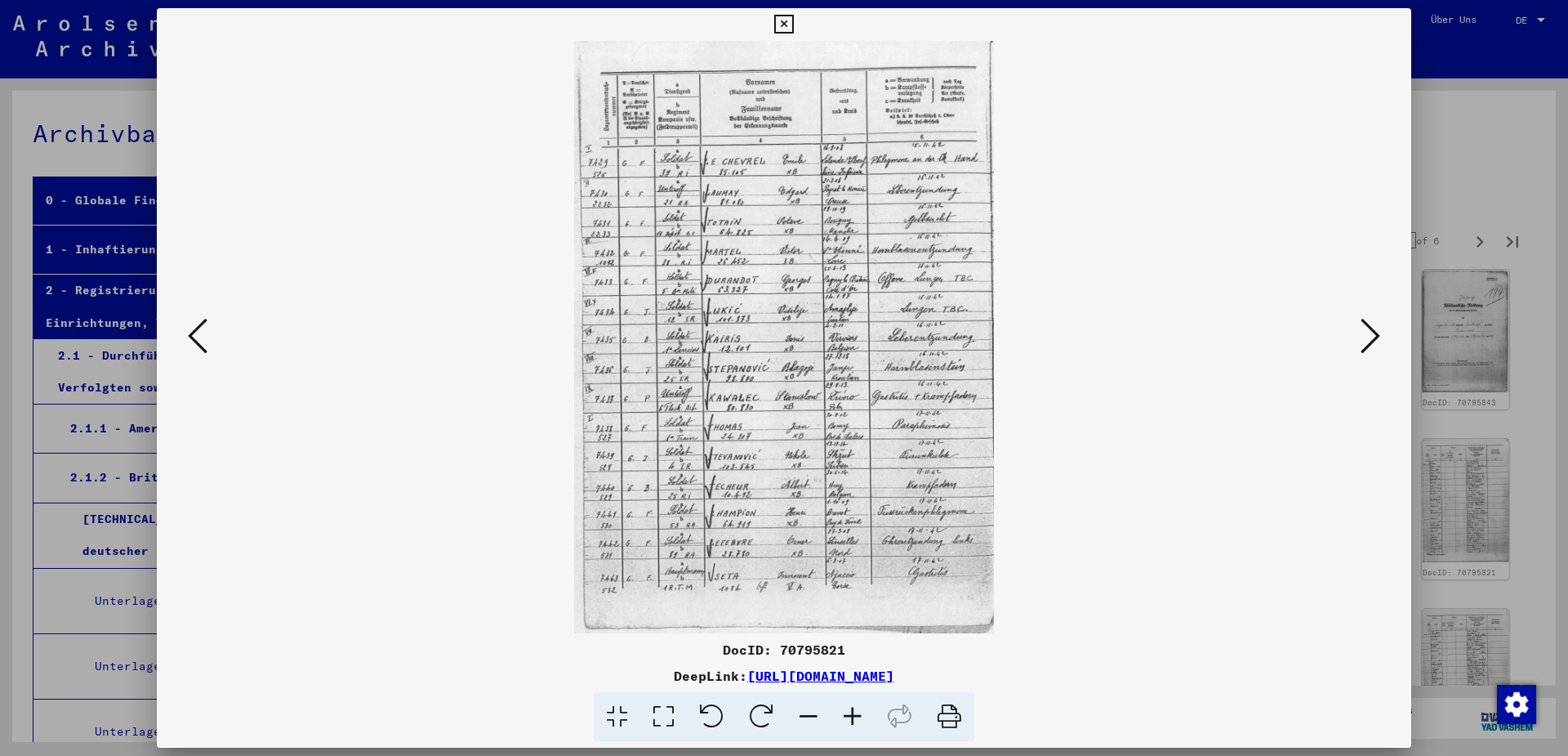
click at [1379, 335] on icon at bounding box center [1371, 336] width 19 height 39
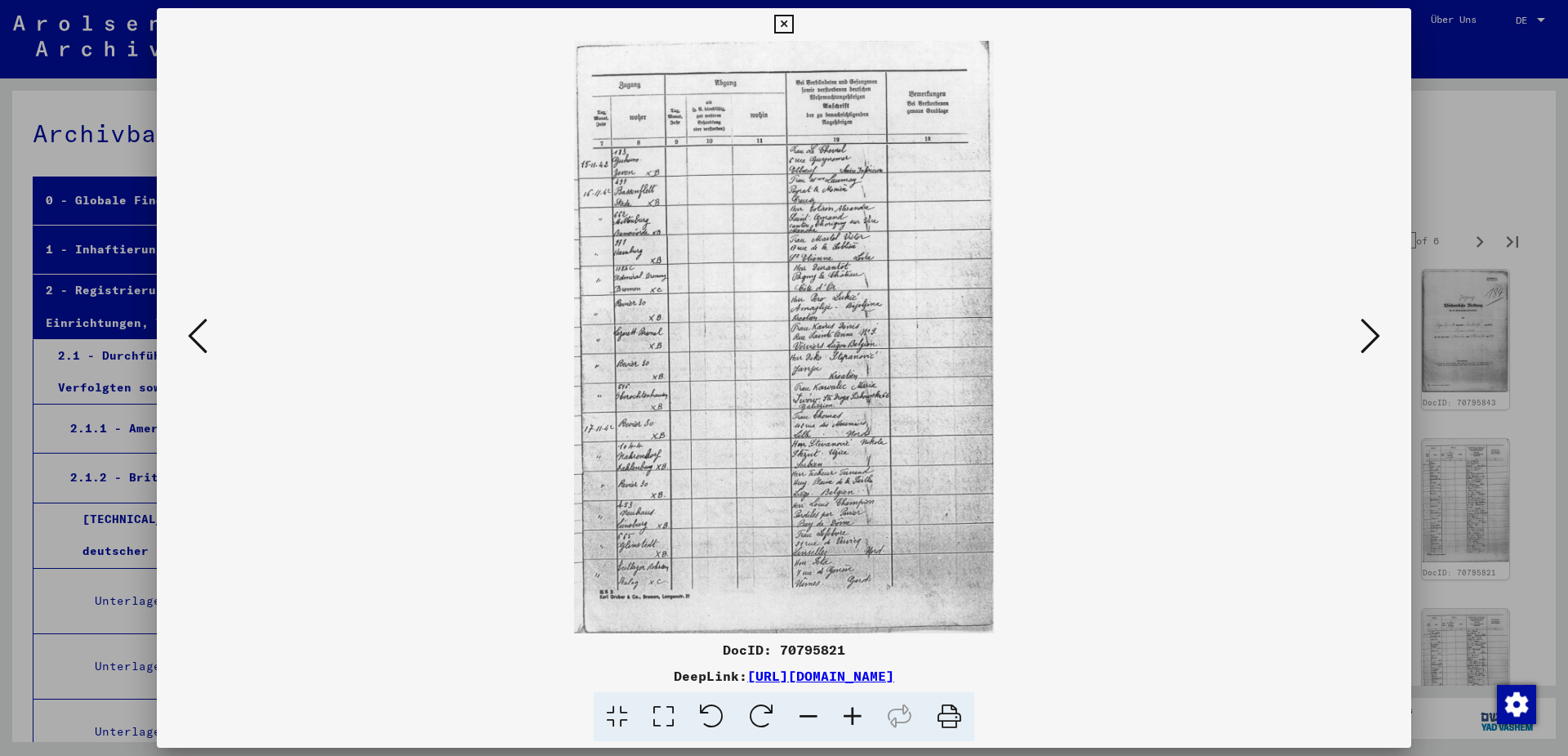
click at [1379, 335] on icon at bounding box center [1371, 336] width 19 height 39
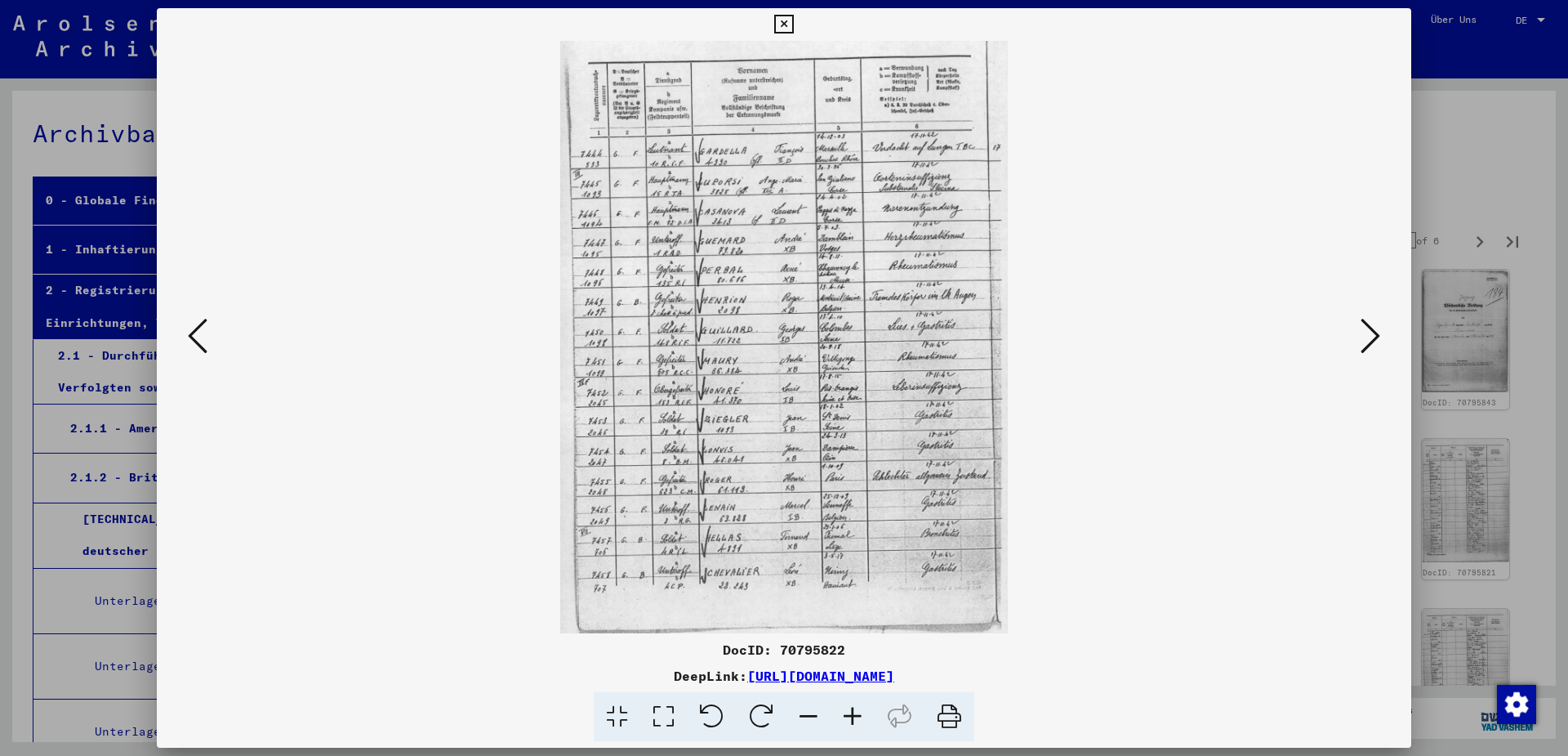
click at [1379, 335] on icon at bounding box center [1371, 336] width 19 height 39
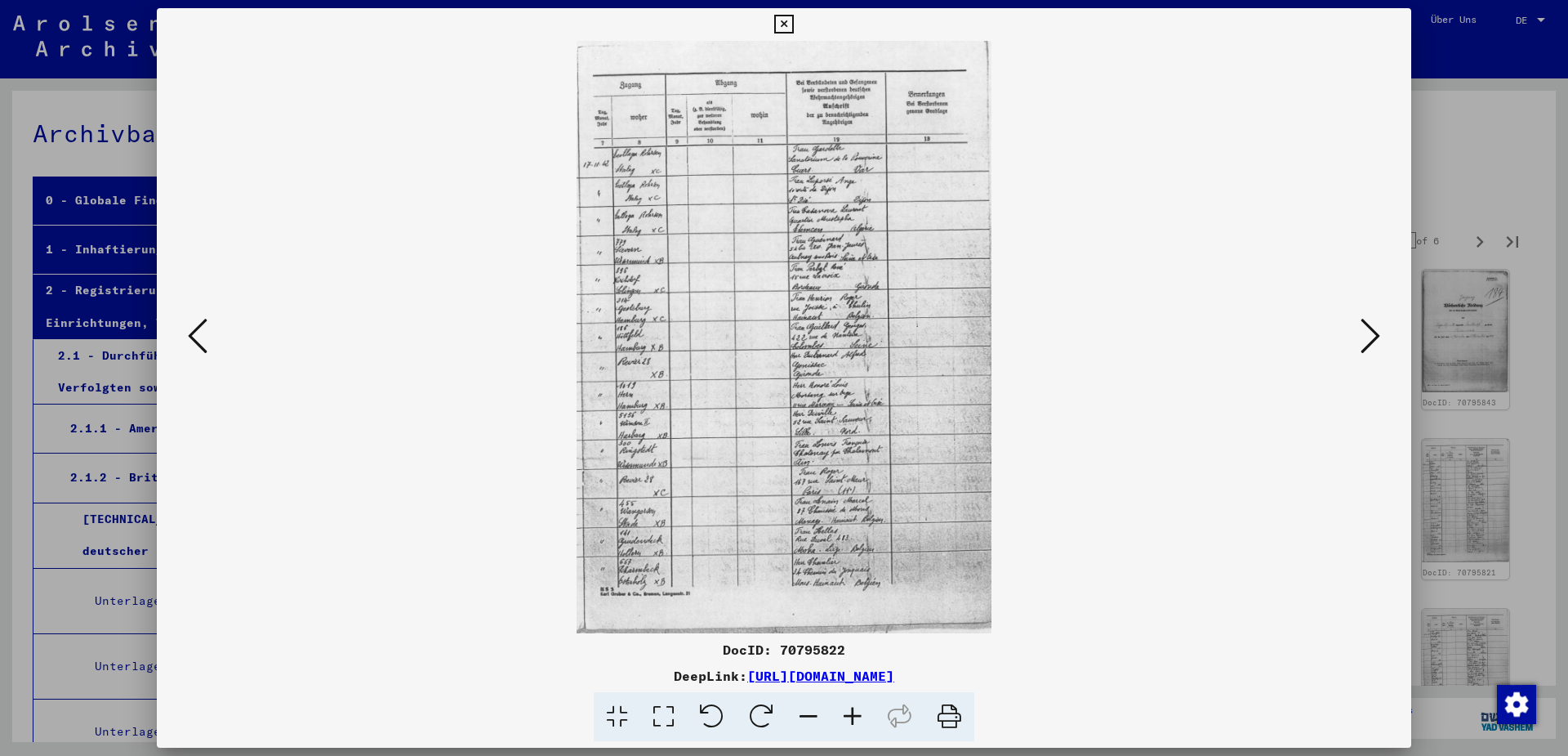
click at [1379, 335] on icon at bounding box center [1371, 336] width 19 height 39
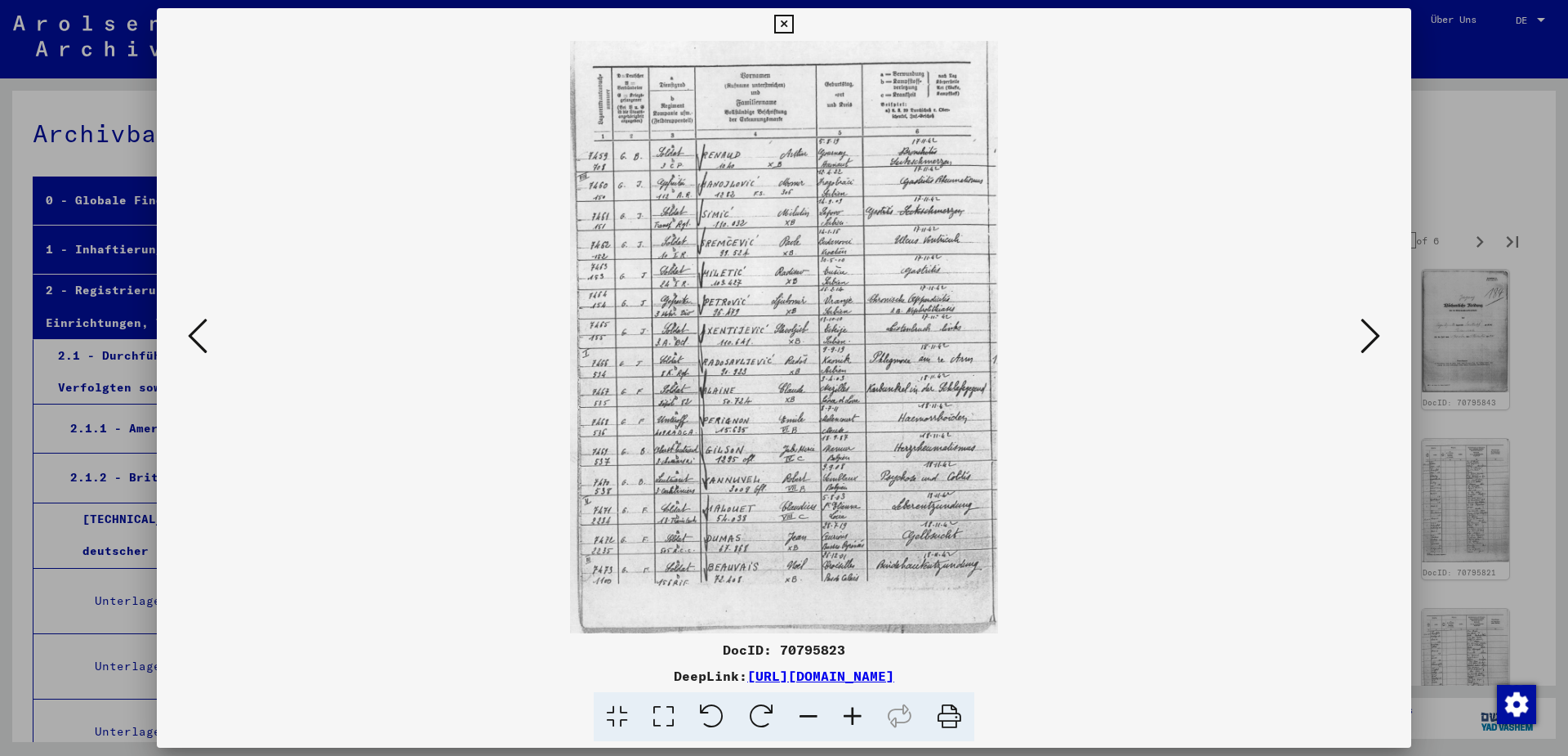
click at [1379, 335] on icon at bounding box center [1371, 336] width 19 height 39
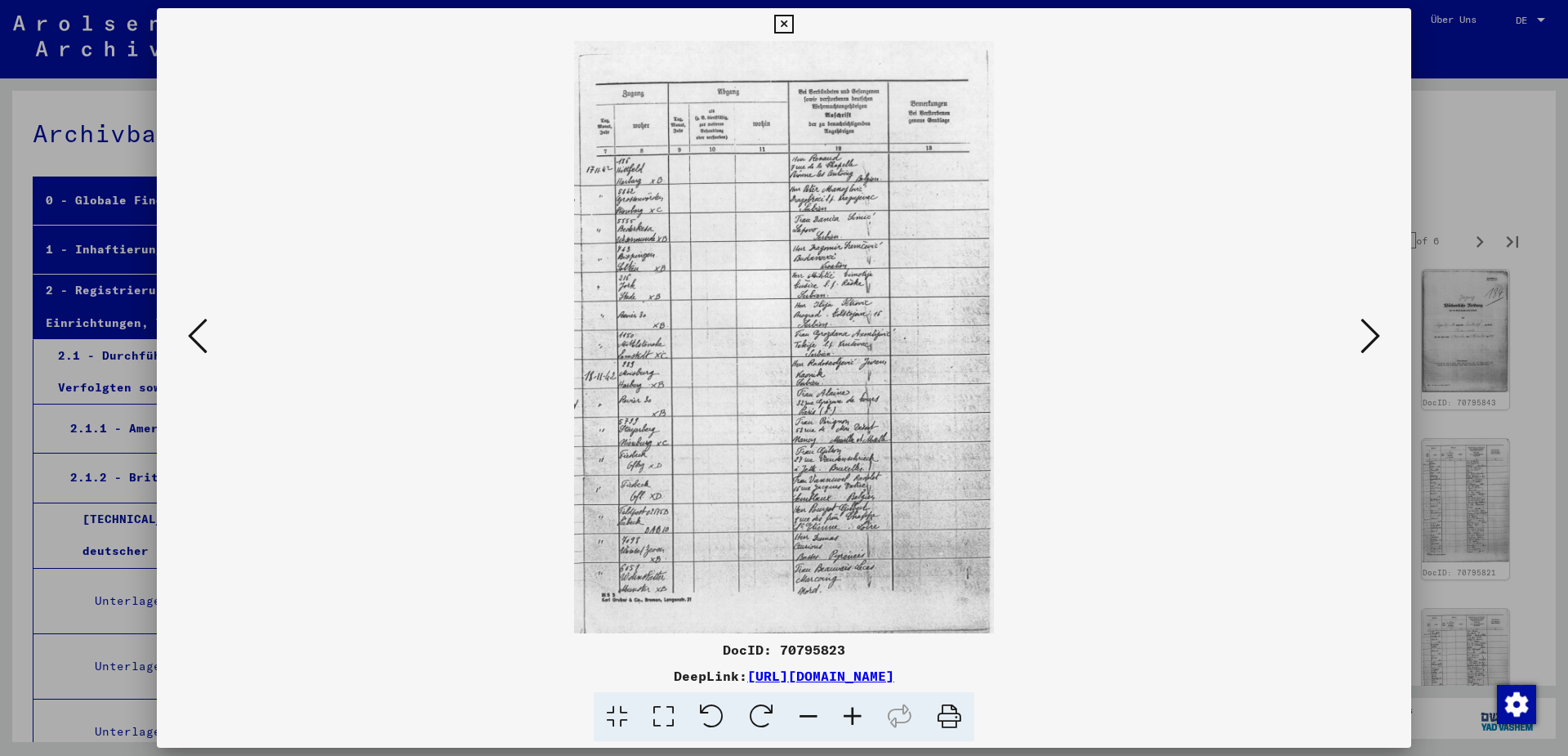
click at [1379, 335] on icon at bounding box center [1371, 336] width 19 height 39
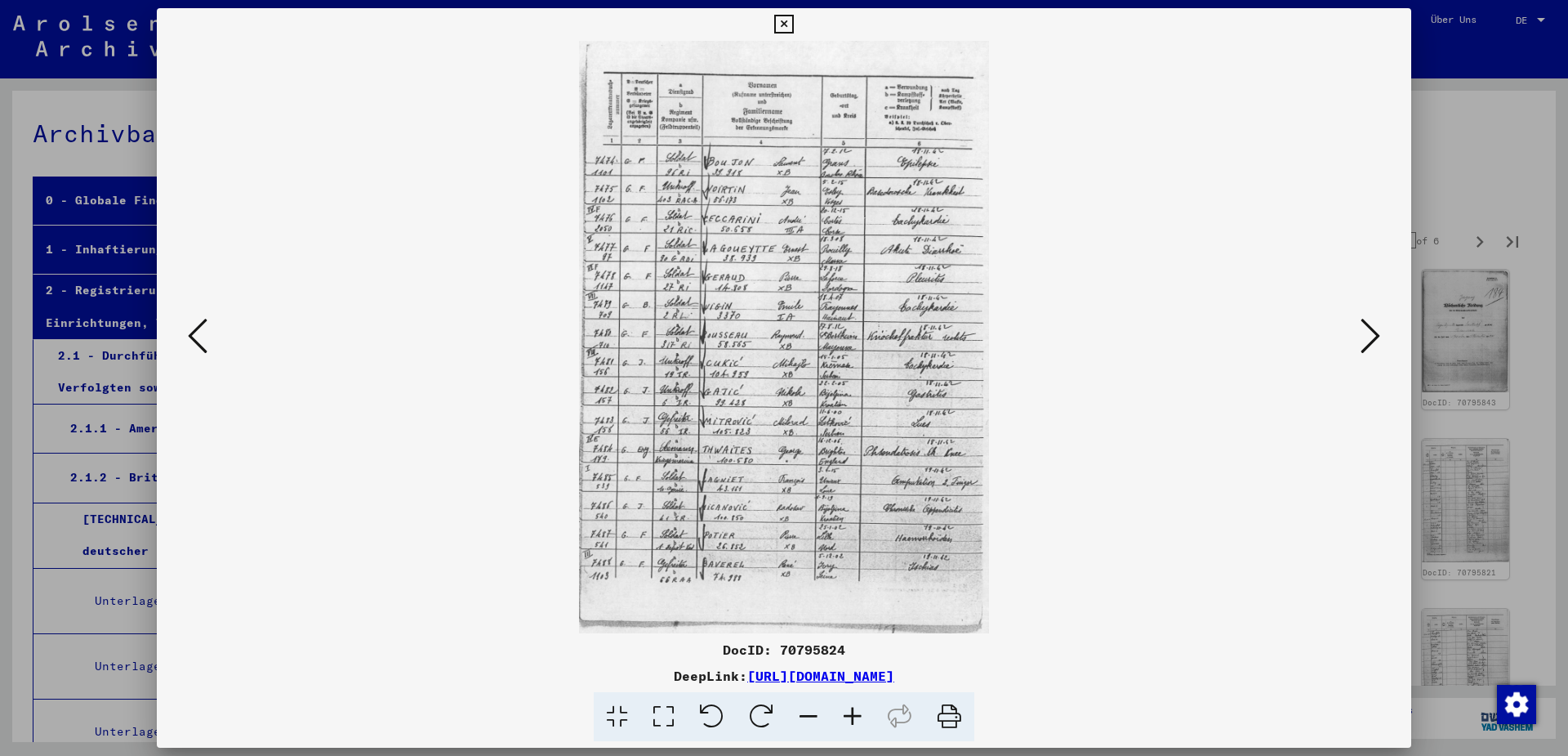
click at [1379, 335] on icon at bounding box center [1371, 336] width 19 height 39
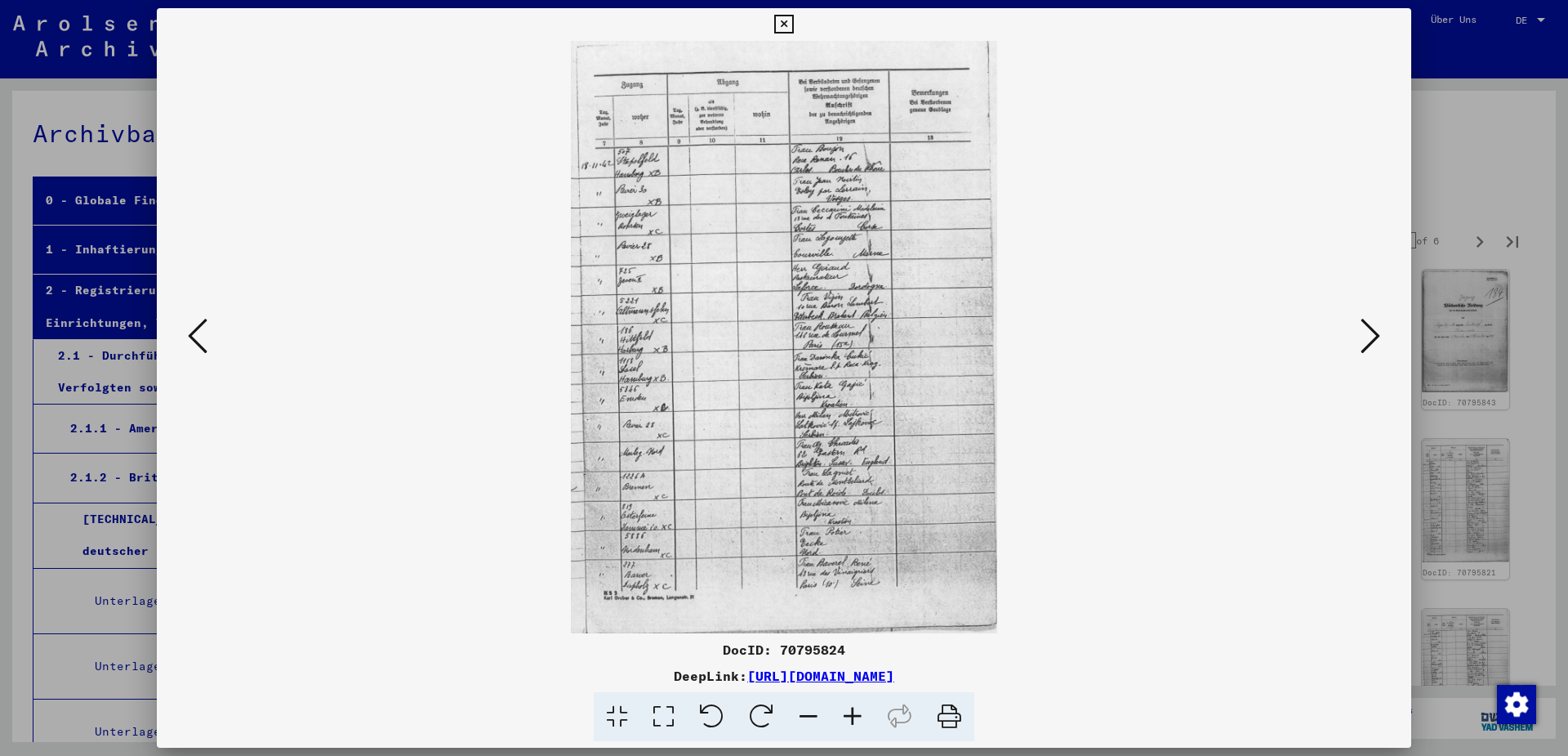
click at [793, 27] on icon at bounding box center [783, 25] width 19 height 19
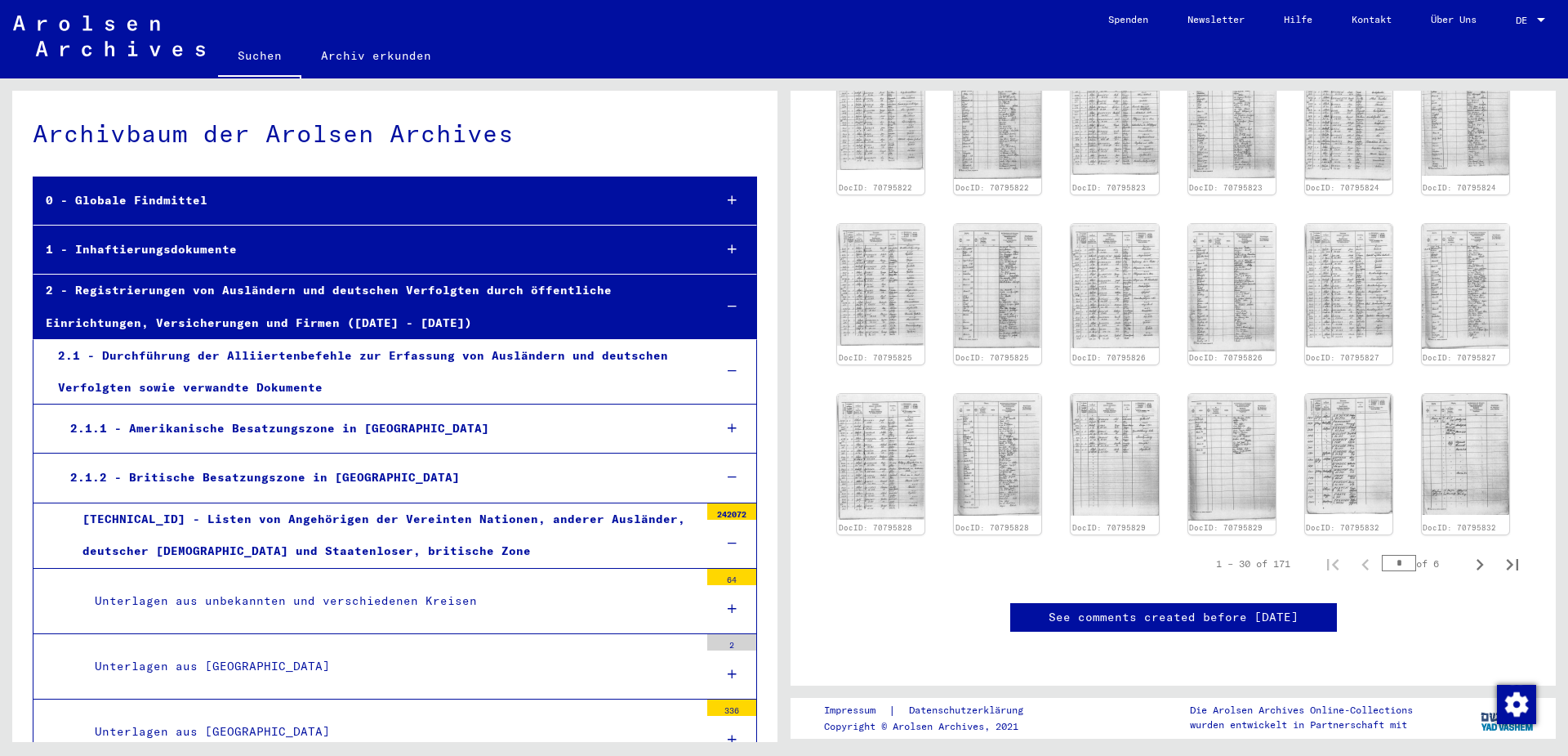
scroll to position [863, 0]
click at [1480, 554] on icon "Next page" at bounding box center [1480, 565] width 23 height 23
type input "*"
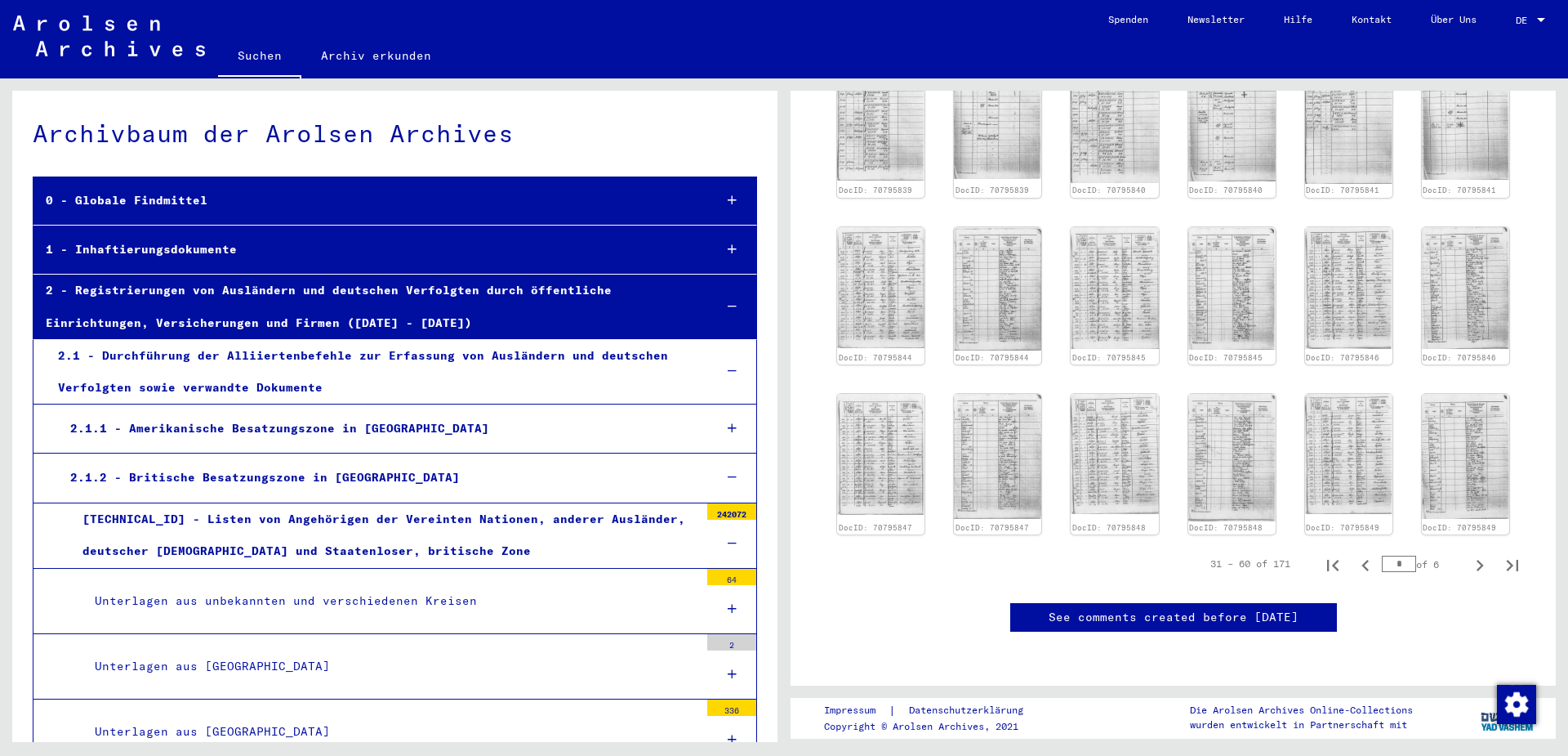
scroll to position [766, 0]
click at [1508, 554] on icon "Last page" at bounding box center [1513, 566] width 23 height 23
type input "*"
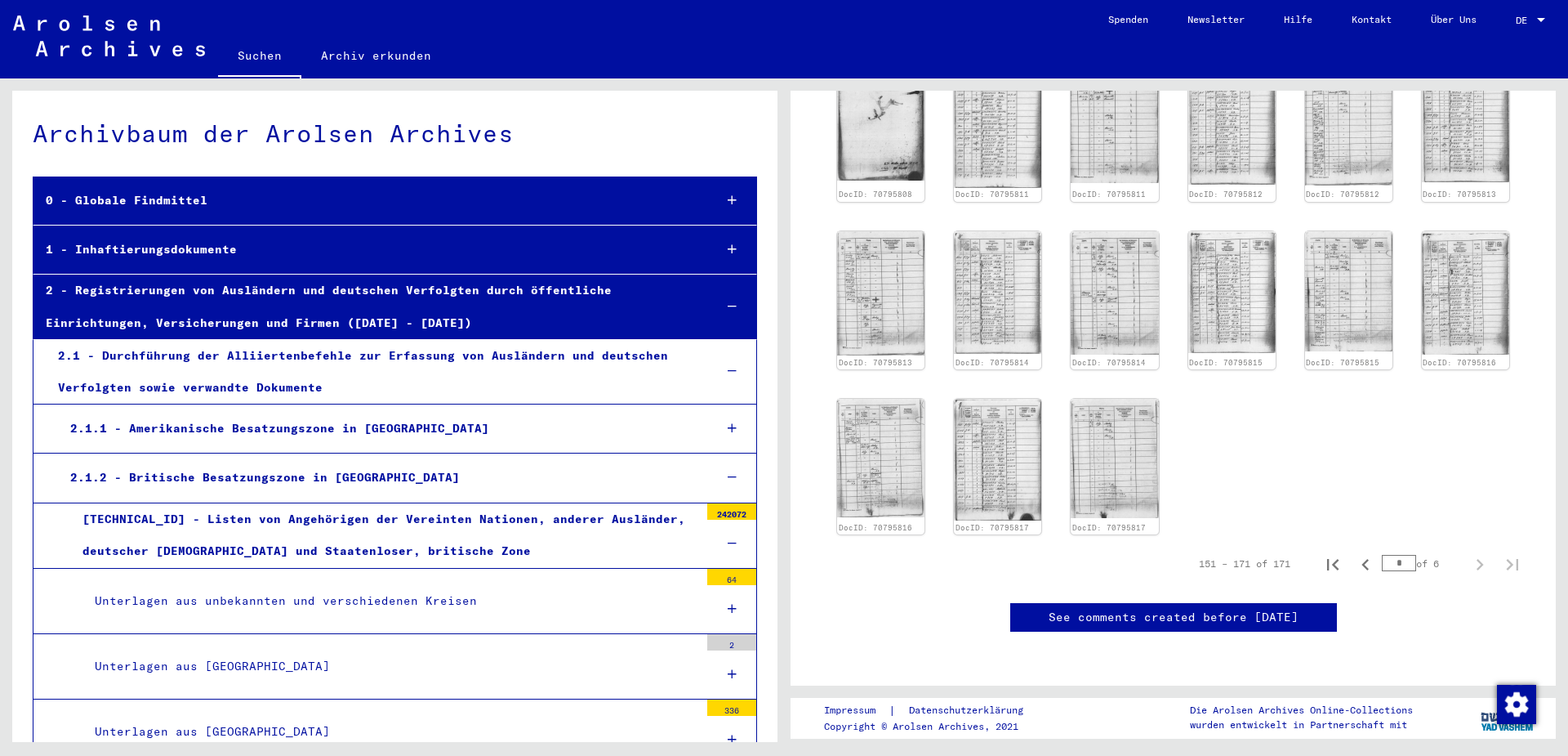
scroll to position [531, 0]
click at [992, 434] on img at bounding box center [998, 458] width 92 height 128
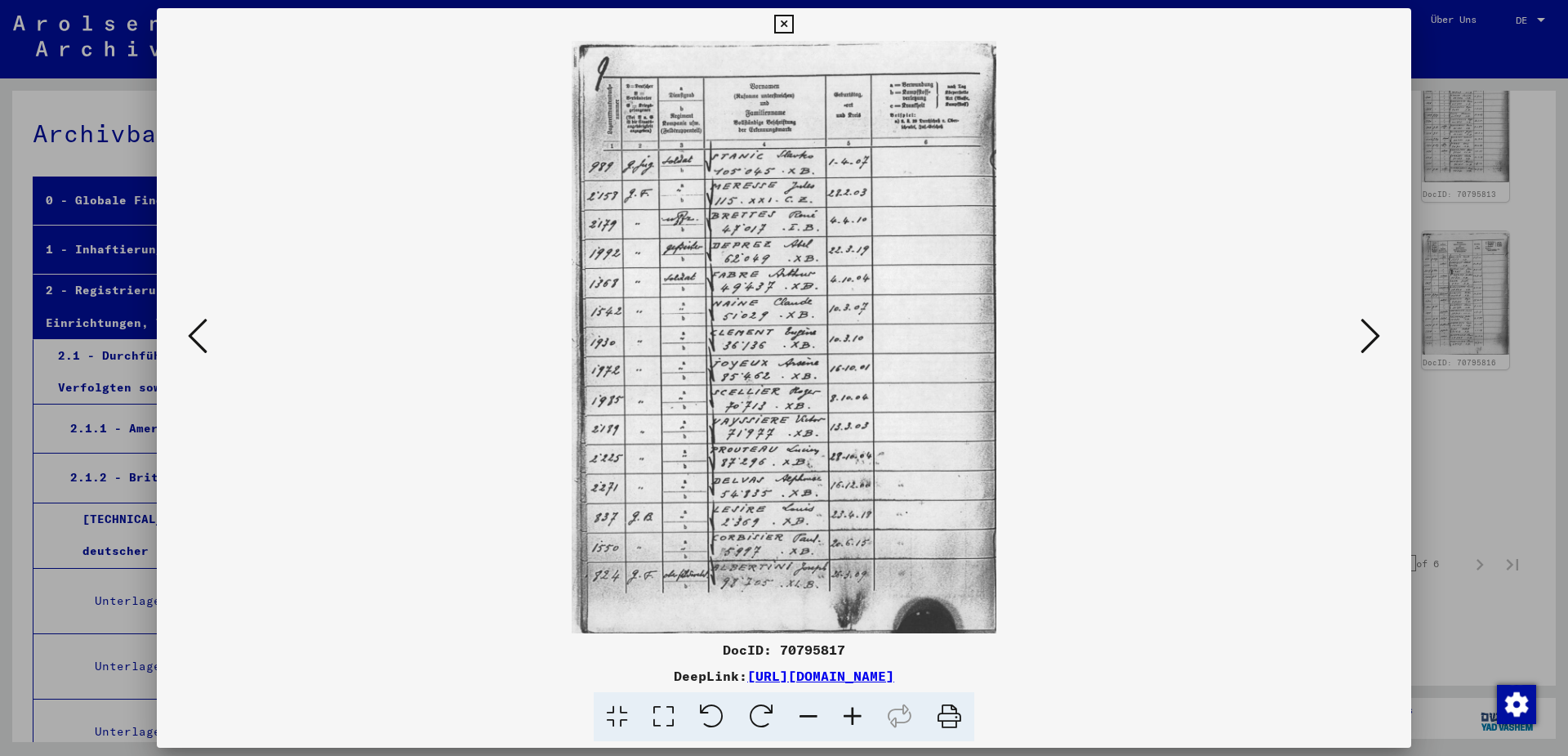
click at [1379, 340] on icon at bounding box center [1371, 336] width 19 height 39
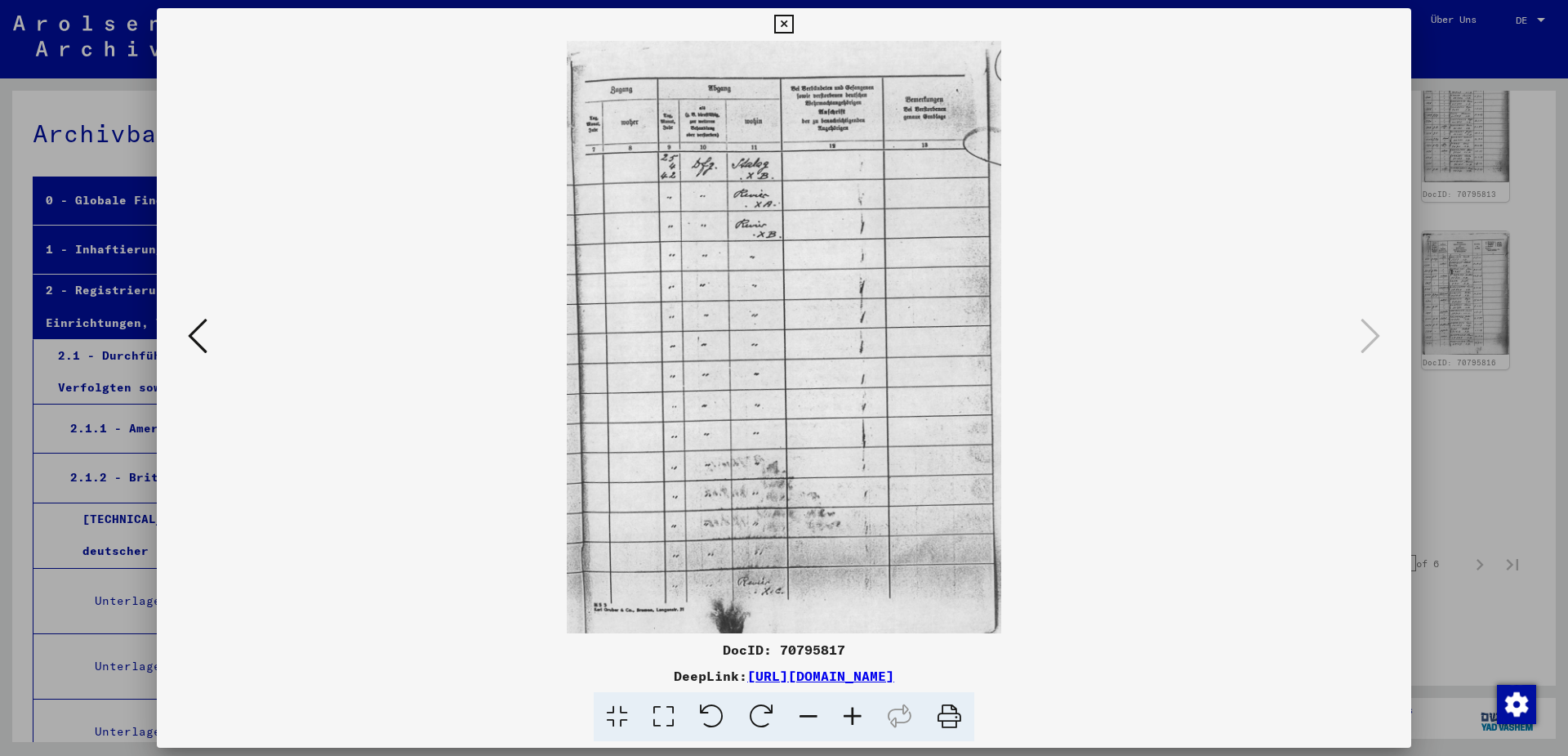
click at [200, 336] on icon at bounding box center [198, 336] width 19 height 39
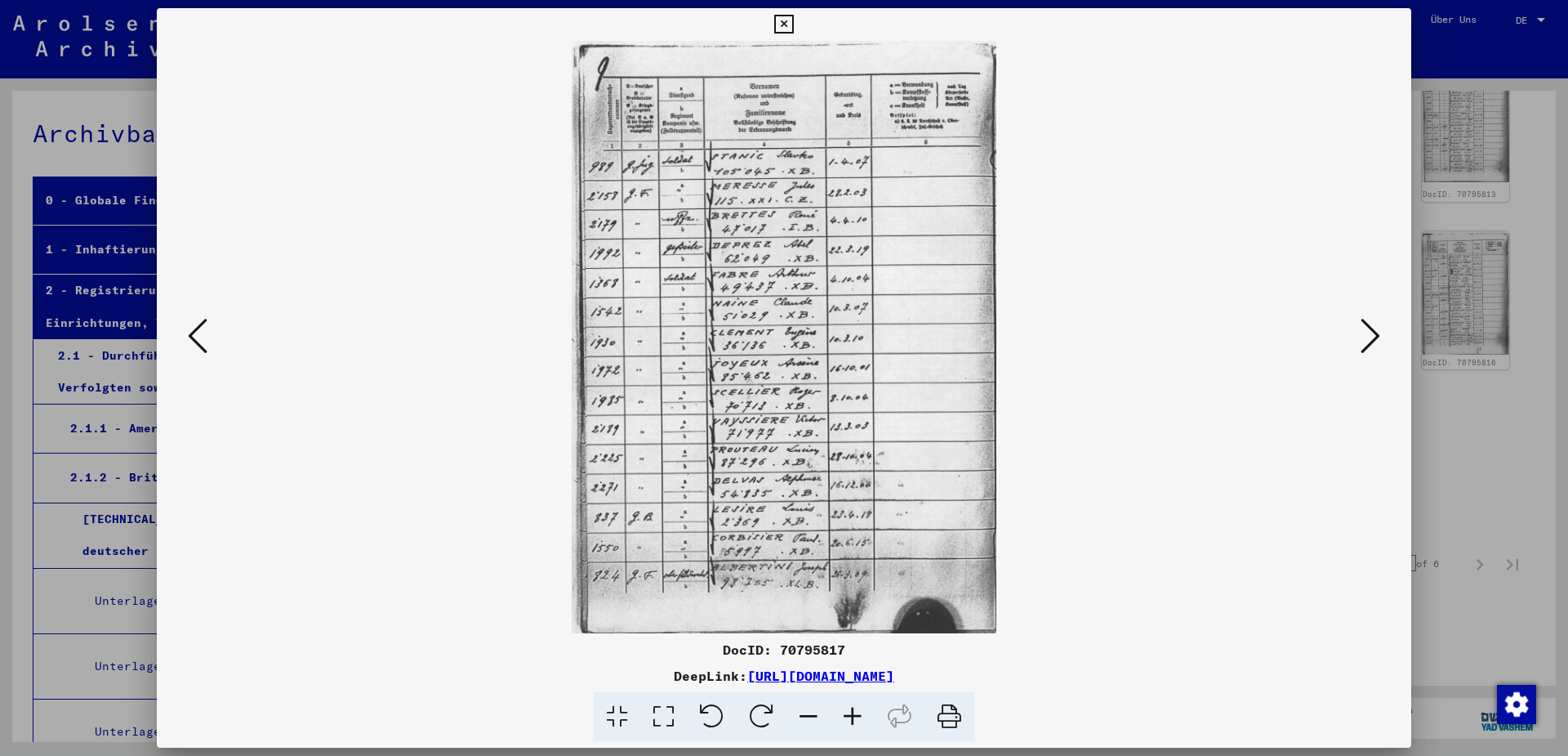
click at [200, 336] on icon at bounding box center [198, 336] width 19 height 39
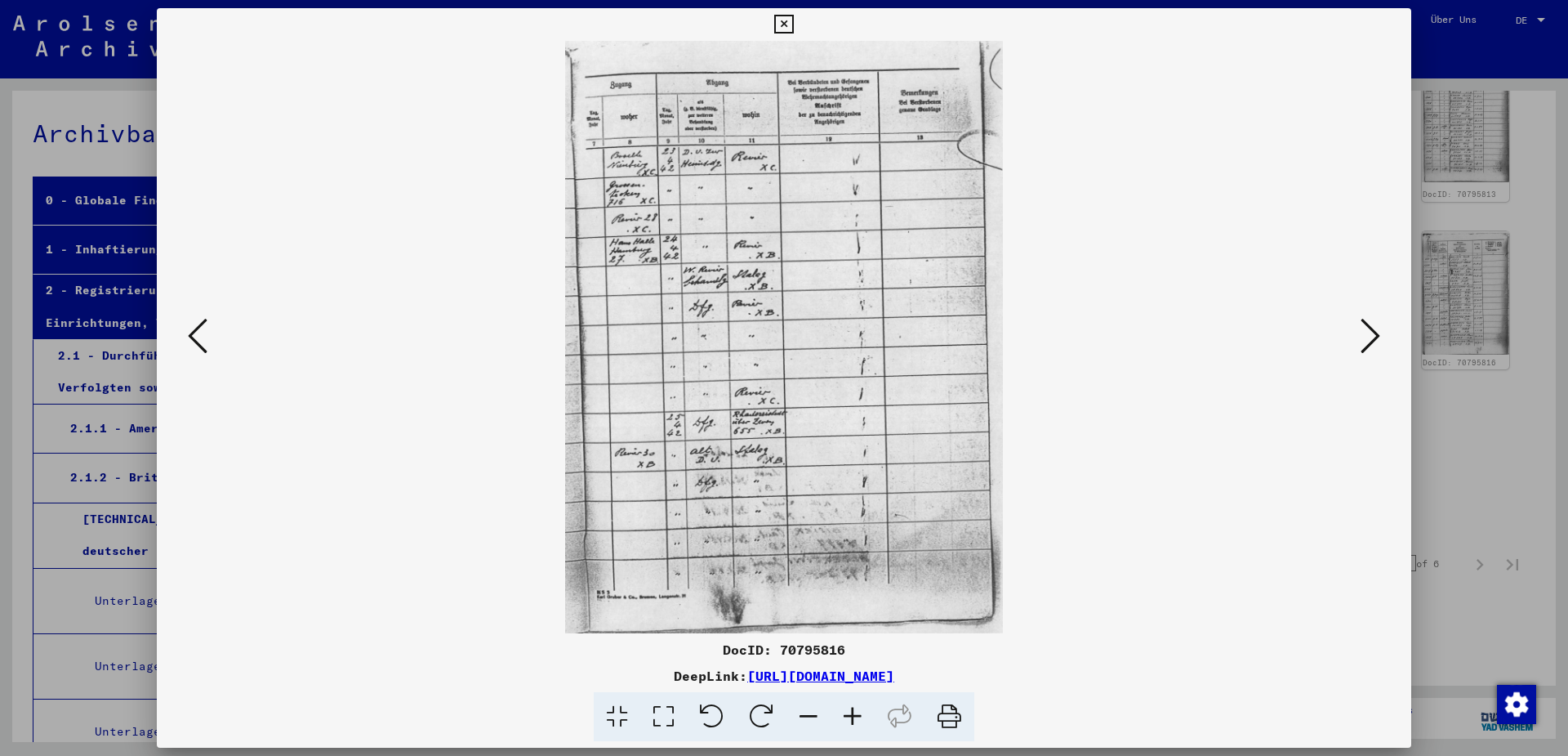
click at [1374, 333] on icon at bounding box center [1371, 336] width 19 height 39
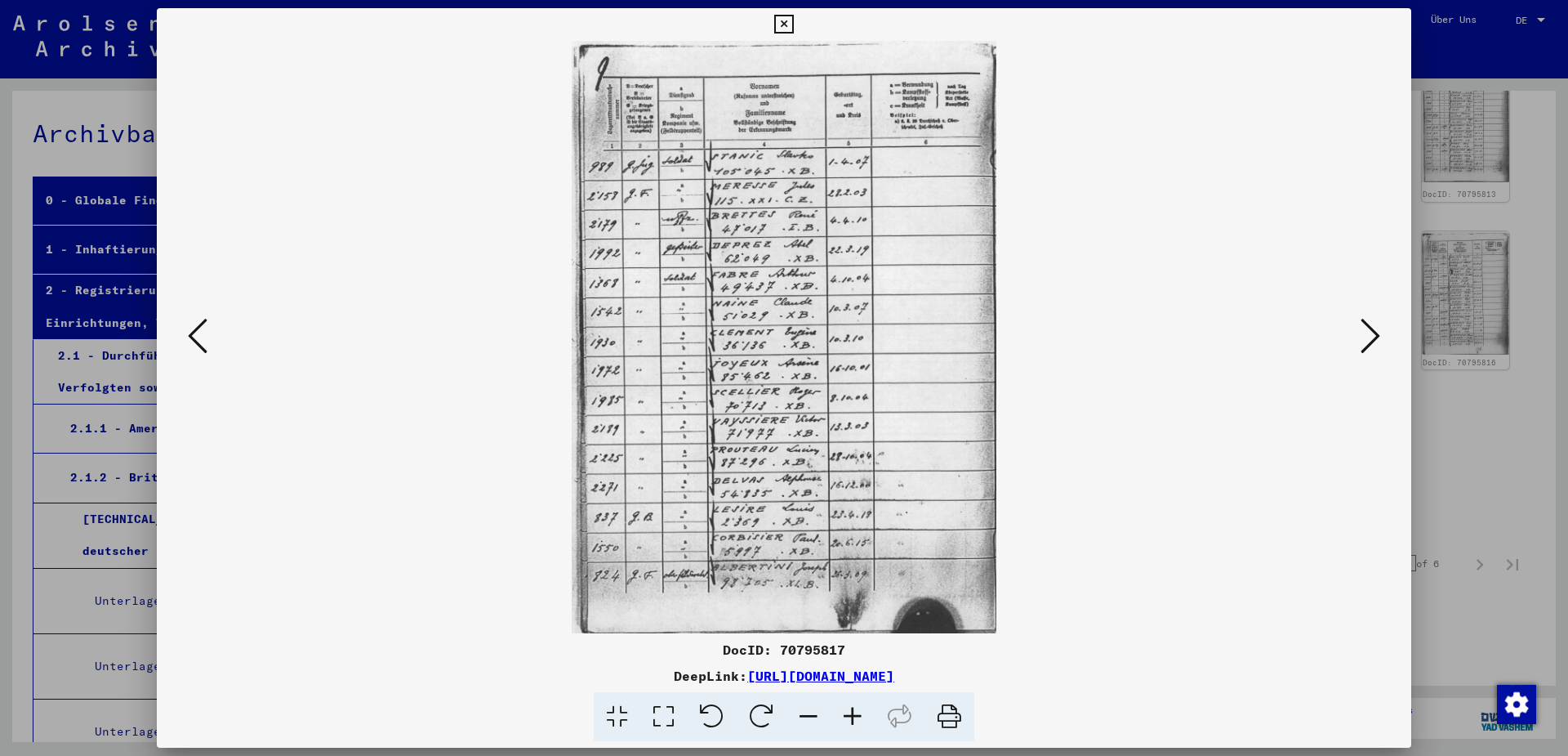
click at [190, 342] on icon at bounding box center [198, 336] width 19 height 39
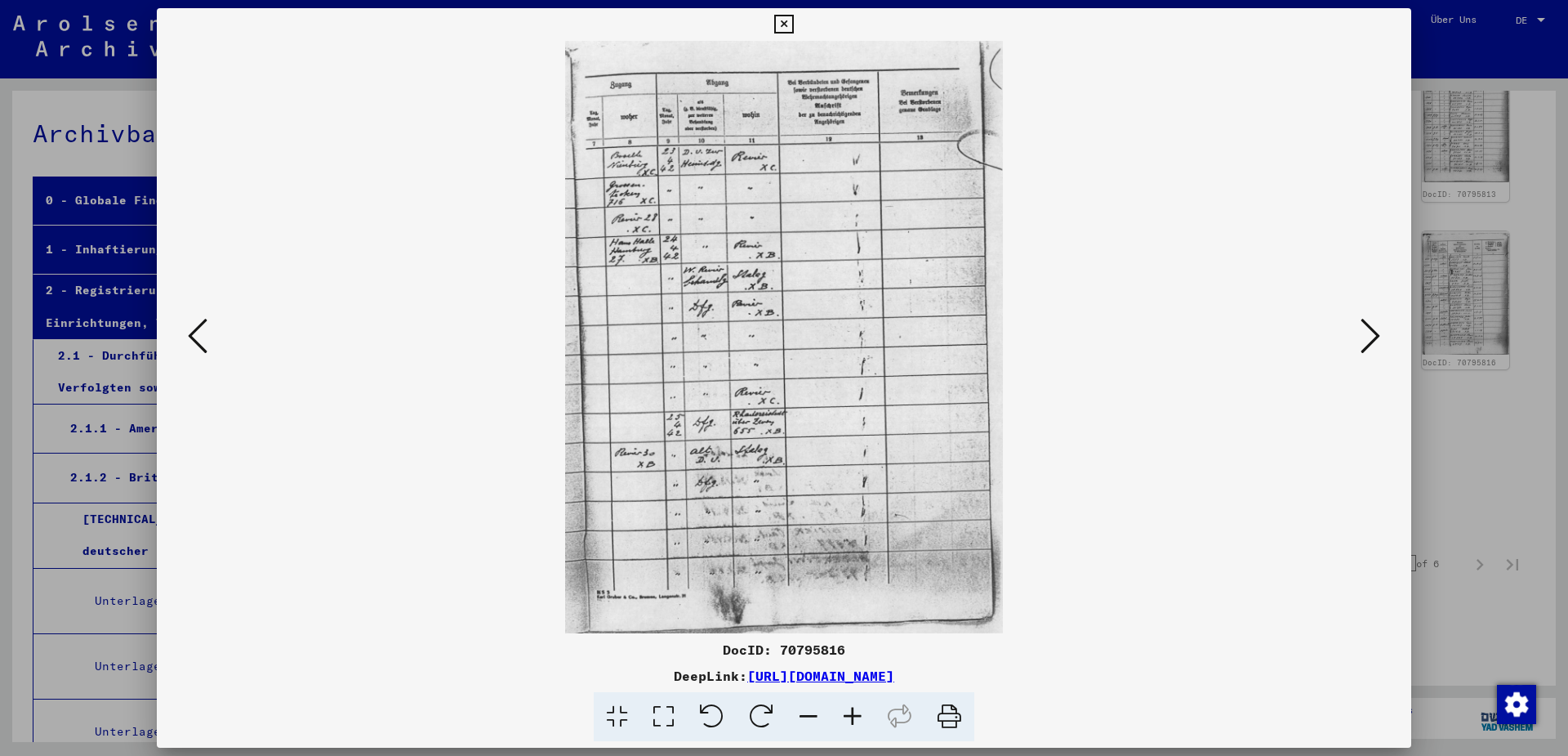
click at [190, 342] on icon at bounding box center [198, 336] width 19 height 39
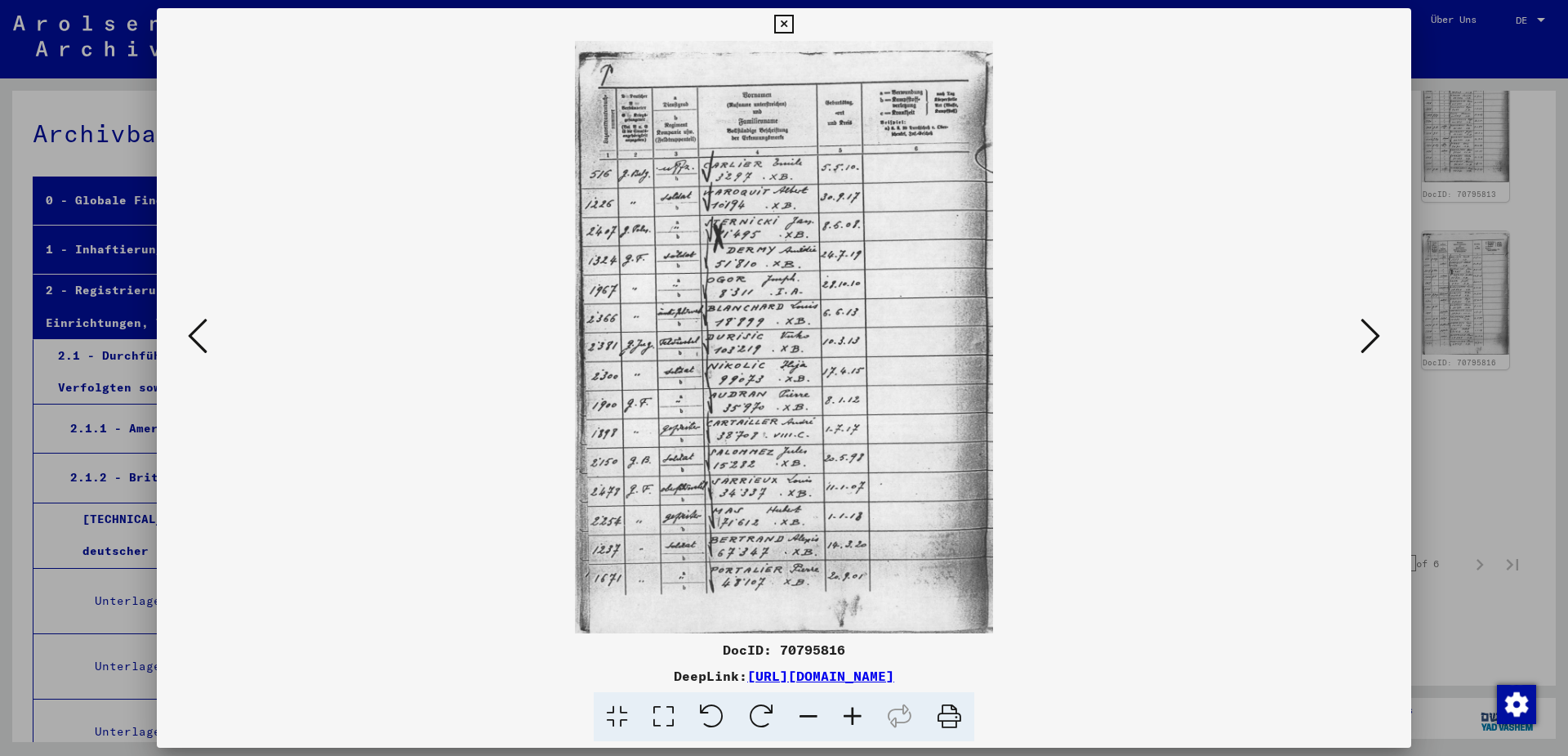
click at [190, 342] on icon at bounding box center [198, 336] width 19 height 39
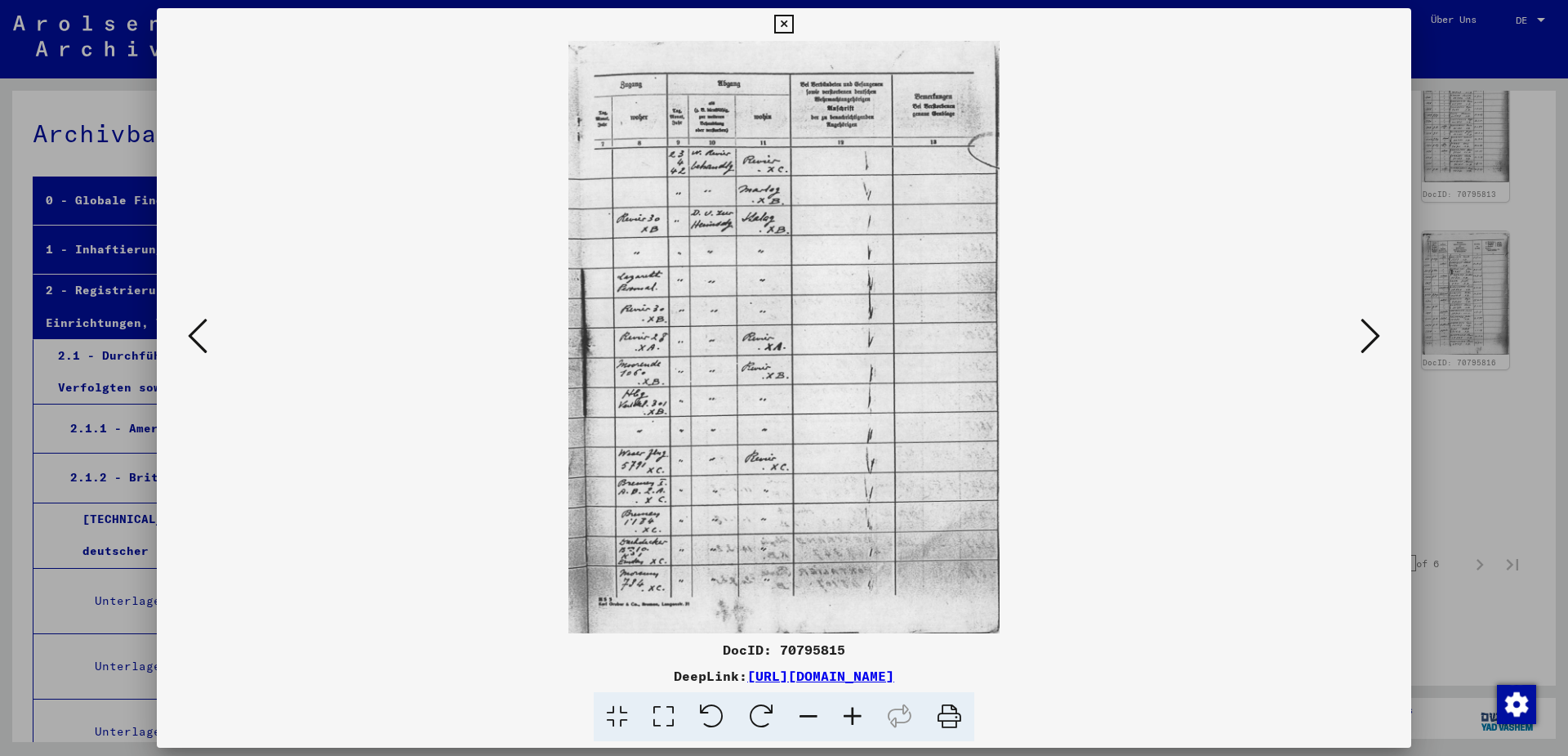
click at [190, 342] on icon at bounding box center [198, 336] width 19 height 39
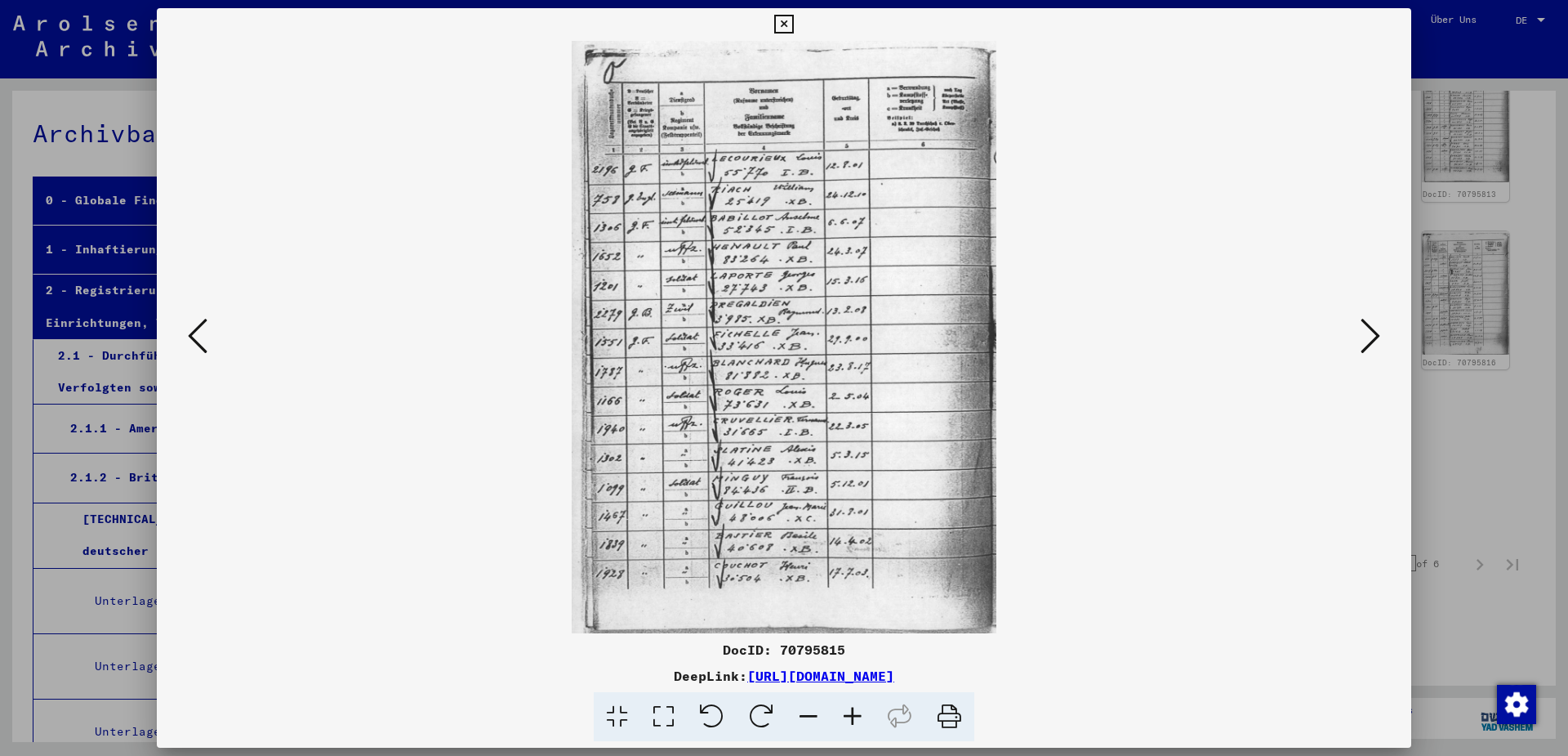
click at [190, 342] on icon at bounding box center [198, 336] width 19 height 39
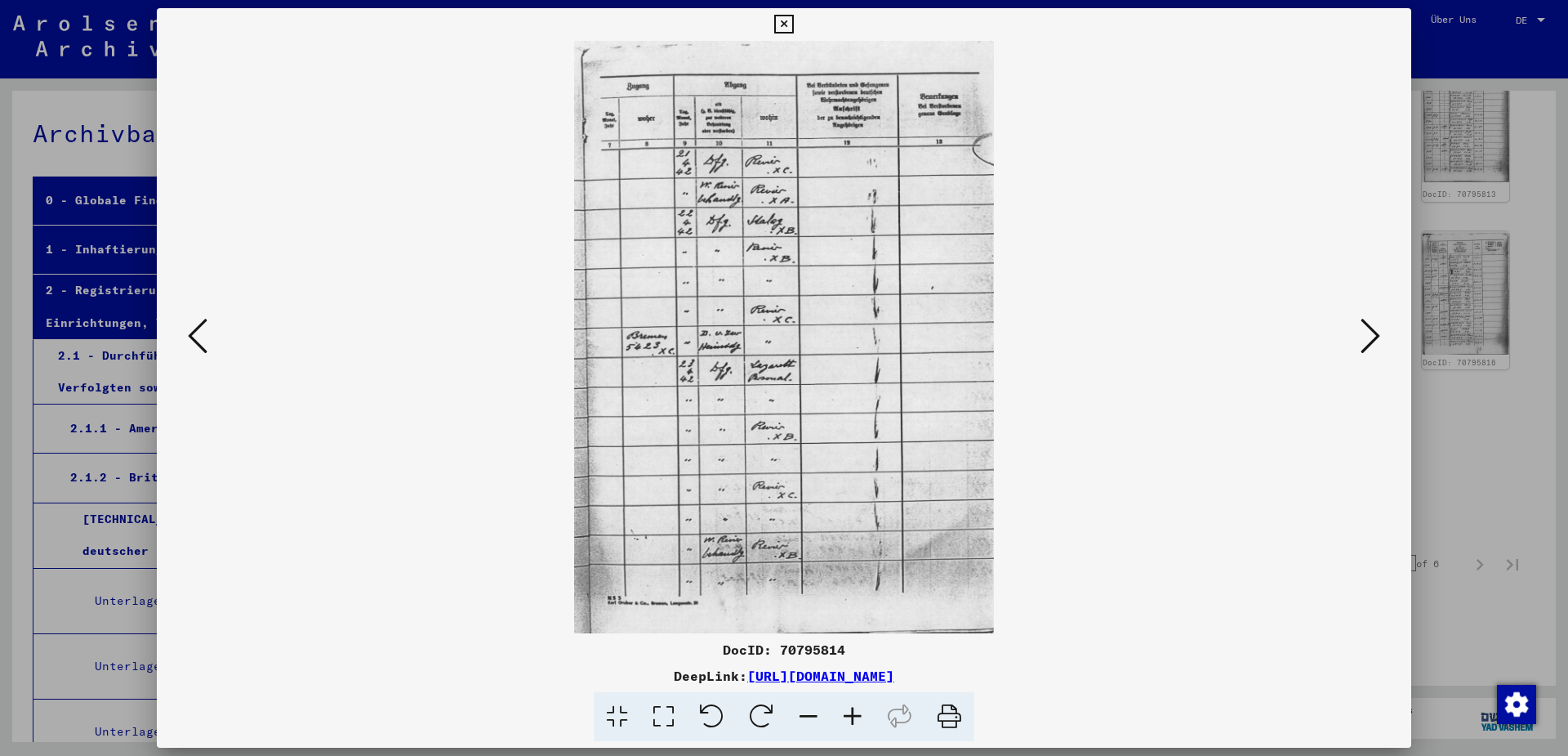
click at [190, 342] on icon at bounding box center [198, 336] width 19 height 39
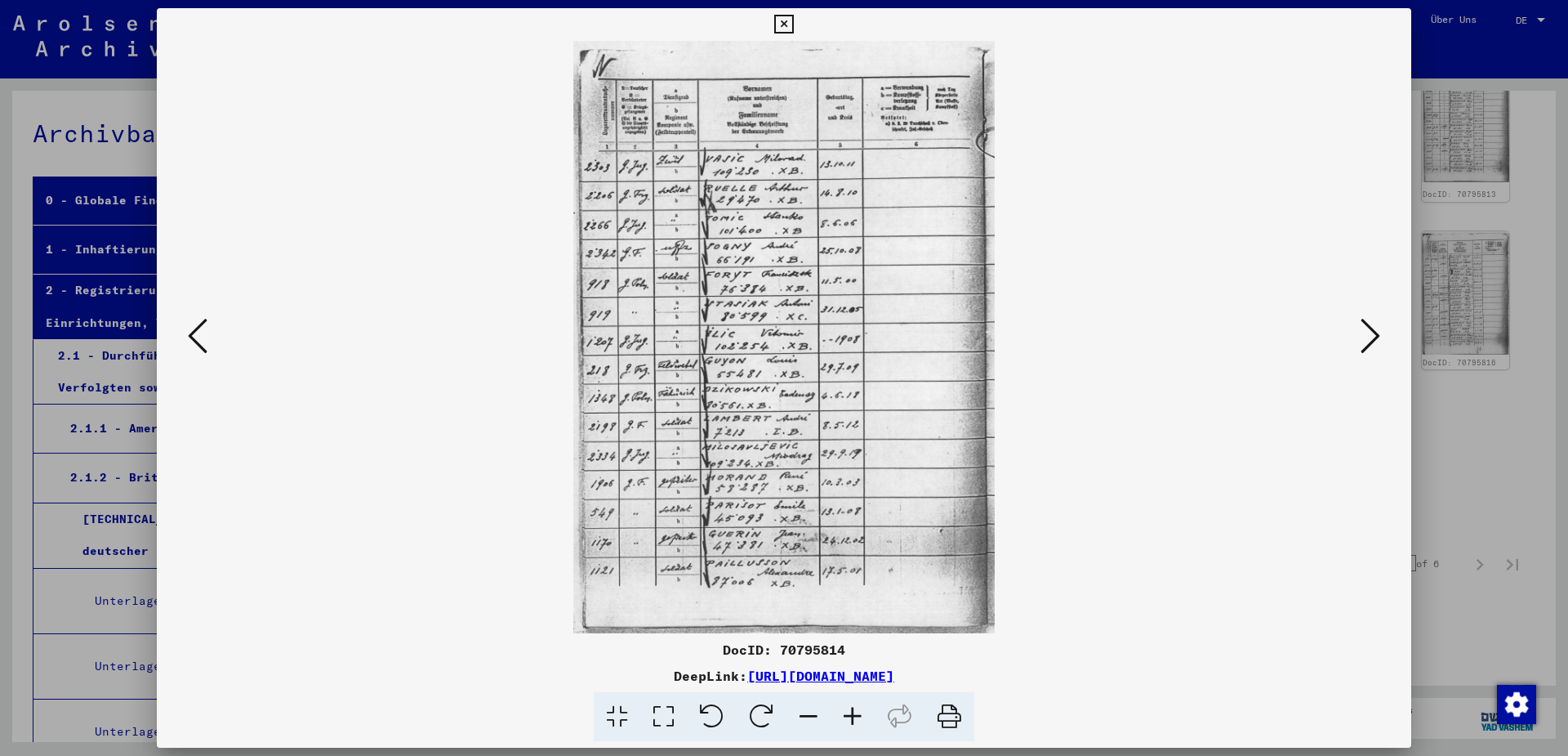
click at [190, 342] on icon at bounding box center [198, 336] width 19 height 39
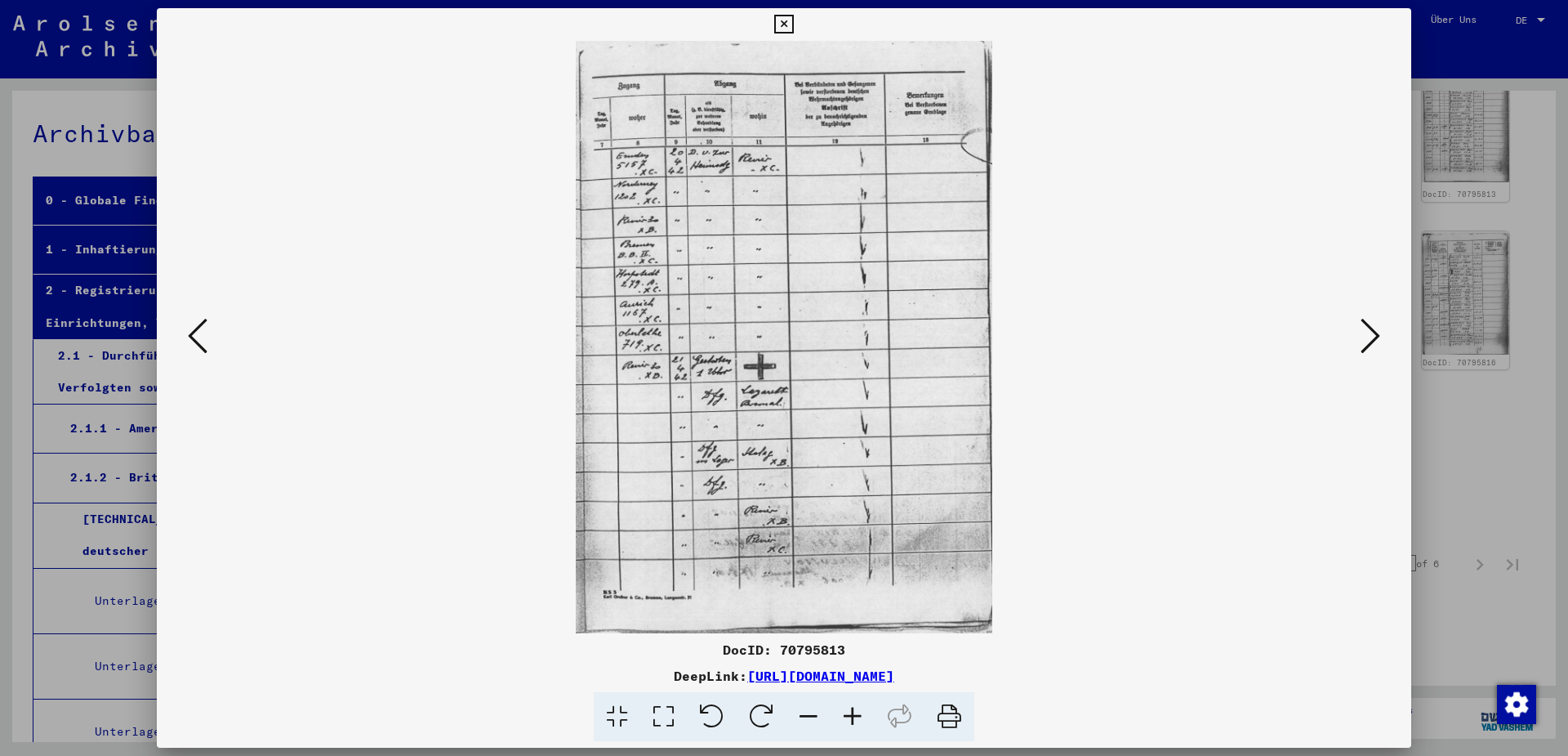
click at [190, 342] on icon at bounding box center [198, 336] width 19 height 39
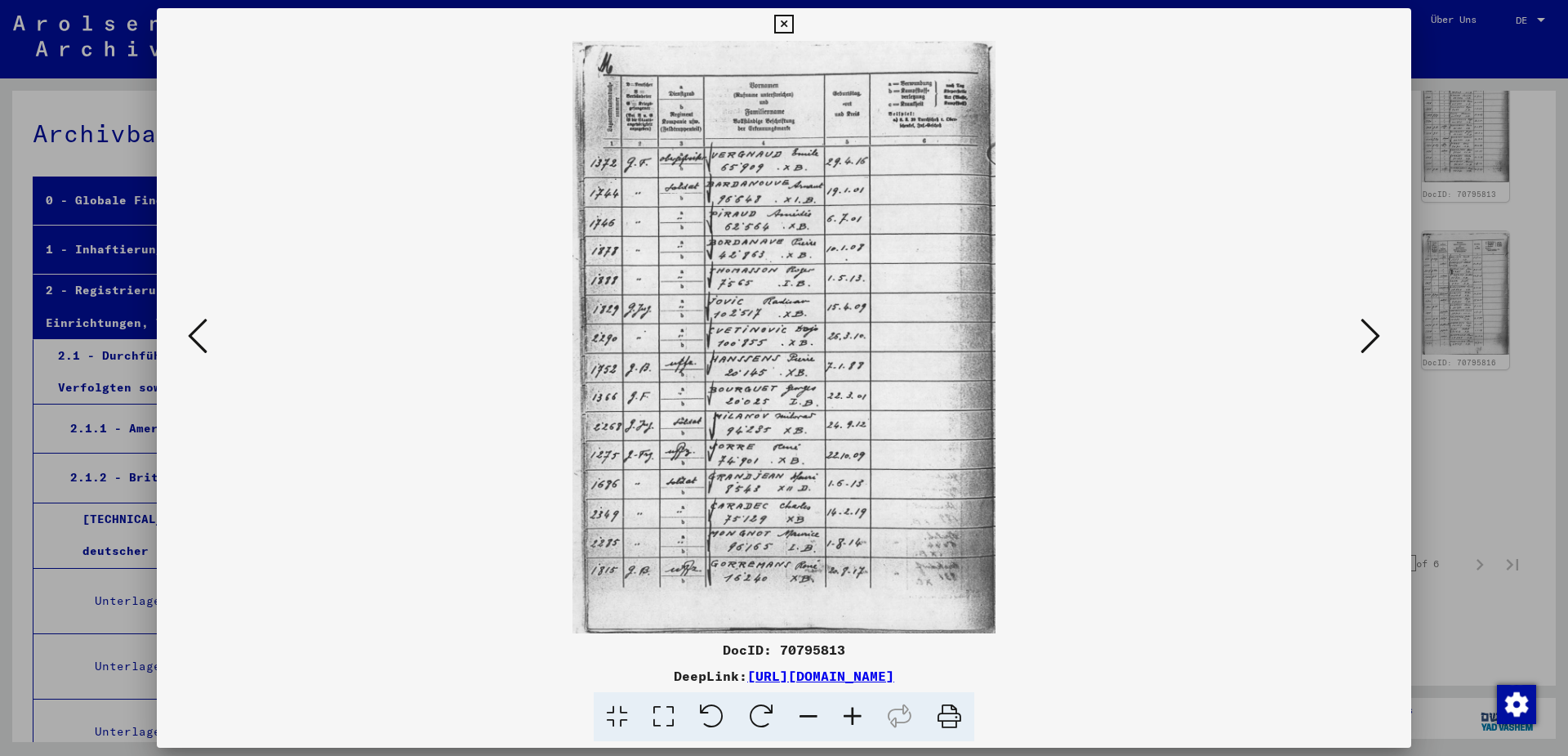
click at [190, 342] on icon at bounding box center [198, 336] width 19 height 39
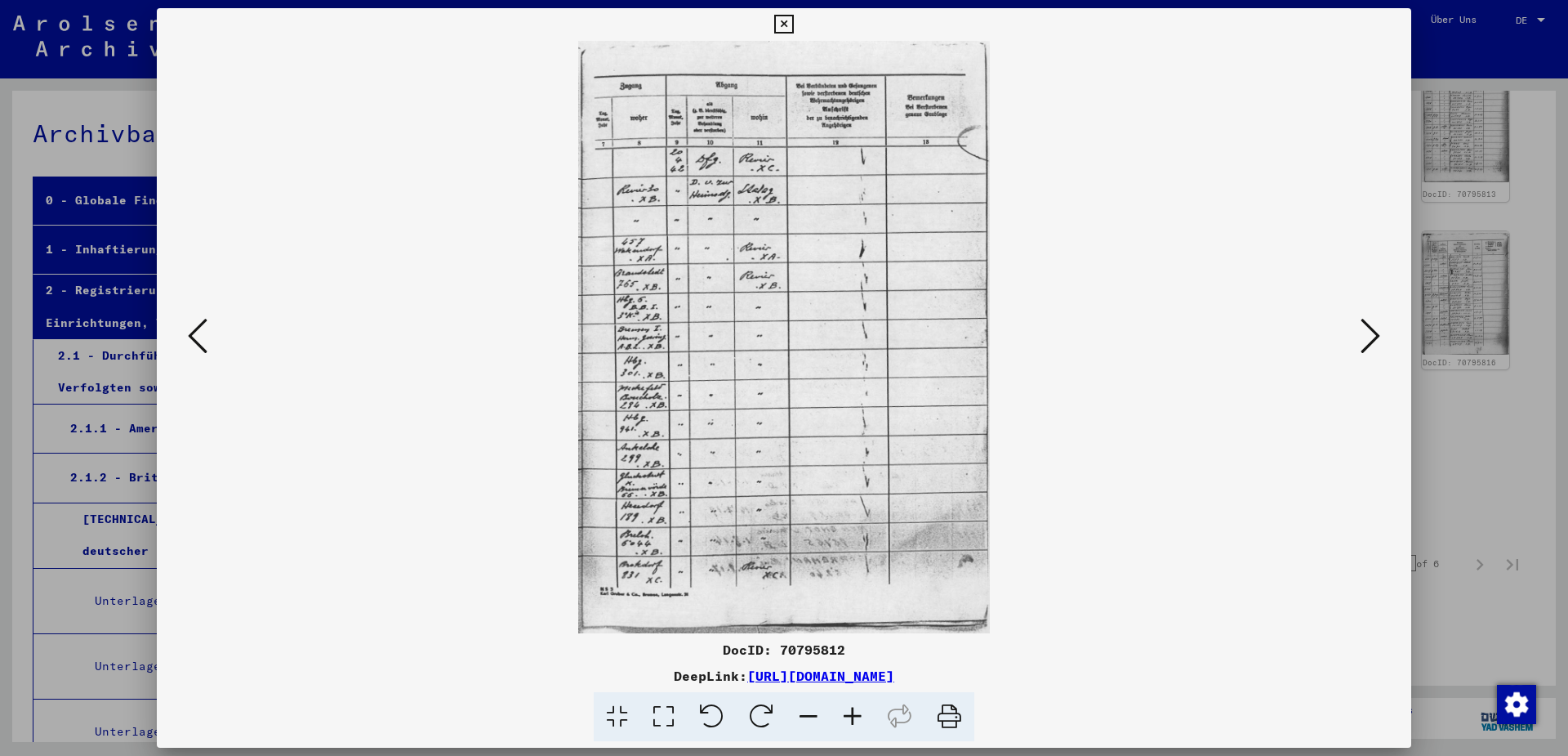
click at [190, 342] on icon at bounding box center [198, 336] width 19 height 39
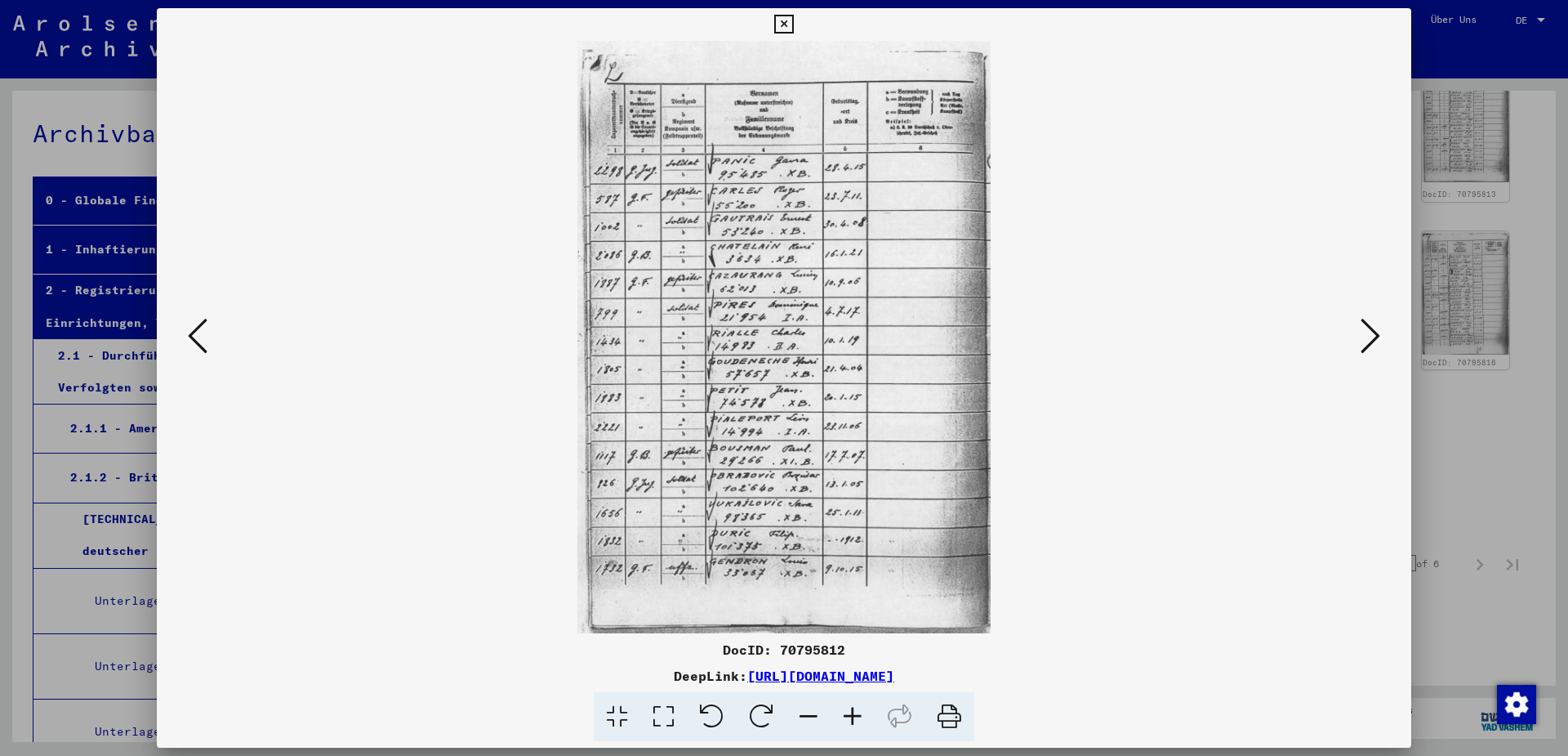
click at [190, 342] on icon at bounding box center [198, 336] width 19 height 39
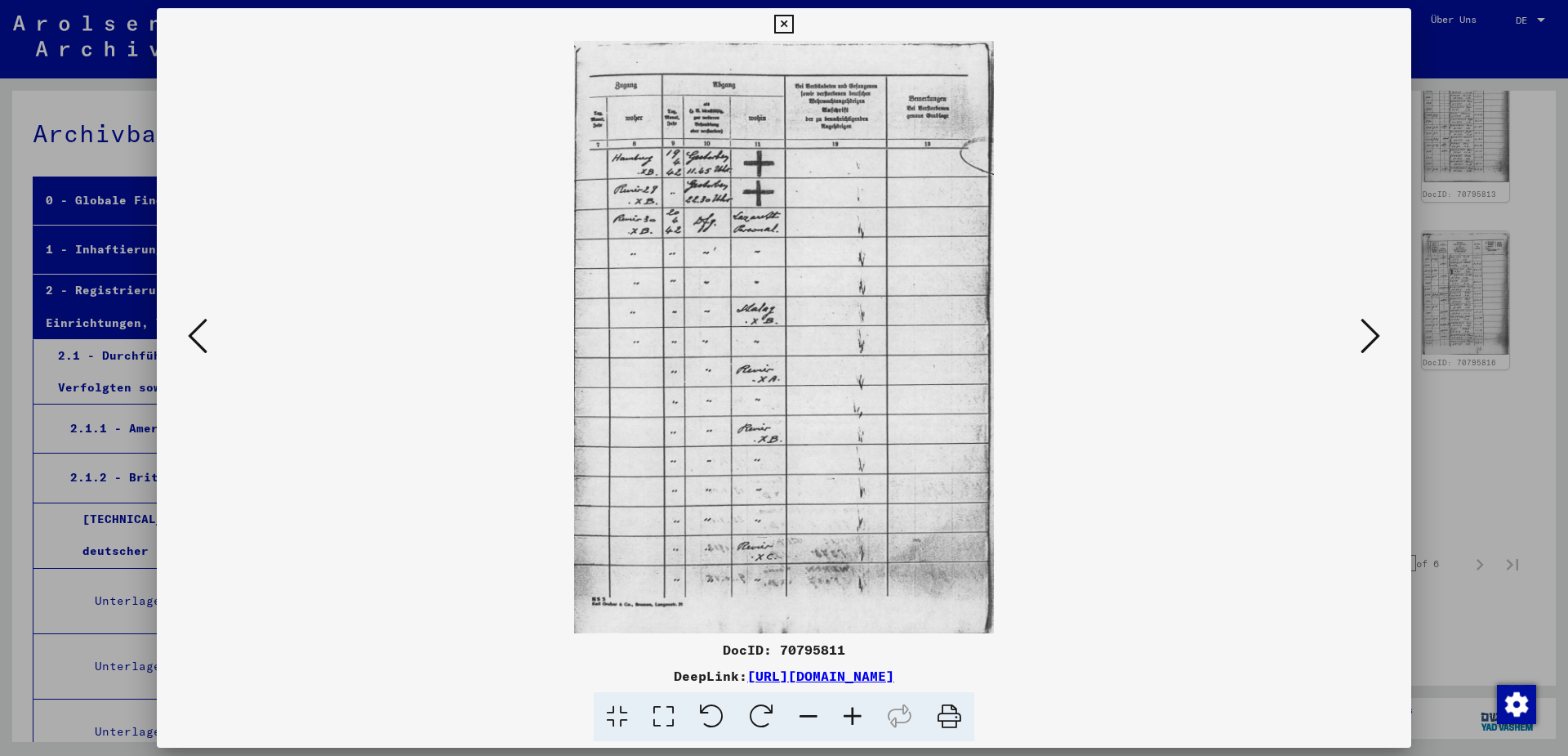
click at [190, 342] on icon at bounding box center [198, 336] width 19 height 39
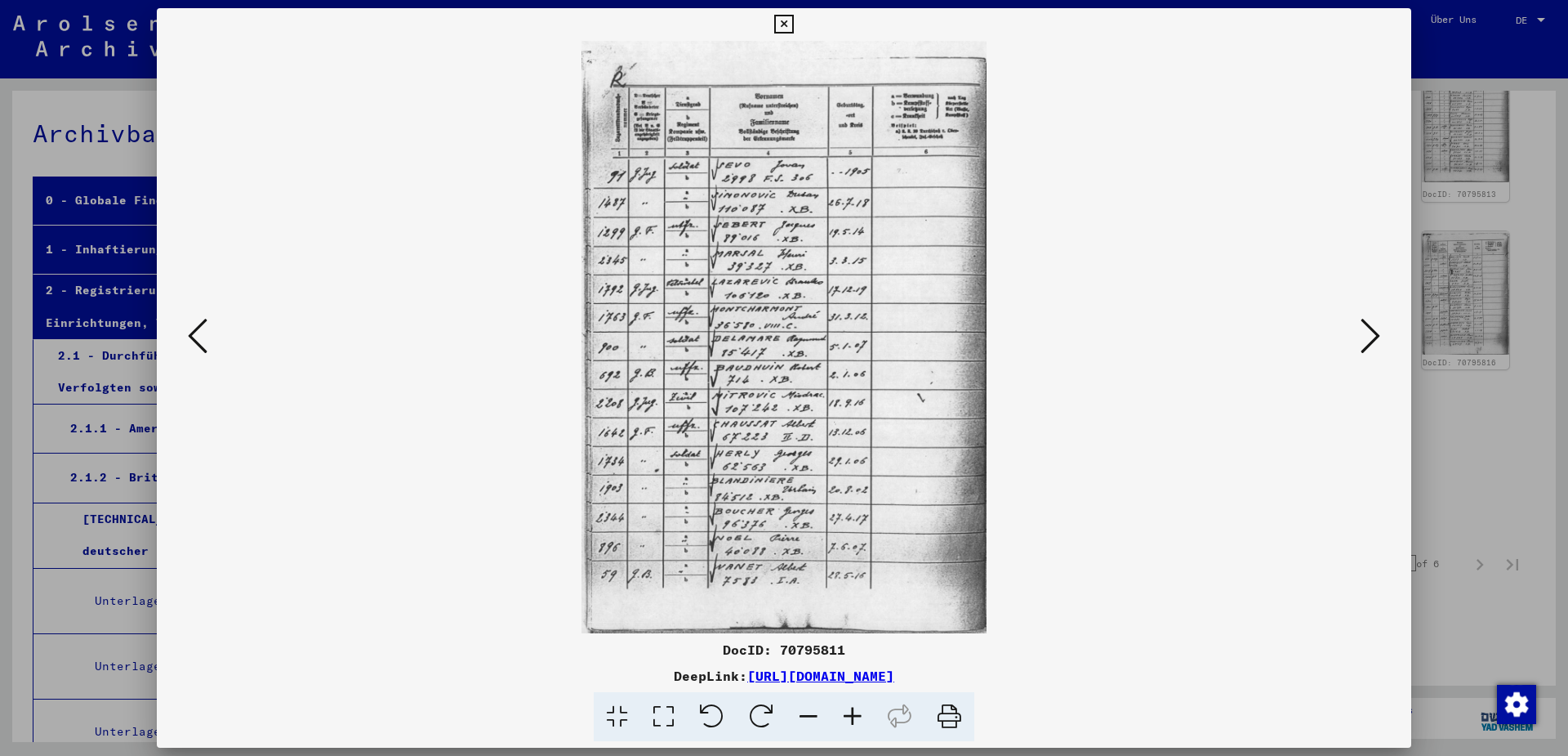
click at [190, 342] on icon at bounding box center [198, 336] width 19 height 39
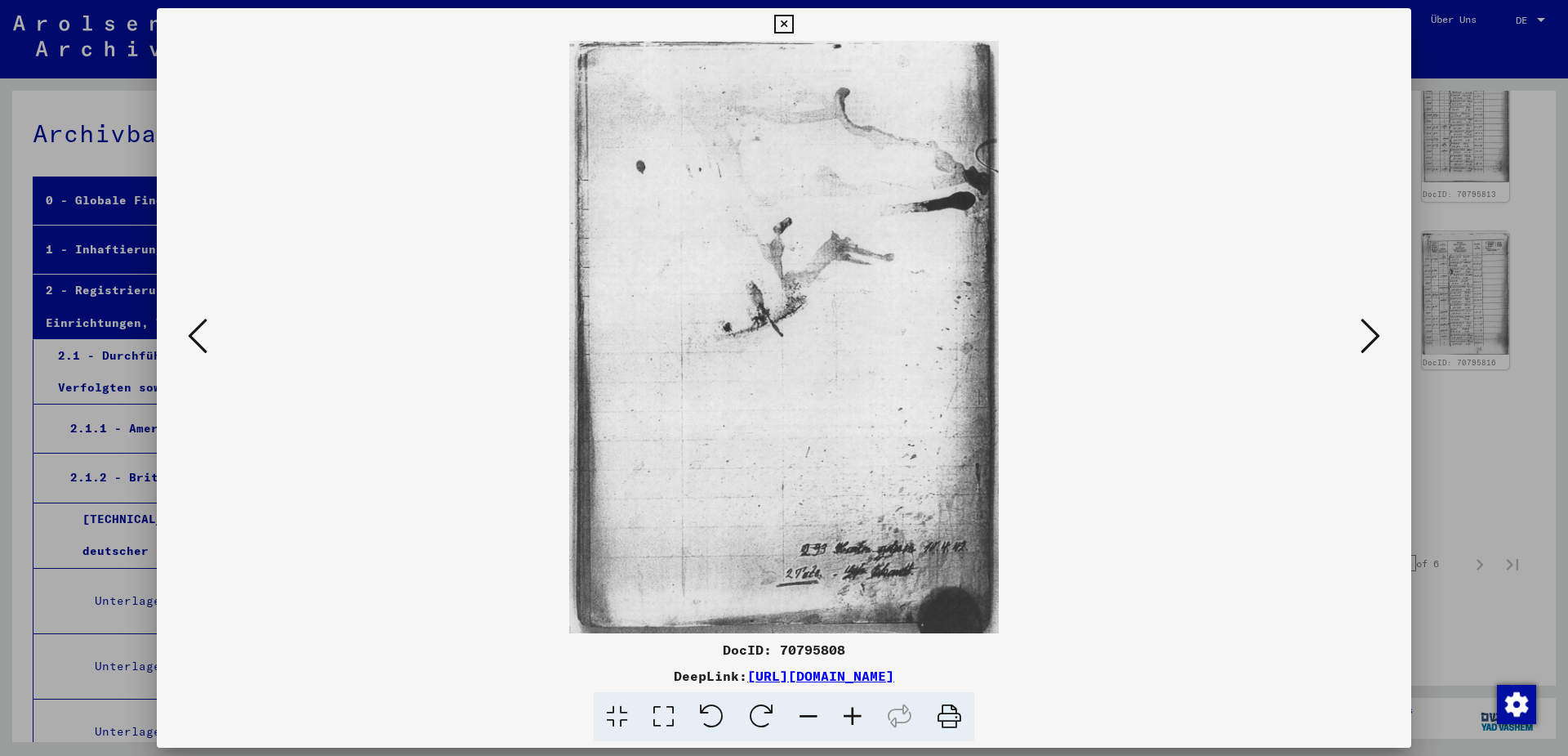
click at [190, 342] on icon at bounding box center [198, 336] width 19 height 39
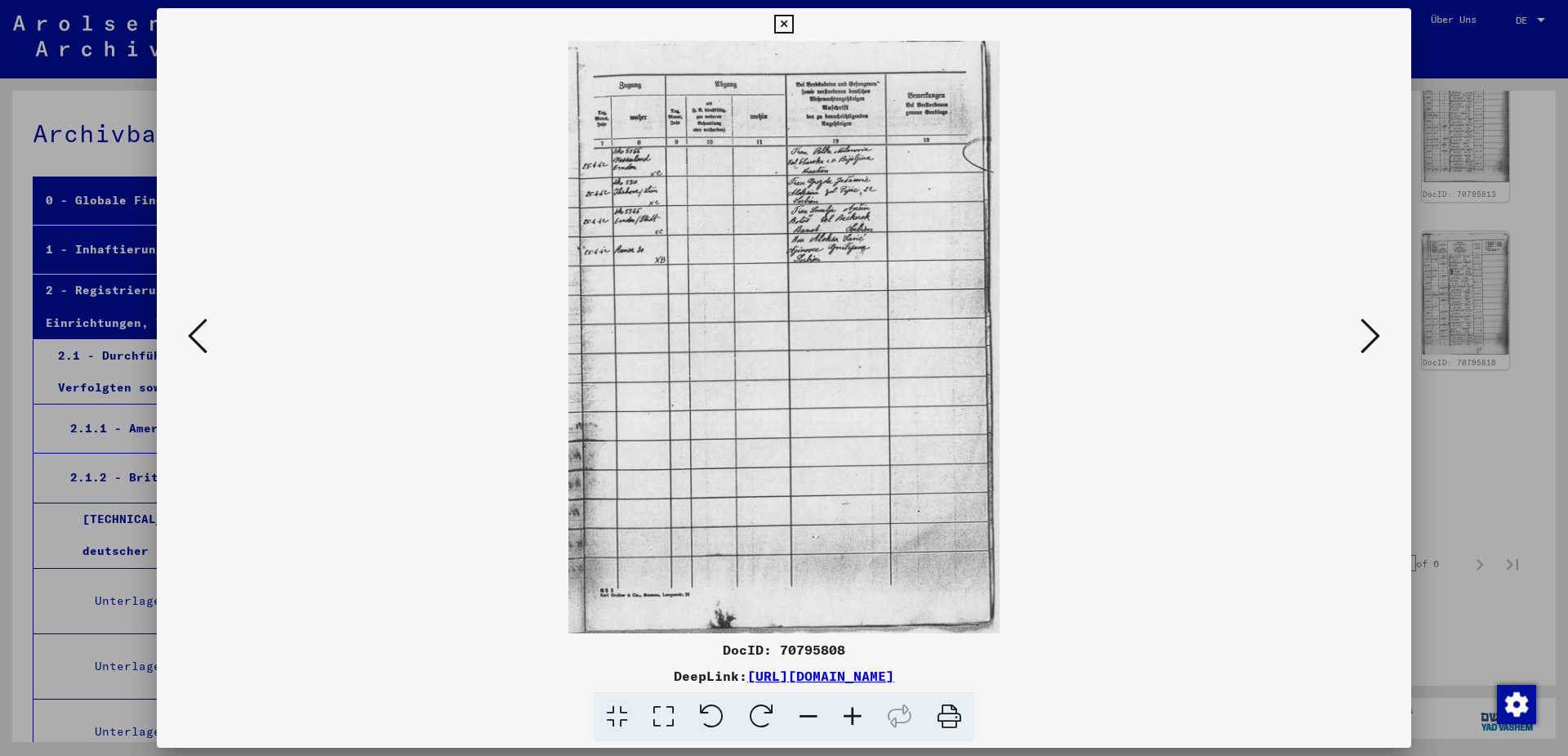
click at [190, 342] on icon at bounding box center [198, 336] width 19 height 39
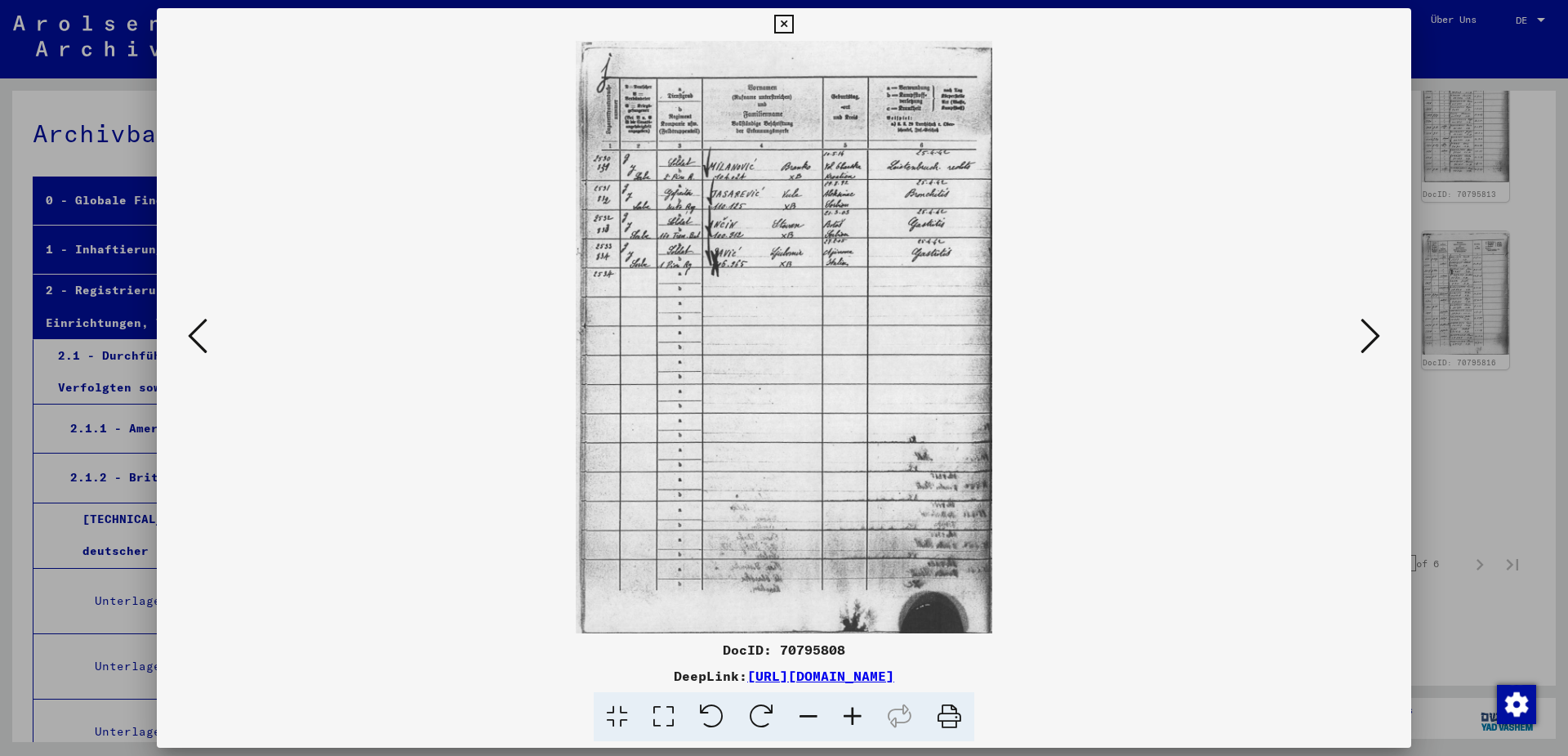
click at [190, 342] on icon at bounding box center [198, 336] width 19 height 39
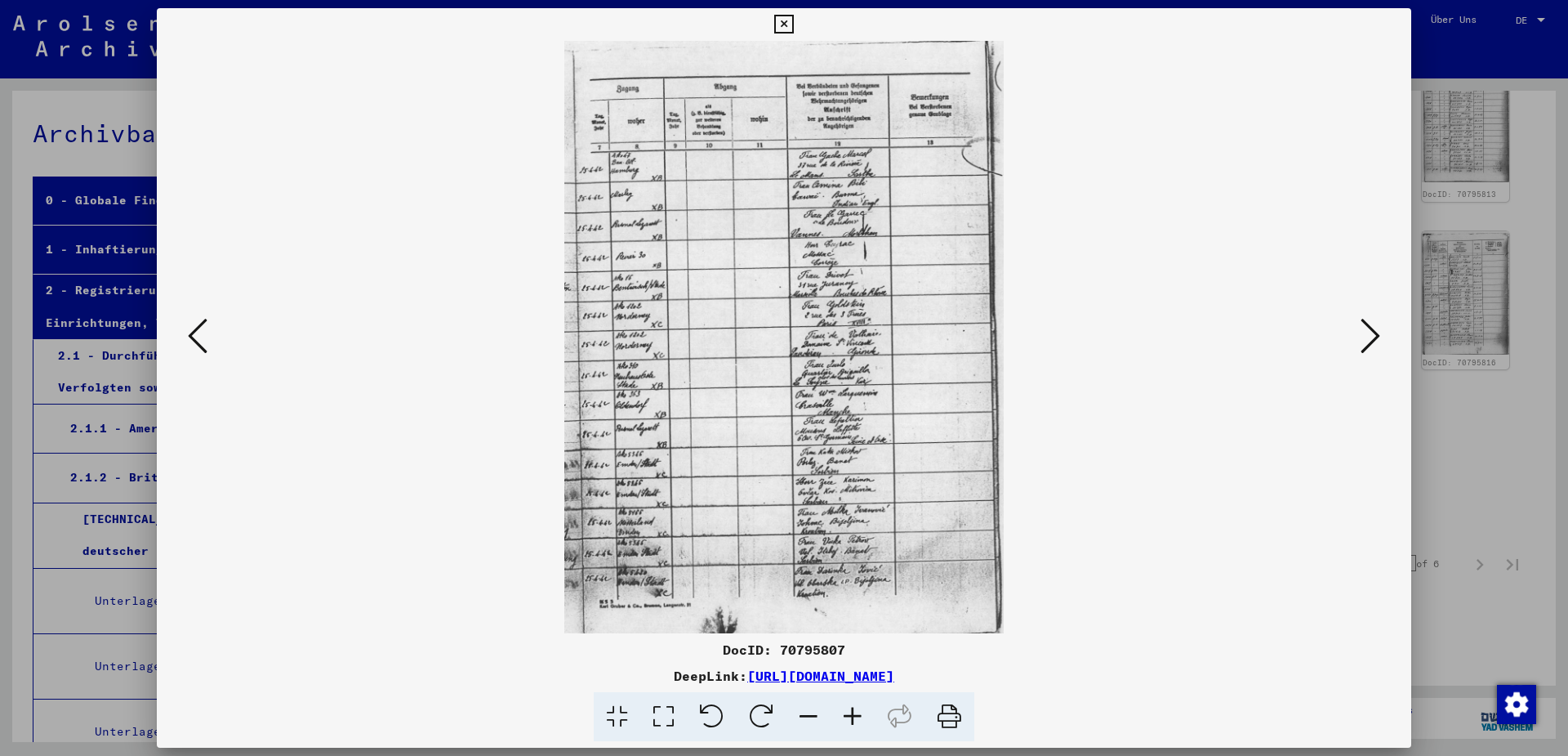
click at [190, 342] on icon at bounding box center [198, 336] width 19 height 39
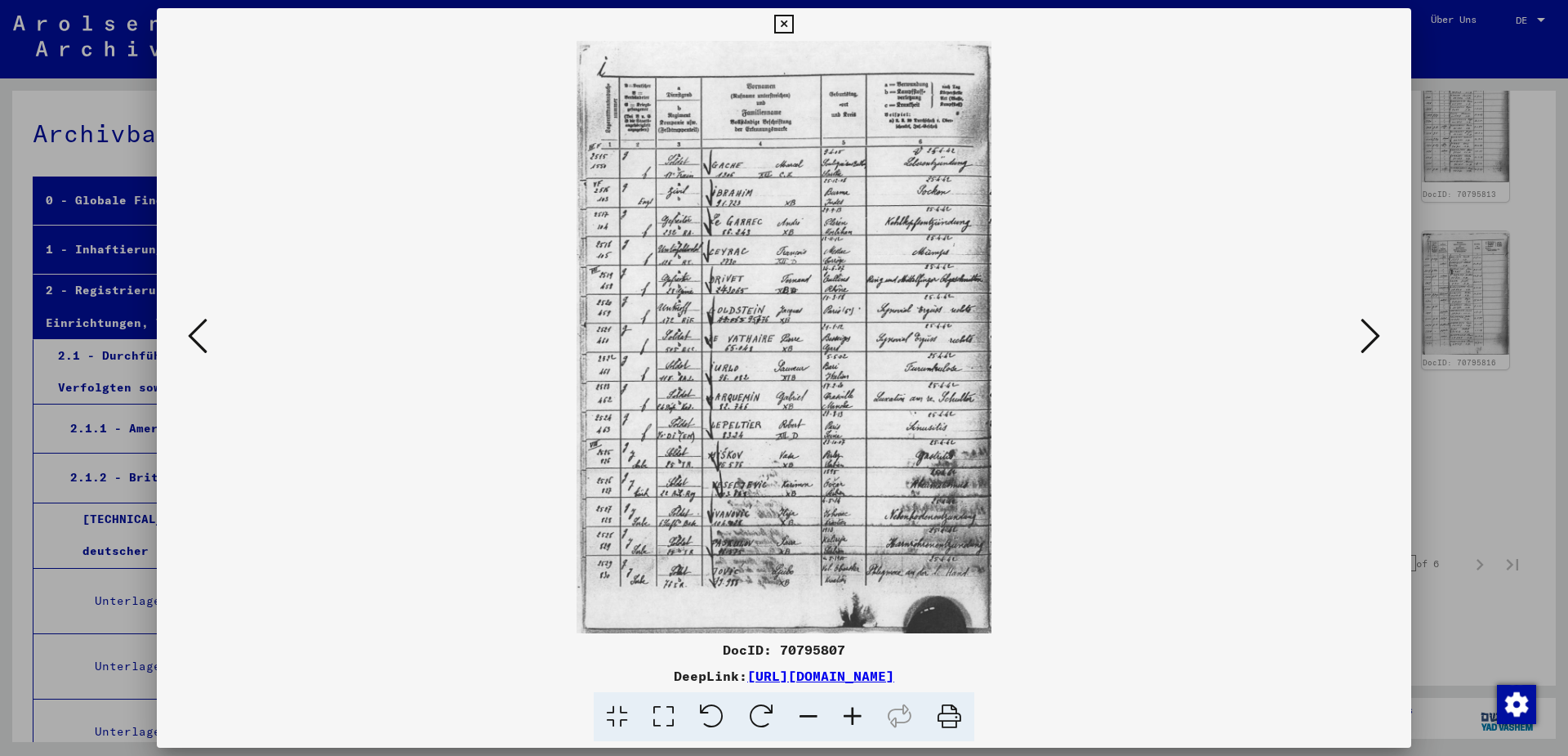
click at [190, 342] on icon at bounding box center [198, 336] width 19 height 39
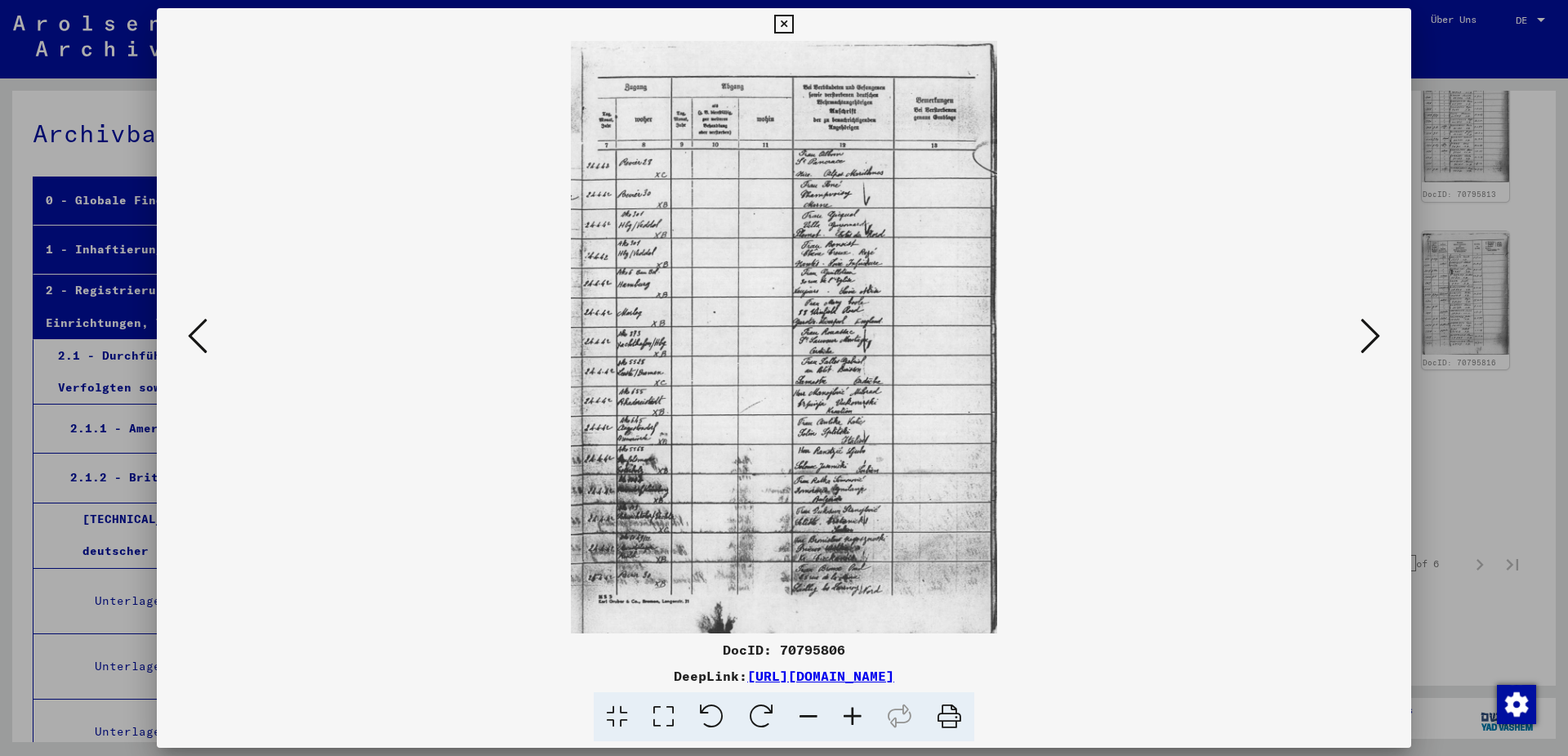
click at [190, 342] on icon at bounding box center [198, 336] width 19 height 39
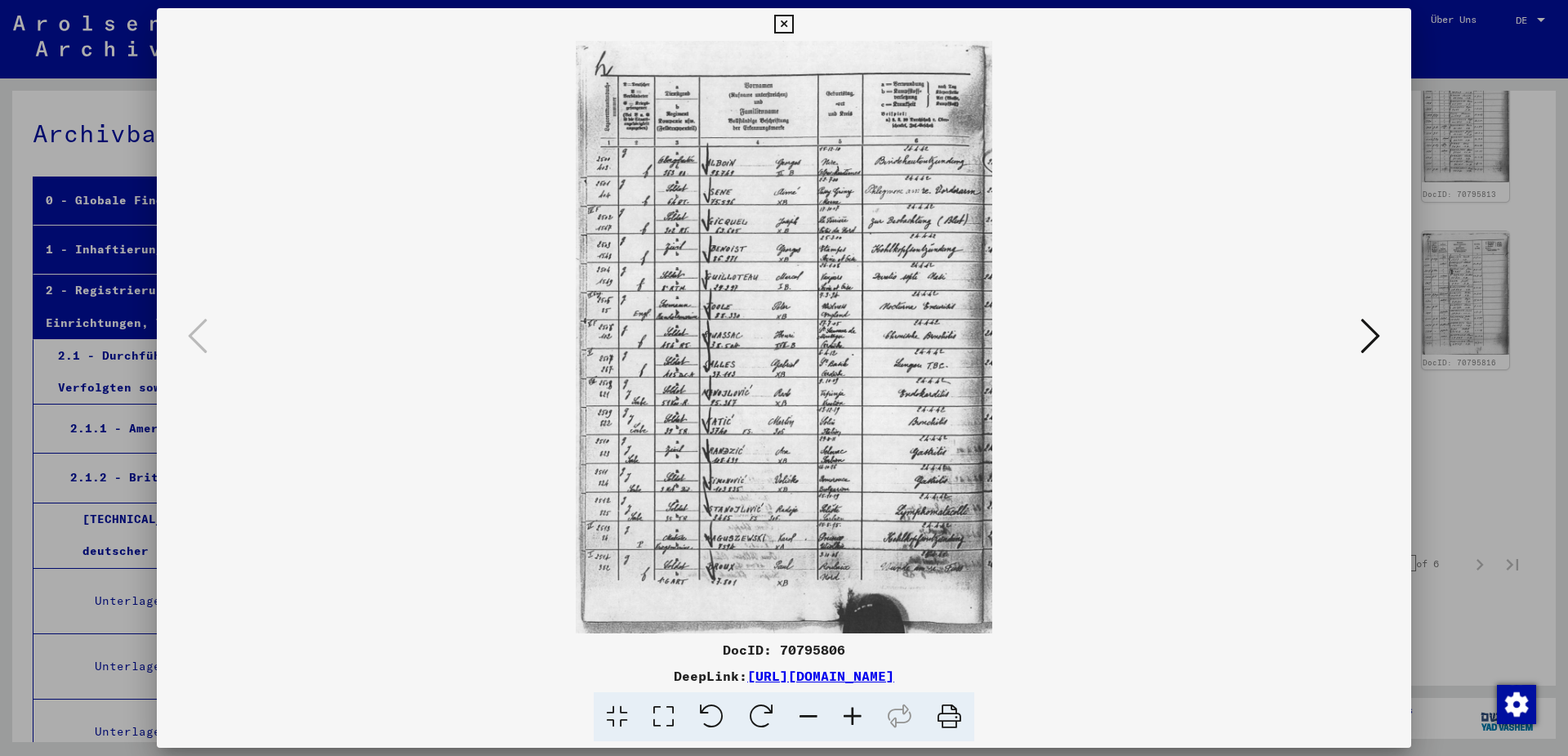
click at [793, 27] on icon at bounding box center [783, 25] width 19 height 19
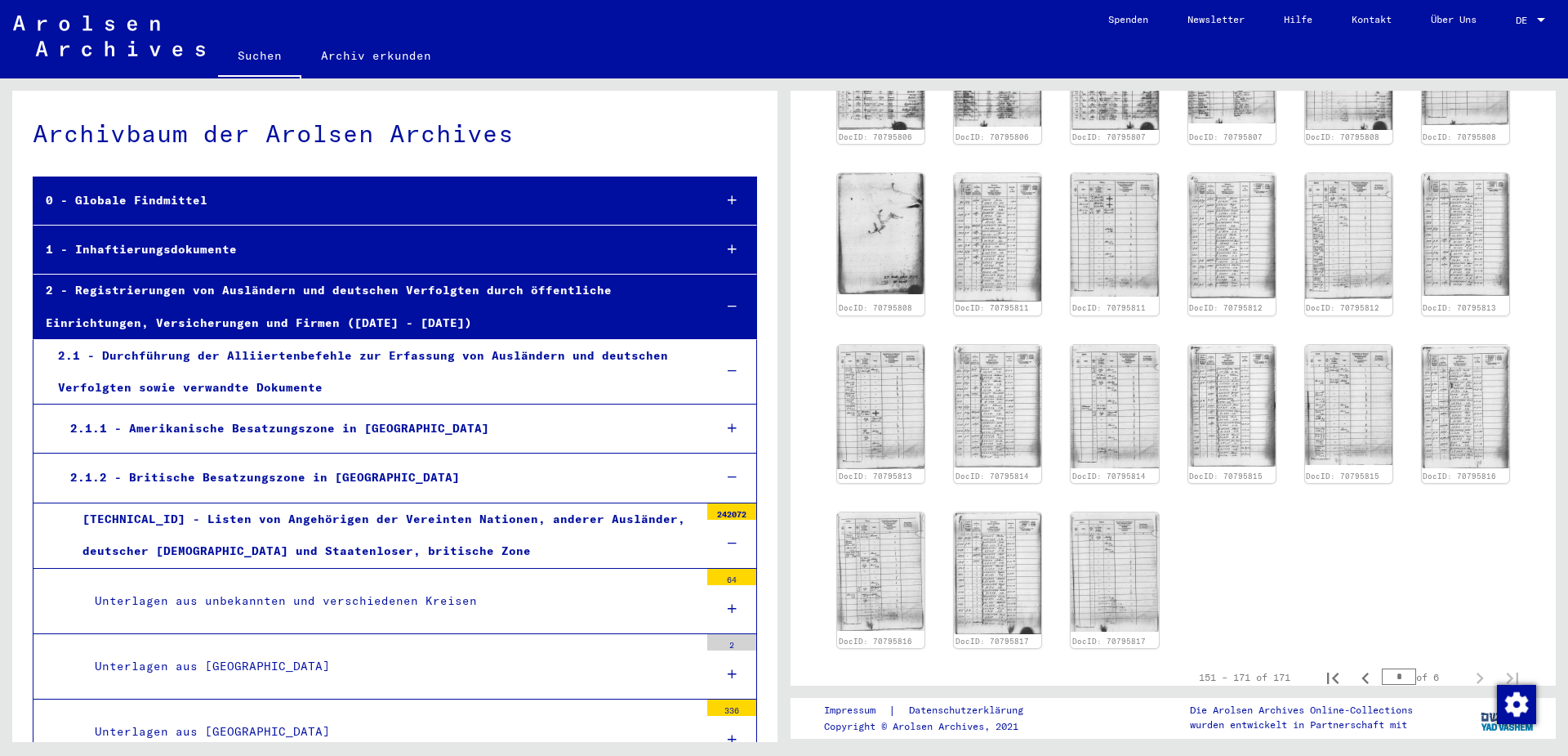
scroll to position [108, 0]
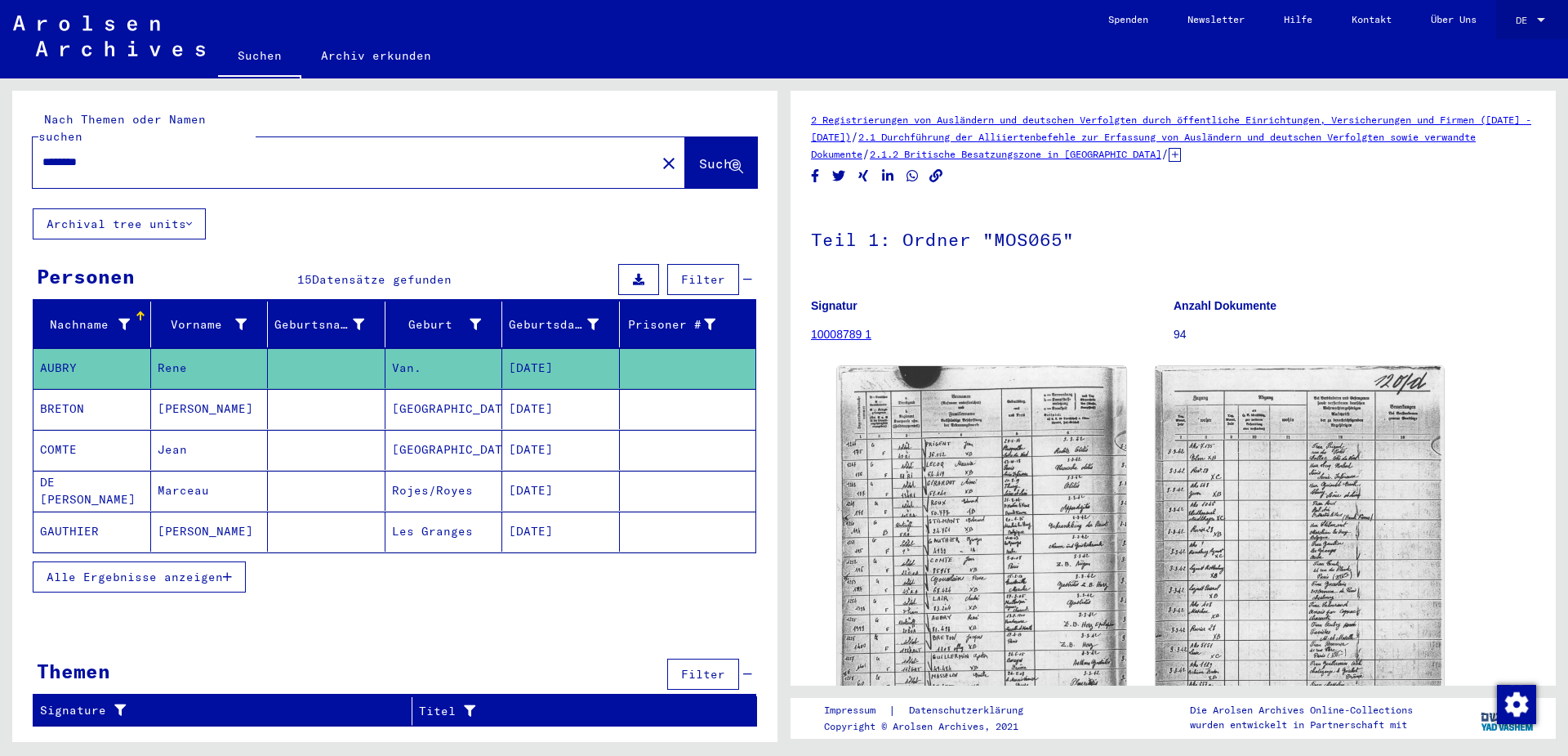
click at [1543, 18] on div at bounding box center [1541, 20] width 15 height 11
click at [1506, 26] on span "English" at bounding box center [1500, 29] width 40 height 12
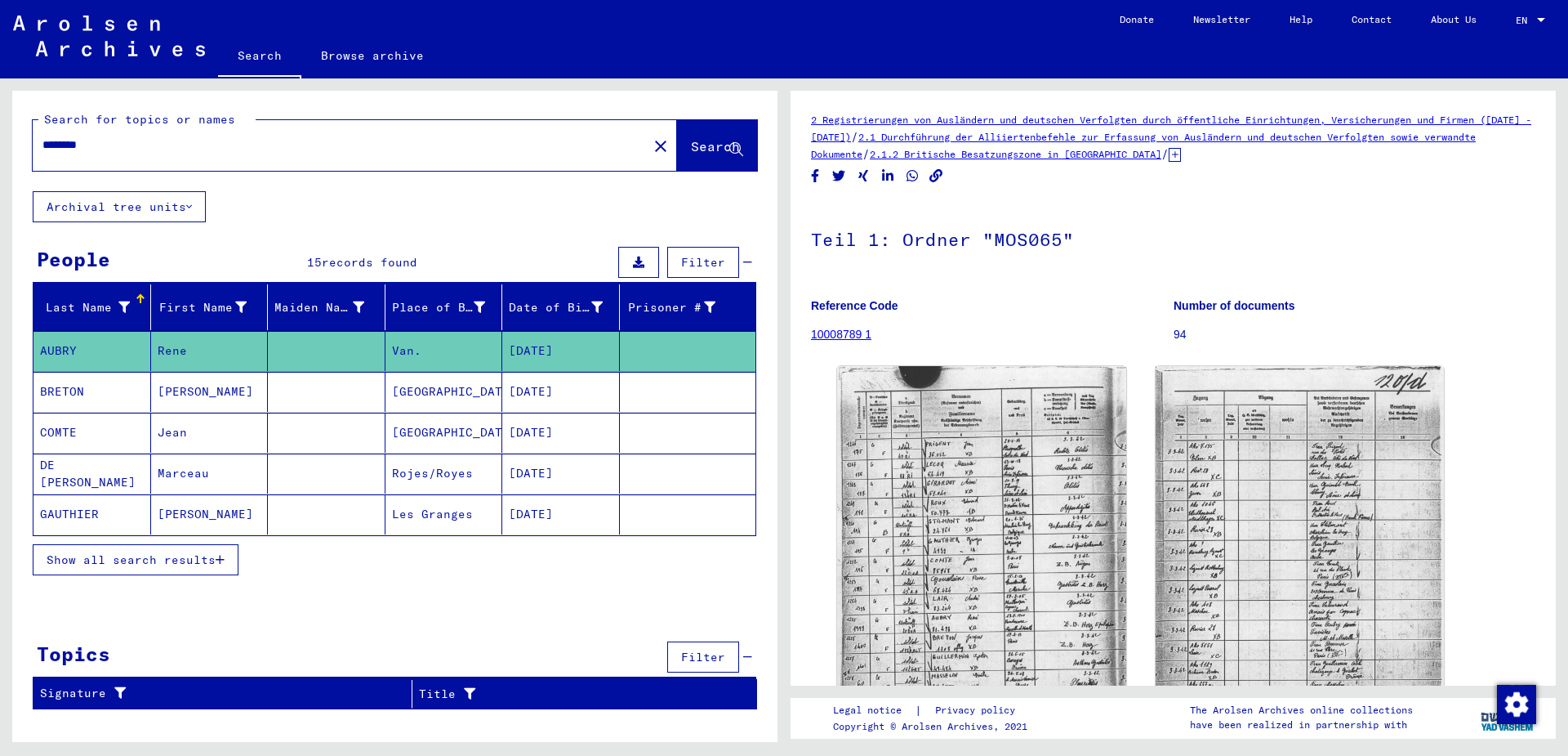
drag, startPoint x: 802, startPoint y: 114, endPoint x: 1239, endPoint y: 161, distance: 439.5
click at [1239, 161] on yv-its-full-details "2 Registrierungen von Ausländern und deutschen Verfolgten durch öffentliche Ein…" at bounding box center [1174, 491] width 765 height 759
click at [1185, 227] on h1 "Teil 1: Ordner "MOS065"" at bounding box center [1174, 237] width 725 height 72
